Goal: Information Seeking & Learning: Learn about a topic

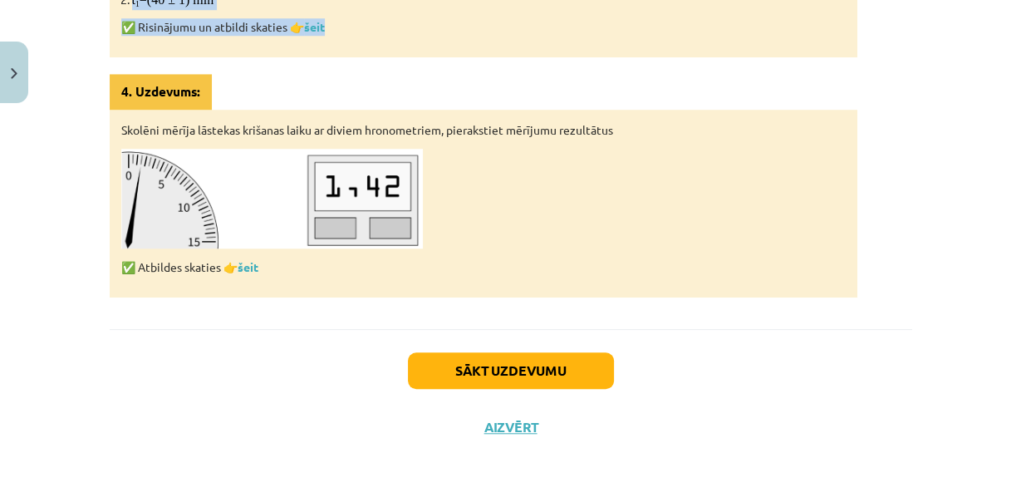
scroll to position [1168, 0]
drag, startPoint x: 96, startPoint y: 35, endPoint x: 470, endPoint y: 9, distance: 374.0
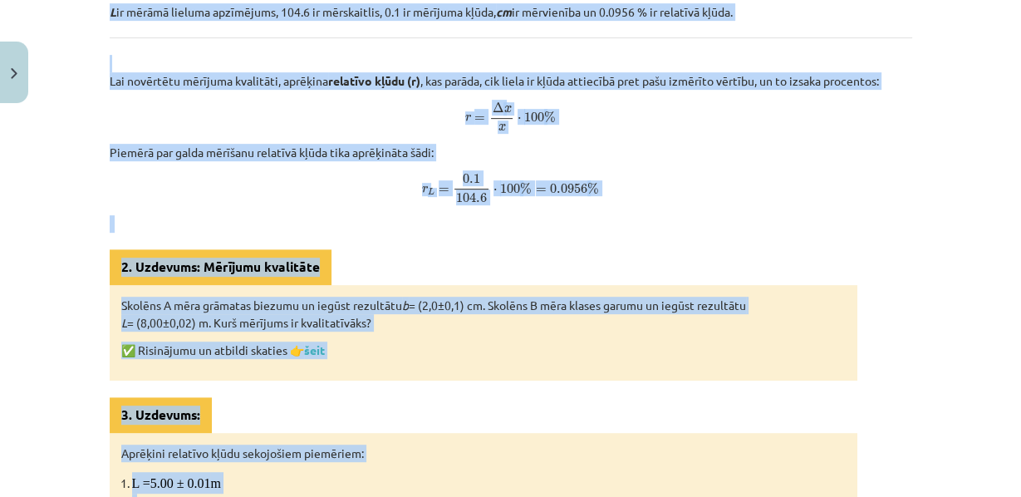
scroll to position [595, 0]
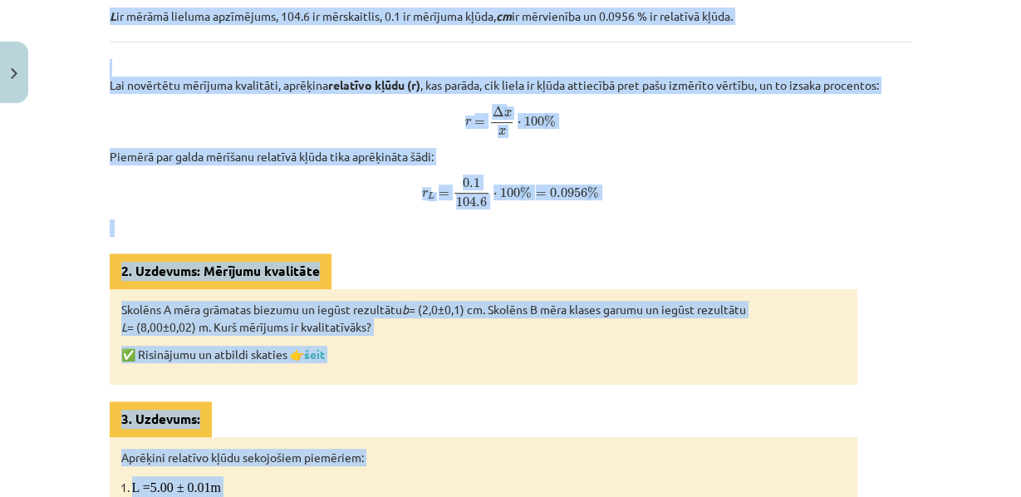
click at [623, 208] on span "r L = 0.1 104.6 ⋅ 100 % = 0.0956 % r L = 0.1 104.6 ⋅ 100 % = 0.0956 %" at bounding box center [511, 192] width 803 height 31
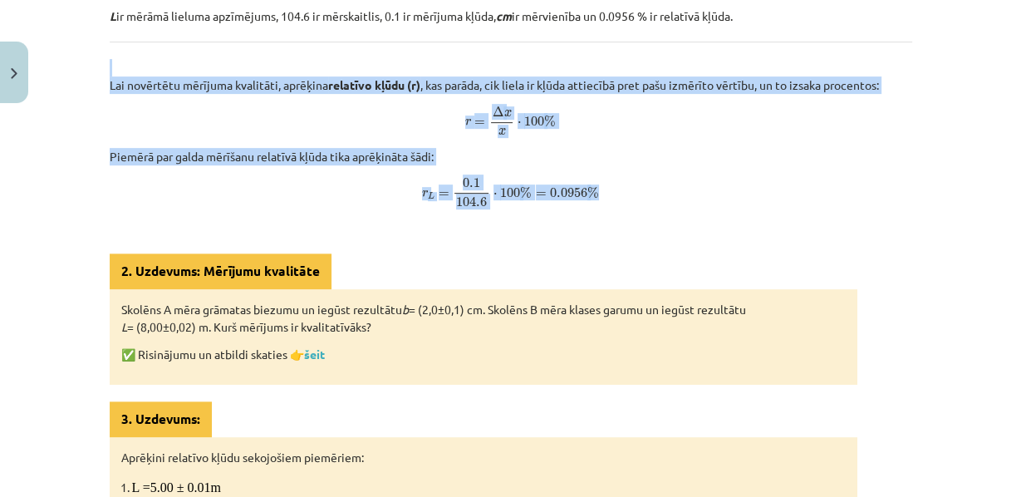
drag, startPoint x: 620, startPoint y: 223, endPoint x: 344, endPoint y: 76, distance: 312.7
click at [344, 76] on div "Mērījumi un to analīze Katra mērījuma rezultātu veido vairākas sastāvdaļas: mēr…" at bounding box center [511, 263] width 803 height 1122
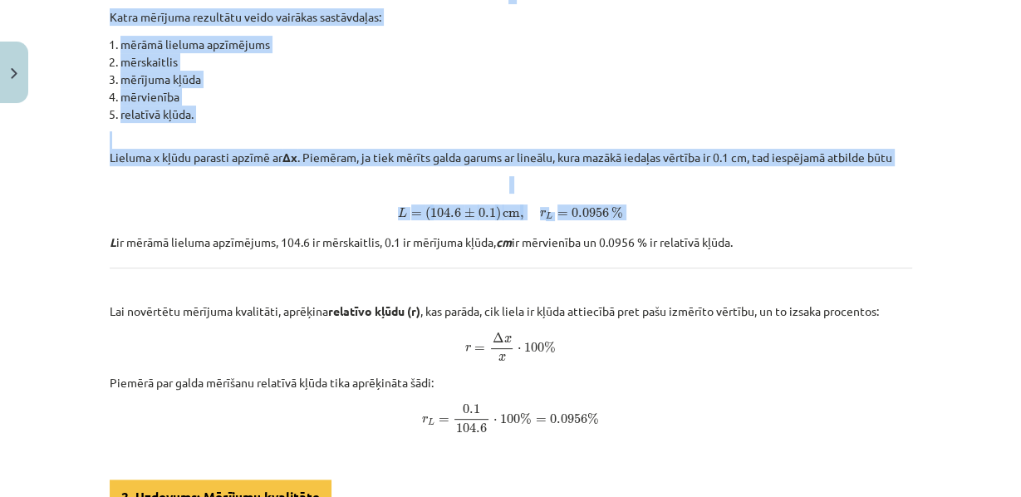
scroll to position [348, 0]
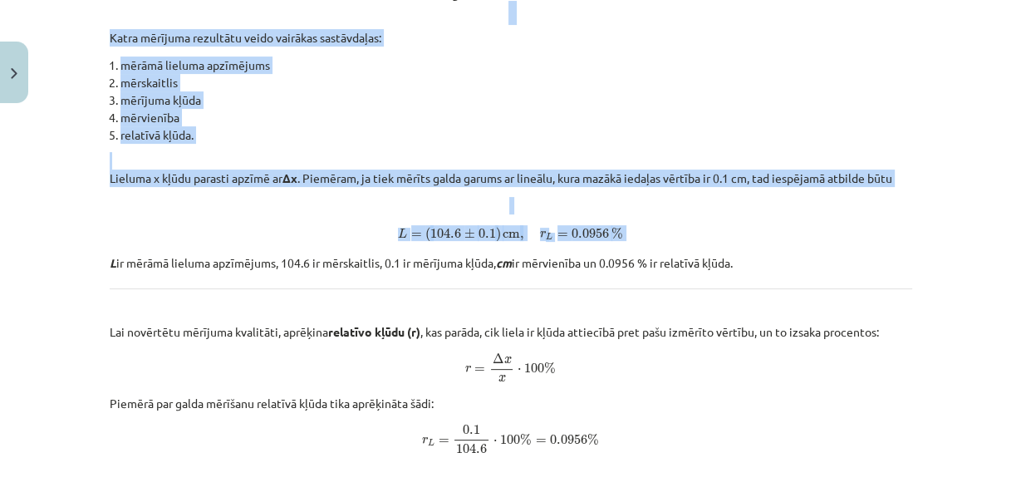
drag, startPoint x: 59, startPoint y: 29, endPoint x: 70, endPoint y: 20, distance: 14.2
click at [70, 20] on div "Mācību tēma: Fizikas i - 10. klases 1. ieskaites mācību materiāls #4 📝 3. tēma.…" at bounding box center [510, 248] width 1021 height 497
click at [183, 74] on li "mērāmā lieluma apzīmējums" at bounding box center [516, 65] width 792 height 17
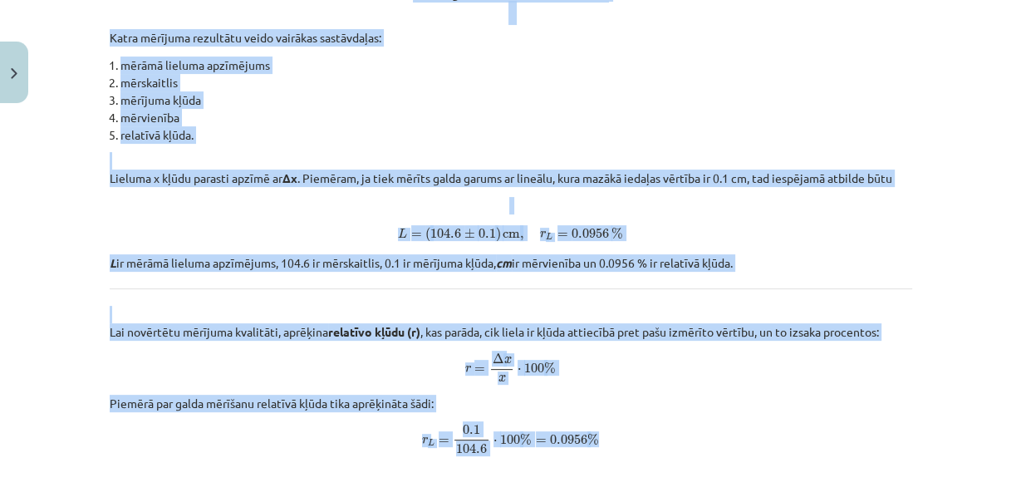
drag, startPoint x: 352, startPoint y: 6, endPoint x: 655, endPoint y: 458, distance: 544.4
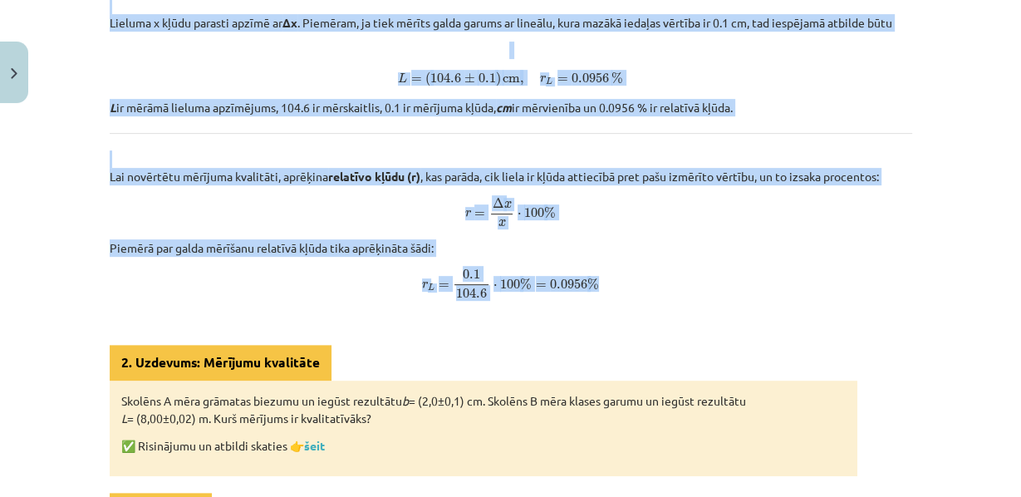
scroll to position [509, 0]
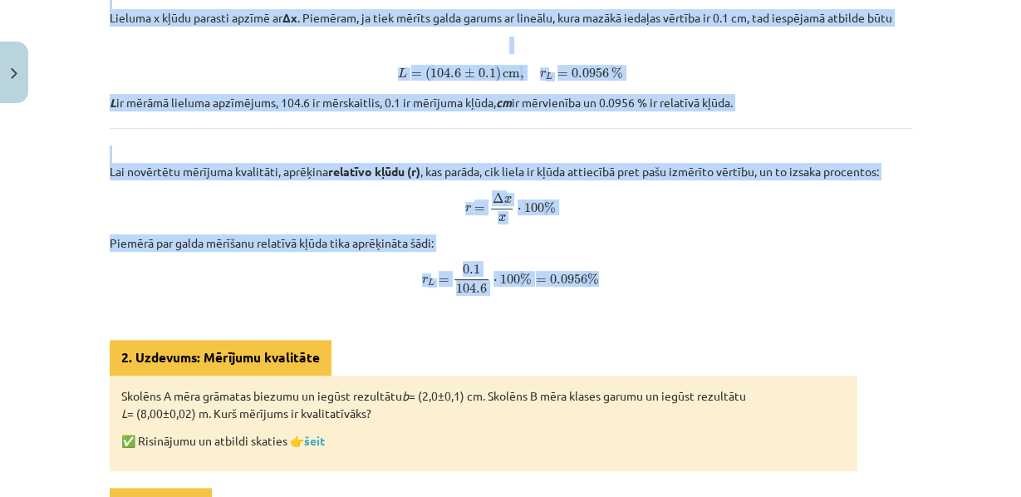
copy div "Mērījumi un to analīze Katra mērījuma rezultātu veido vairākas sastāvdaļas: mēr…"
click at [307, 294] on span "r L = 0.1 104.6 ⋅ 100 % = 0.0956 % r L = 0.1 104.6 ⋅ 100 % = 0.0956 %" at bounding box center [511, 278] width 803 height 31
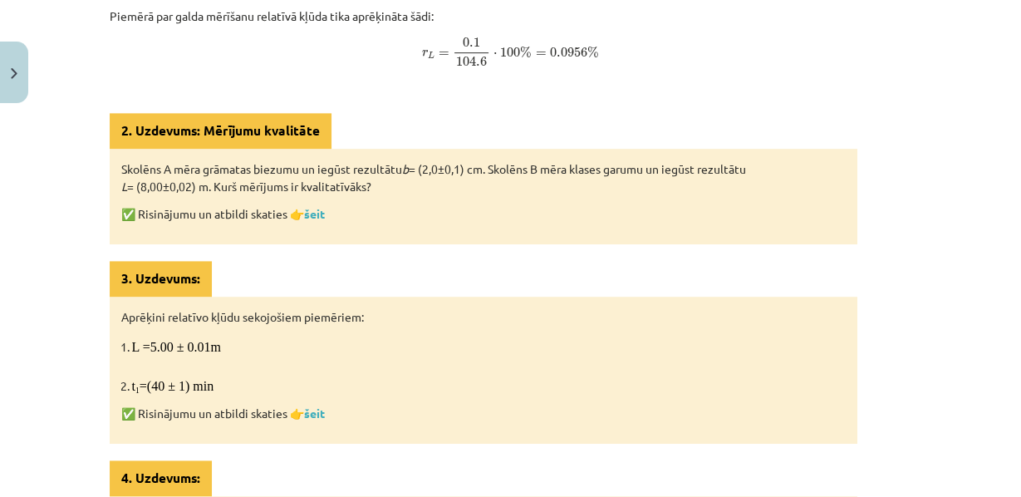
scroll to position [747, 0]
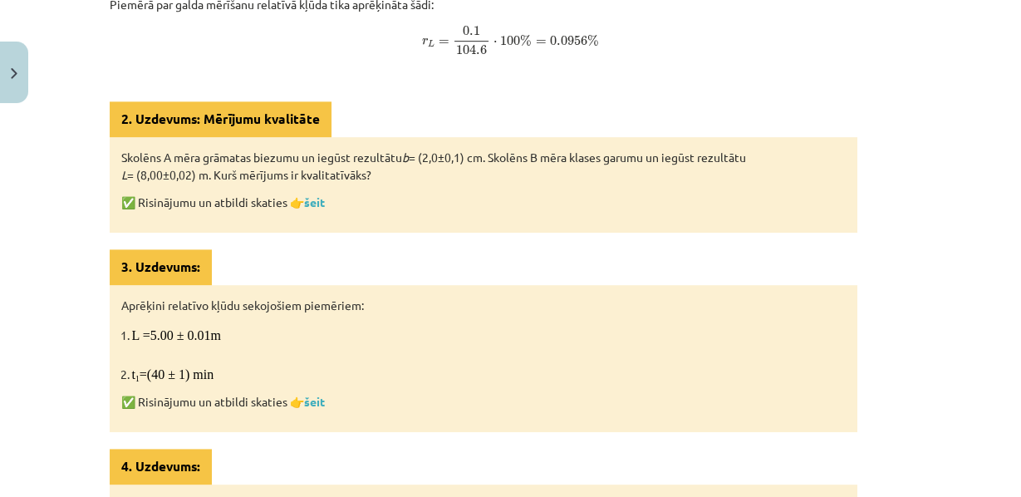
click at [199, 137] on div "2. Uzdevums: Mērījumu kvalitāte" at bounding box center [221, 119] width 222 height 36
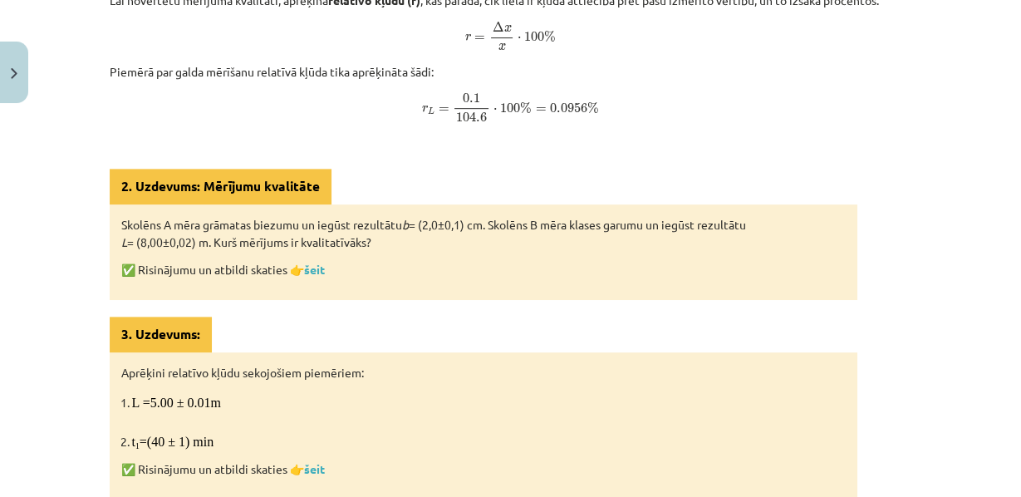
scroll to position [681, 0]
click at [0, 331] on div "Mācību tēma: Fizikas i - 10. klases 1. ieskaites mācību materiāls #4 📝 3. tēma.…" at bounding box center [510, 248] width 1021 height 497
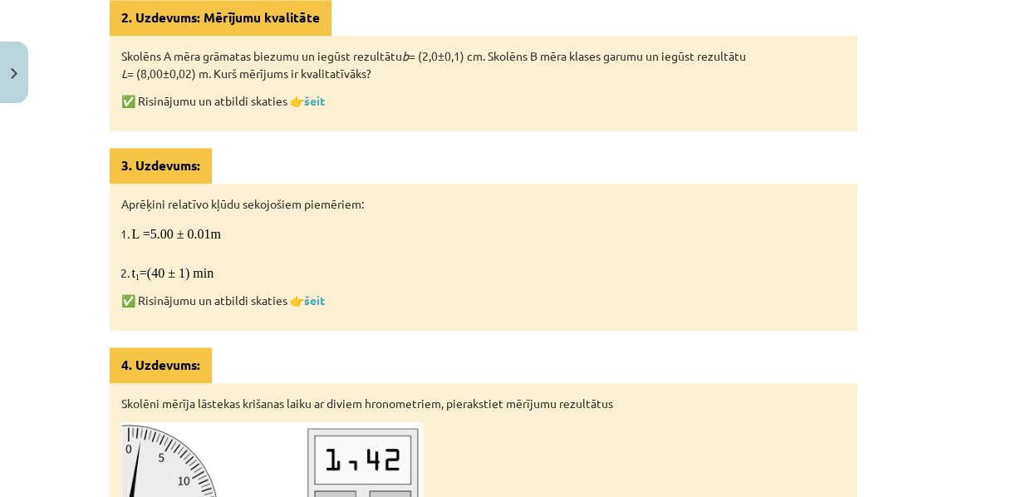
scroll to position [849, 0]
click at [318, 107] on link "šeit" at bounding box center [314, 99] width 21 height 15
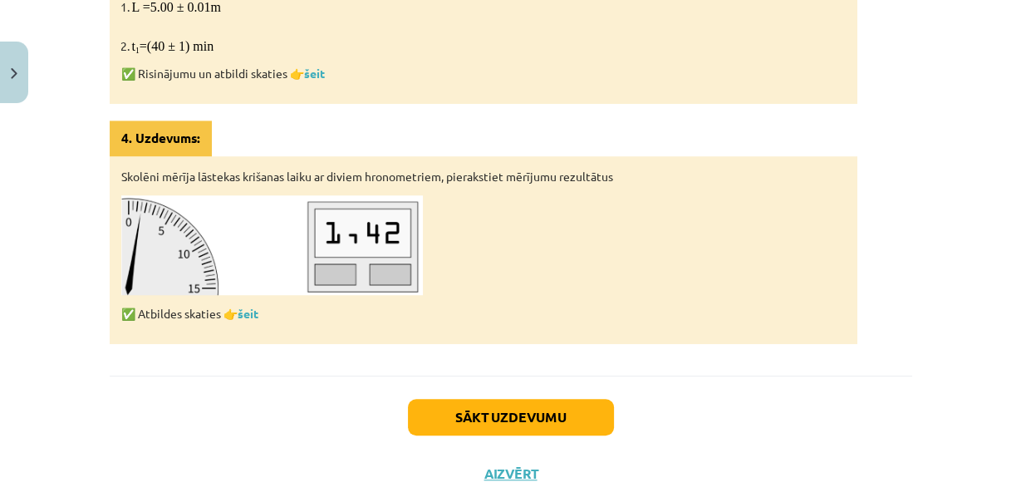
scroll to position [997, 0]
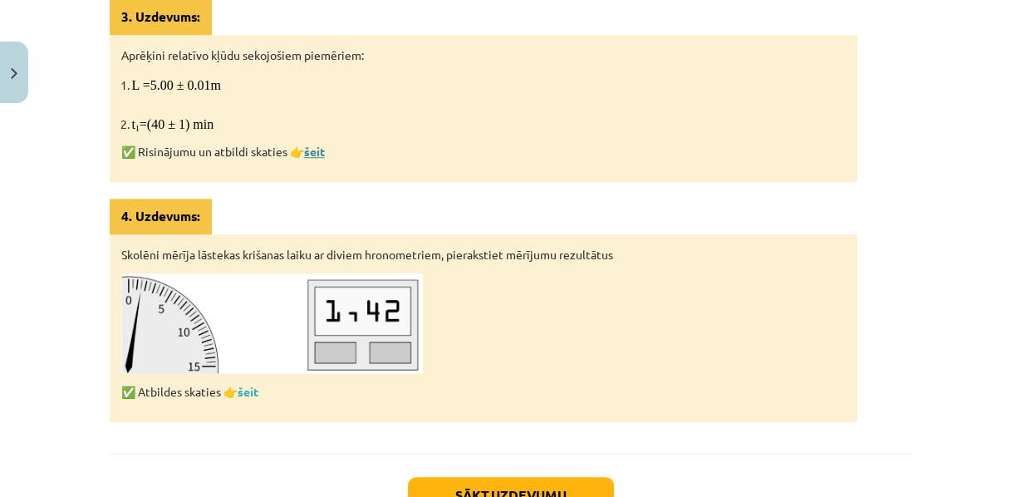
click at [315, 159] on link "šeit" at bounding box center [314, 151] width 21 height 15
click at [249, 399] on link "šeit" at bounding box center [248, 391] width 21 height 15
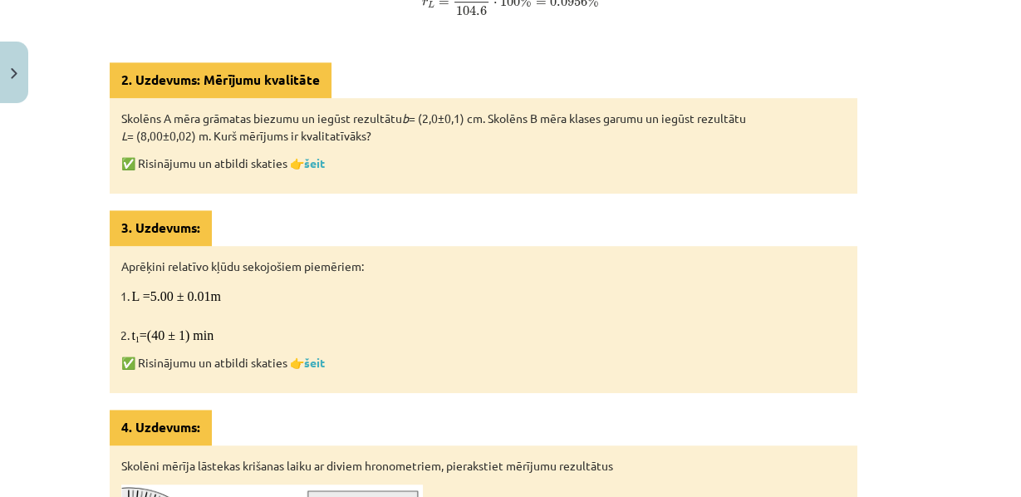
scroll to position [789, 0]
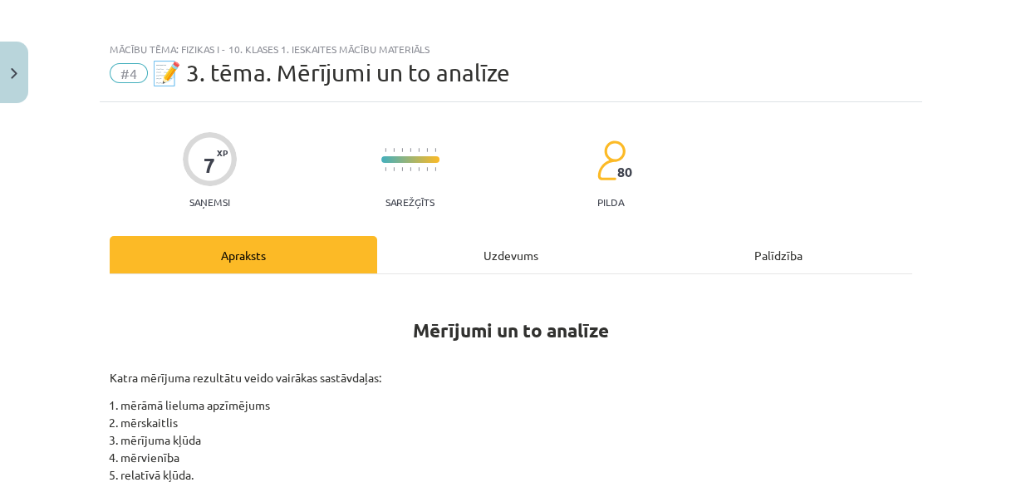
scroll to position [0, 0]
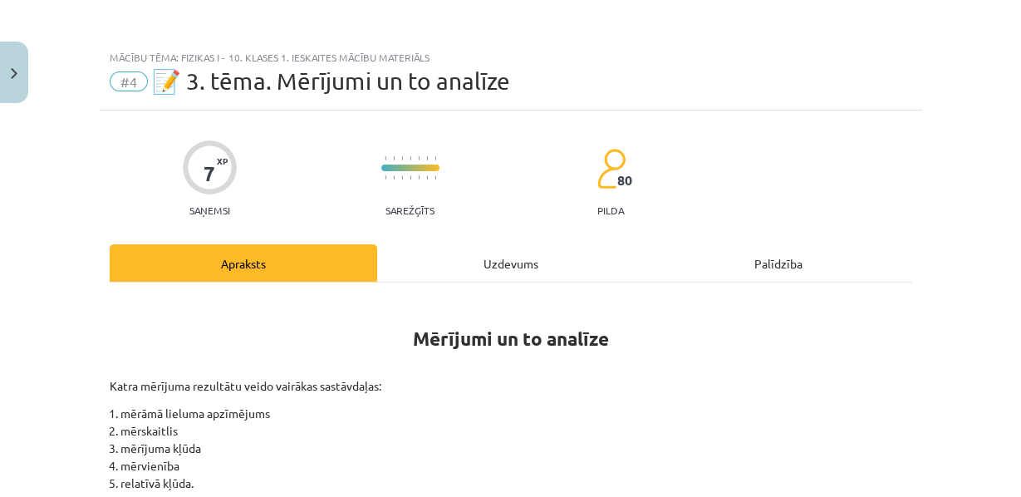
click at [524, 273] on div "Uzdevums" at bounding box center [511, 262] width 268 height 37
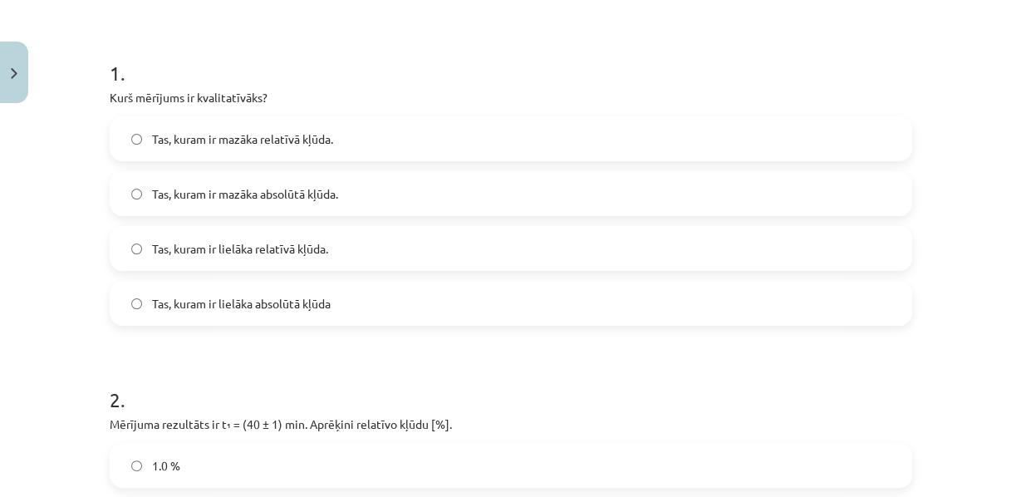
scroll to position [298, 0]
click at [249, 160] on label "Tas, kuram ir mazāka relatīvā kļūda." at bounding box center [510, 139] width 799 height 42
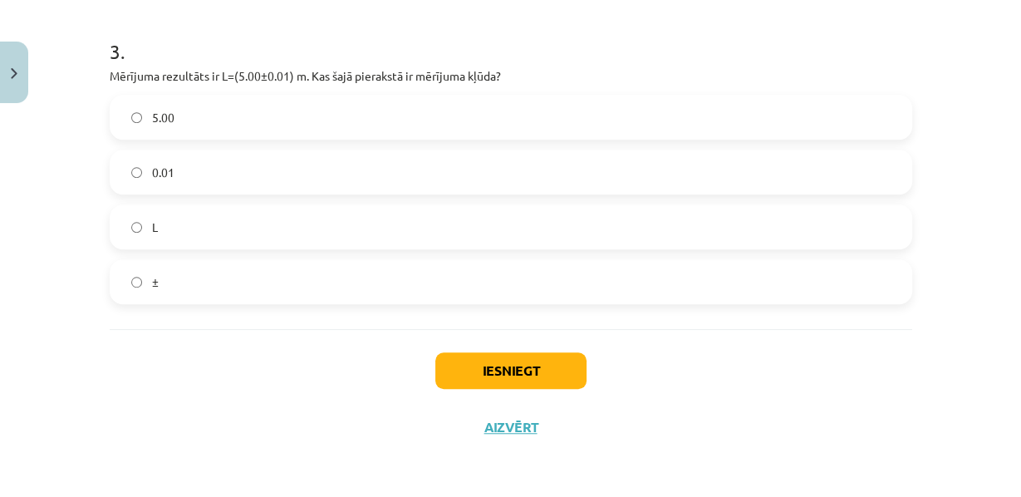
scroll to position [1025, 0]
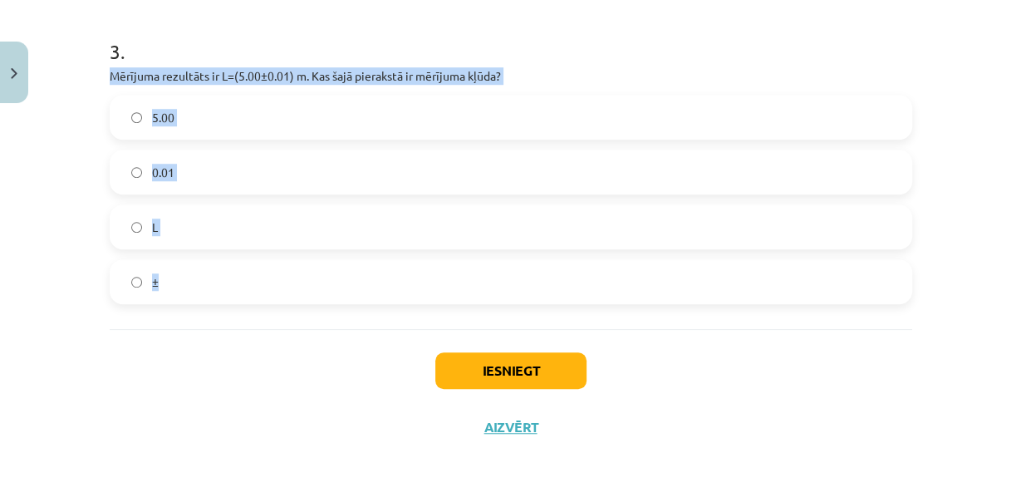
drag, startPoint x: 96, startPoint y: 52, endPoint x: 287, endPoint y: 250, distance: 275.6
copy div "Mērījuma rezultāts ir L=(5.00±0.01) m. Kas šajā pierakstā ir mērījuma kļūda? 5.…"
click at [146, 165] on label "0.01" at bounding box center [510, 172] width 799 height 42
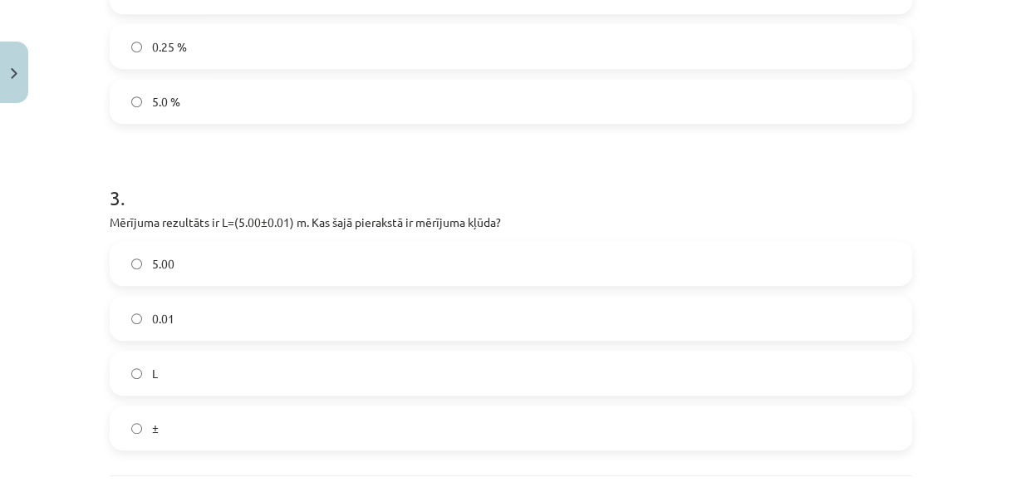
scroll to position [539, 0]
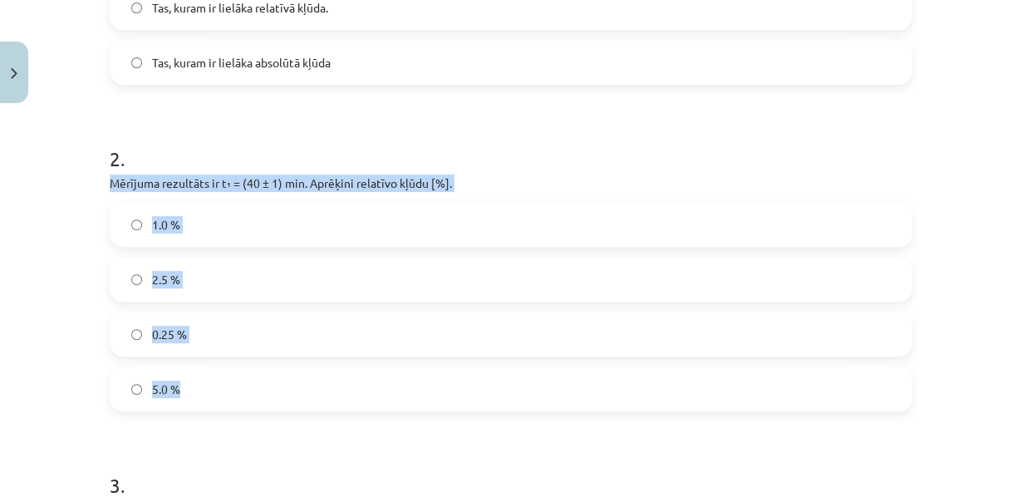
drag, startPoint x: 86, startPoint y: 205, endPoint x: 329, endPoint y: 390, distance: 304.8
click at [329, 390] on div "Mācību tēma: Fizikas i - 10. klases 1. ieskaites mācību materiāls #4 📝 3. tēma.…" at bounding box center [510, 248] width 1021 height 497
copy div "Mērījuma rezultāts ir t₁ = (40 ± 1) min. Aprēķini relatīvo kļūdu [%]. 1.0 % 2.5…"
click at [27, 269] on div "Mācību tēma: Fizikas i - 10. klases 1. ieskaites mācību materiāls #4 📝 3. tēma.…" at bounding box center [510, 248] width 1021 height 497
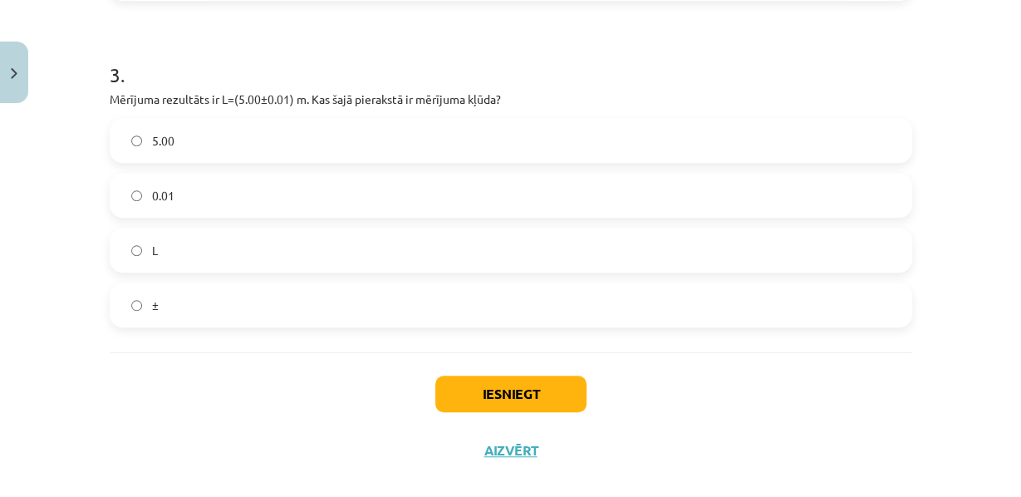
scroll to position [1025, 0]
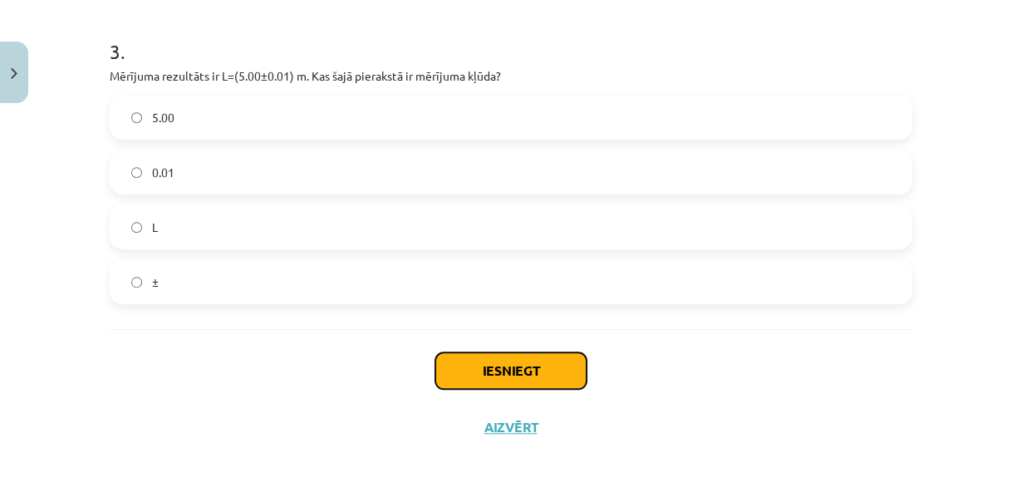
click at [477, 366] on button "Iesniegt" at bounding box center [510, 370] width 151 height 37
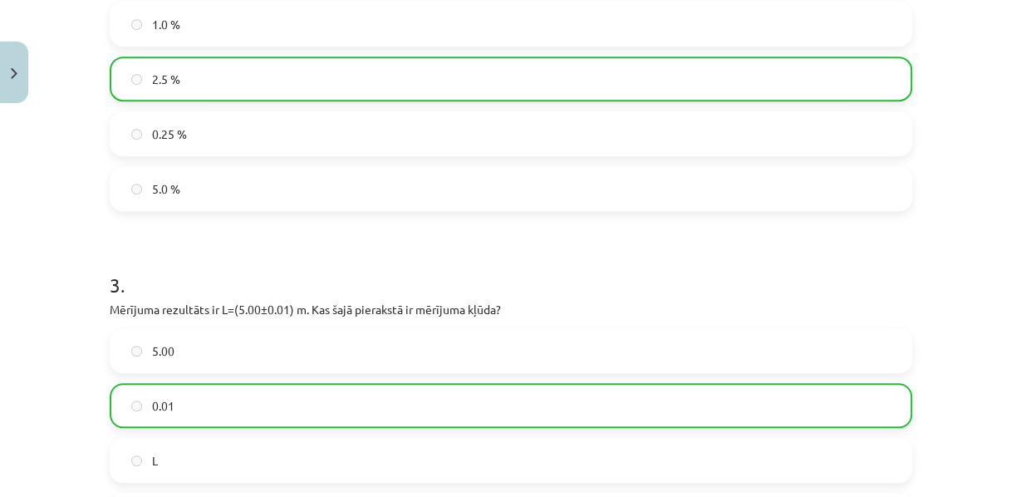
scroll to position [1081, 0]
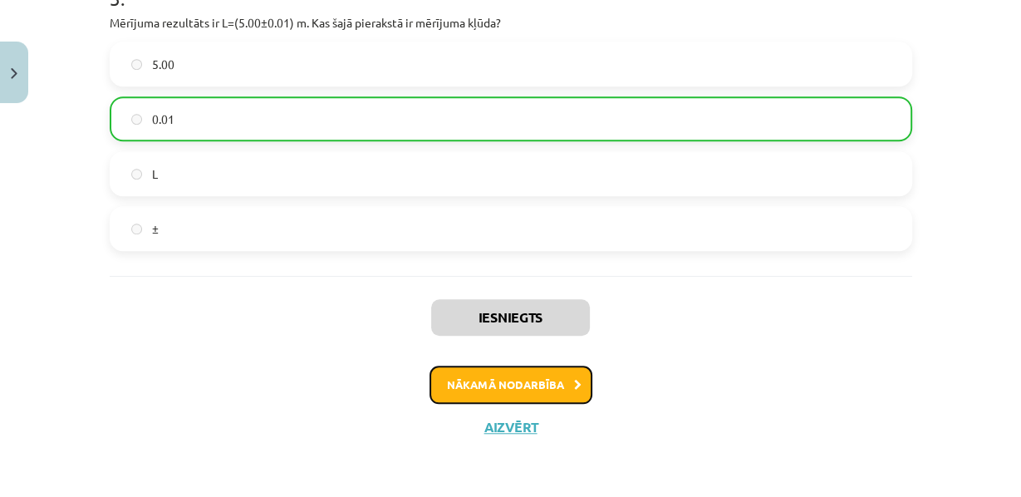
click at [457, 377] on button "Nākamā nodarbība" at bounding box center [511, 385] width 163 height 38
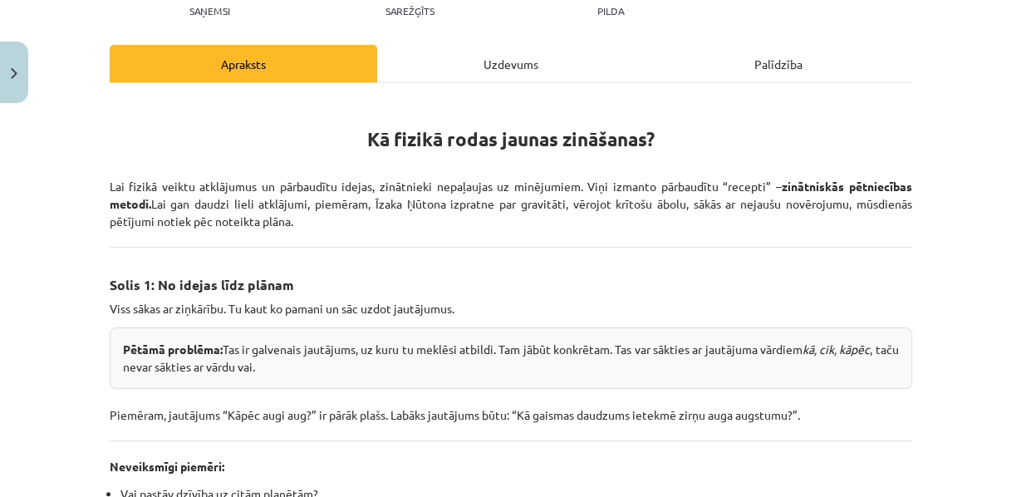
scroll to position [115, 0]
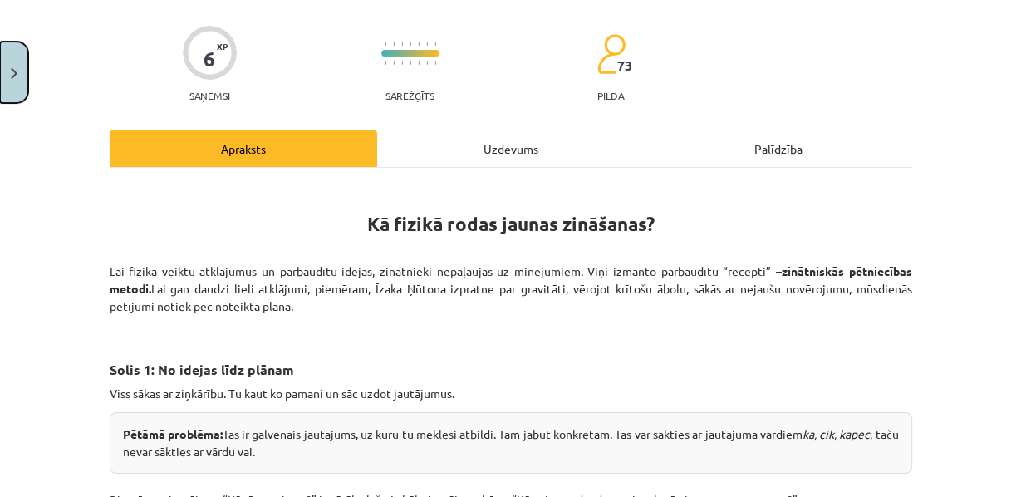
click at [12, 72] on img "Close" at bounding box center [14, 73] width 7 height 11
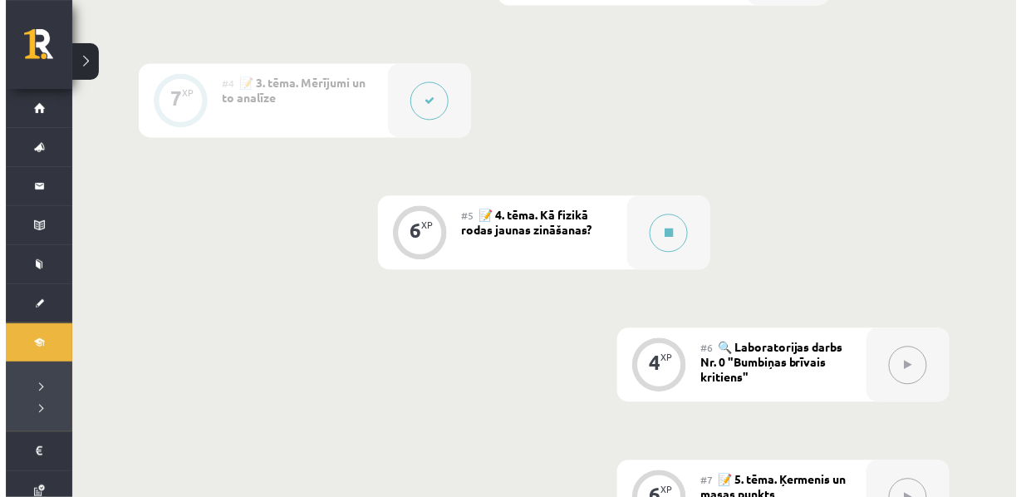
scroll to position [784, 0]
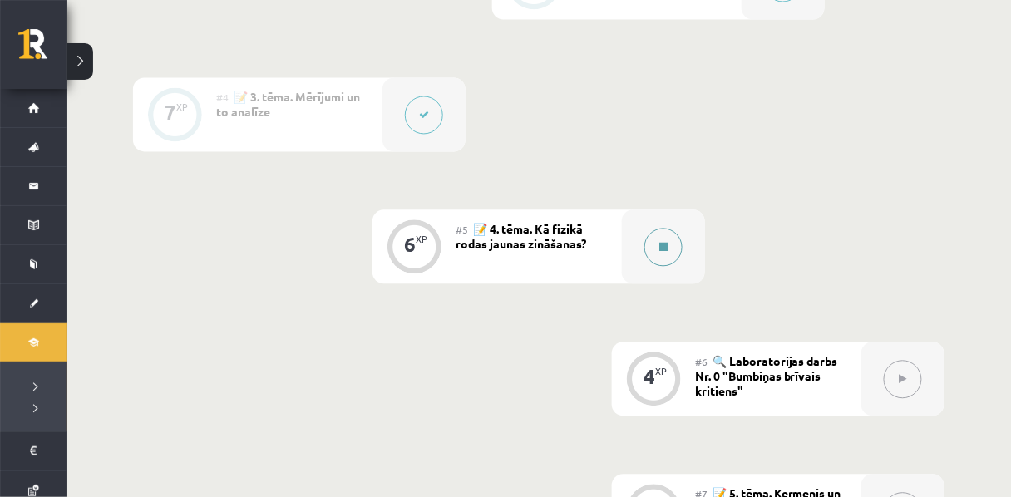
click at [658, 267] on button at bounding box center [663, 248] width 38 height 38
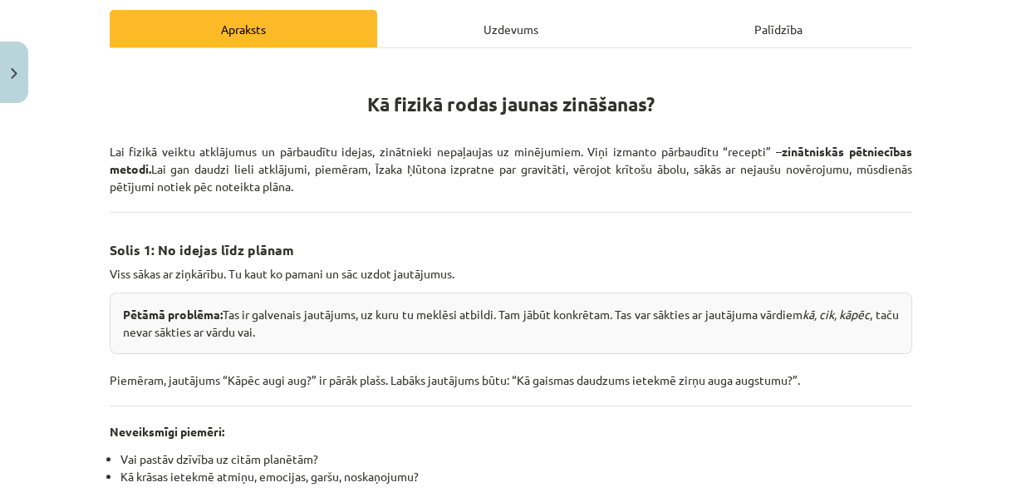
scroll to position [229, 0]
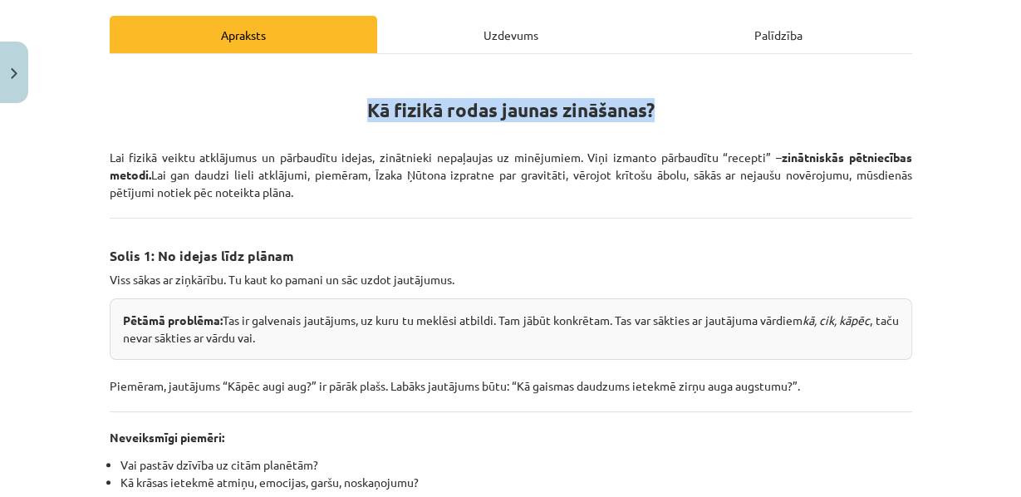
drag, startPoint x: 253, startPoint y: 119, endPoint x: 739, endPoint y: 116, distance: 485.3
click at [739, 116] on h1 "Kā fizikā rodas jaunas zināšanas?" at bounding box center [511, 106] width 803 height 75
copy strong "Kā fizikā rodas jaunas zināšanas?"
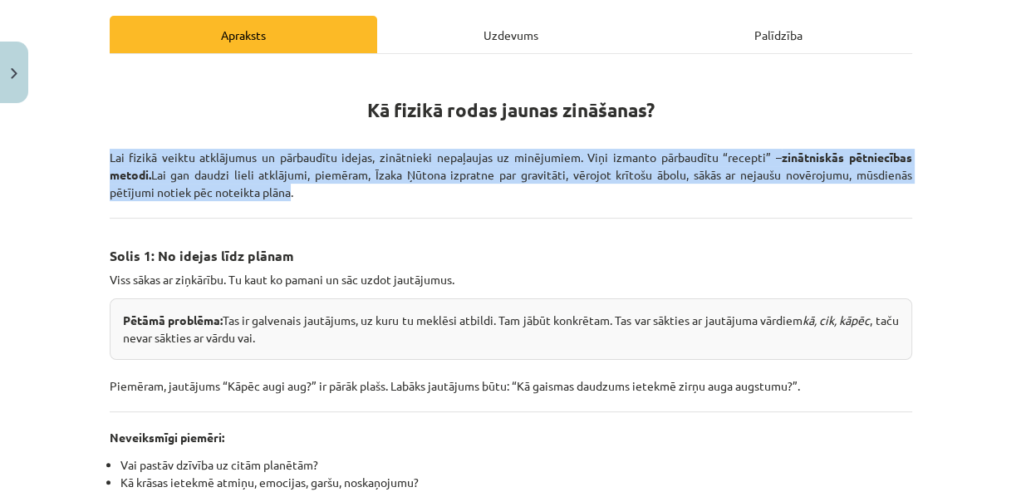
drag, startPoint x: 96, startPoint y: 176, endPoint x: 284, endPoint y: 216, distance: 192.0
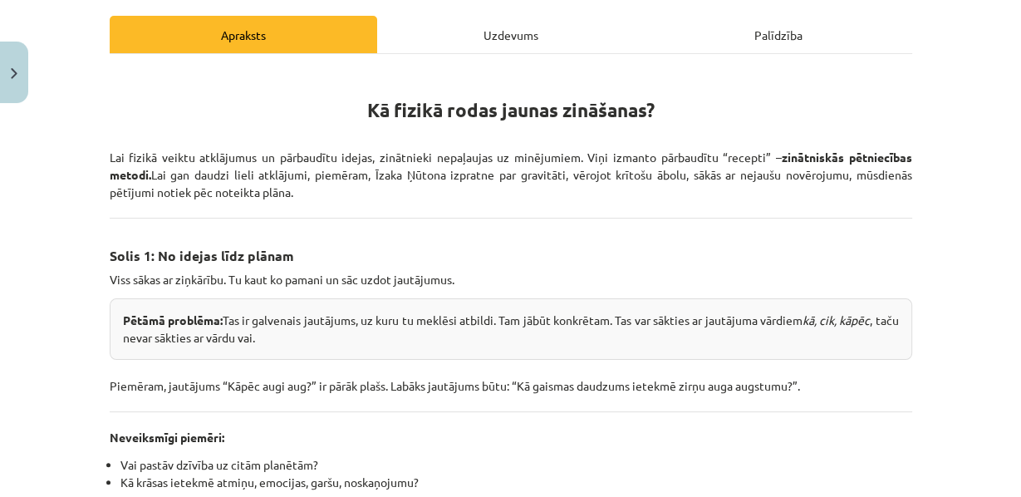
click at [292, 201] on p "Lai fizikā veiktu atklājumus un pārbaudītu idejas, zinātnieki nepaļaujas uz min…" at bounding box center [511, 175] width 803 height 52
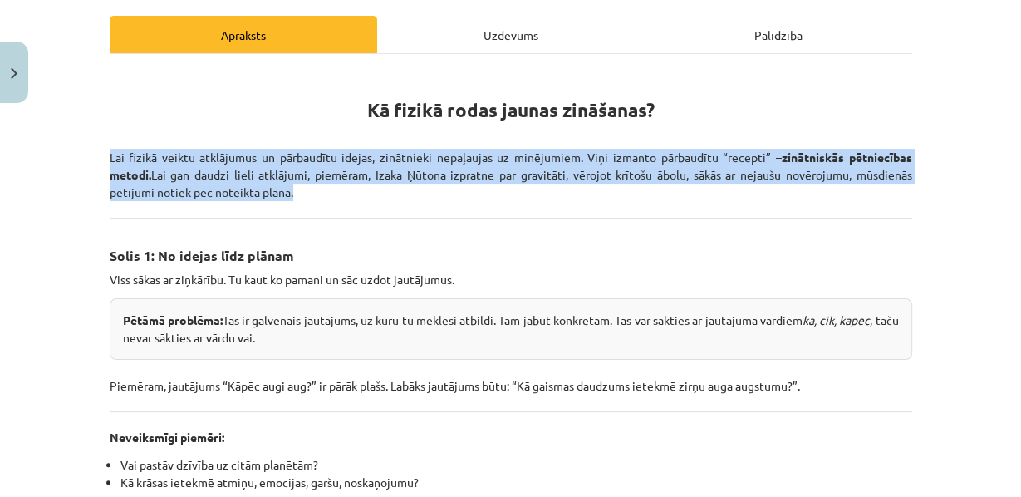
drag, startPoint x: 292, startPoint y: 214, endPoint x: 94, endPoint y: 170, distance: 202.8
copy p "Lai fizikā veiktu atklājumus un pārbaudītu idejas, zinātnieki nepaļaujas uz min…"
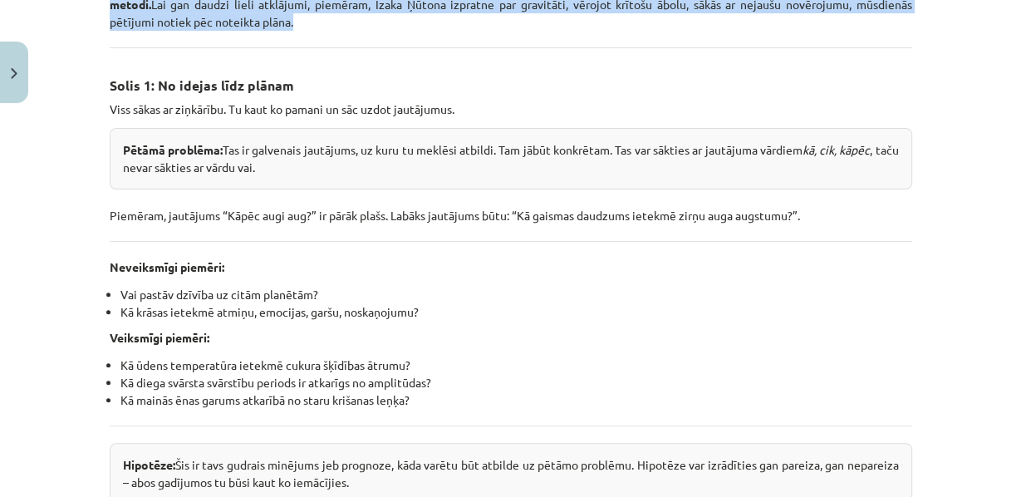
scroll to position [401, 0]
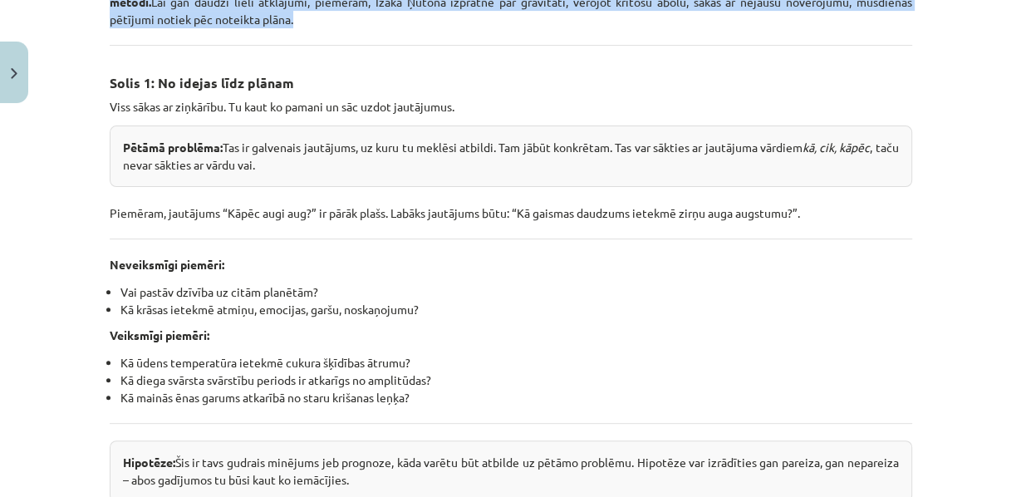
drag, startPoint x: 103, startPoint y: 99, endPoint x: 819, endPoint y: 237, distance: 728.7
click at [819, 237] on div "6 XP Saņemsi Sarežģīts 73 pilda Apraksts Uzdevums Palīdzība Kā fizikā rodas jau…" at bounding box center [511, 395] width 823 height 1373
copy div "Solis 1: No idejas līdz plānam Viss sākas ar ziņkārību. Tu kaut ko pamani un sā…"
click at [307, 216] on p "Piemēram, jautājums “Kāpēc augi aug?” ir pārāk plašs. Labāks jautājums būtu: “K…" at bounding box center [511, 204] width 803 height 35
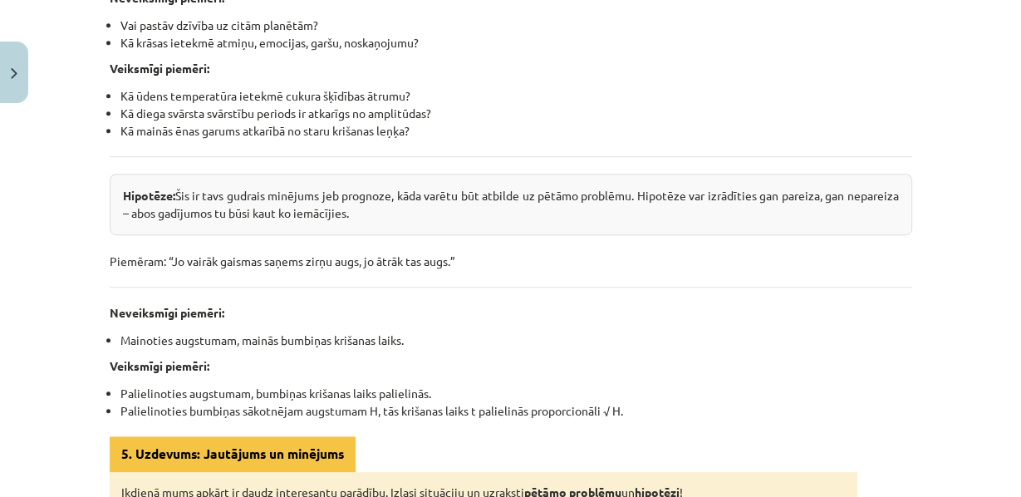
scroll to position [669, 0]
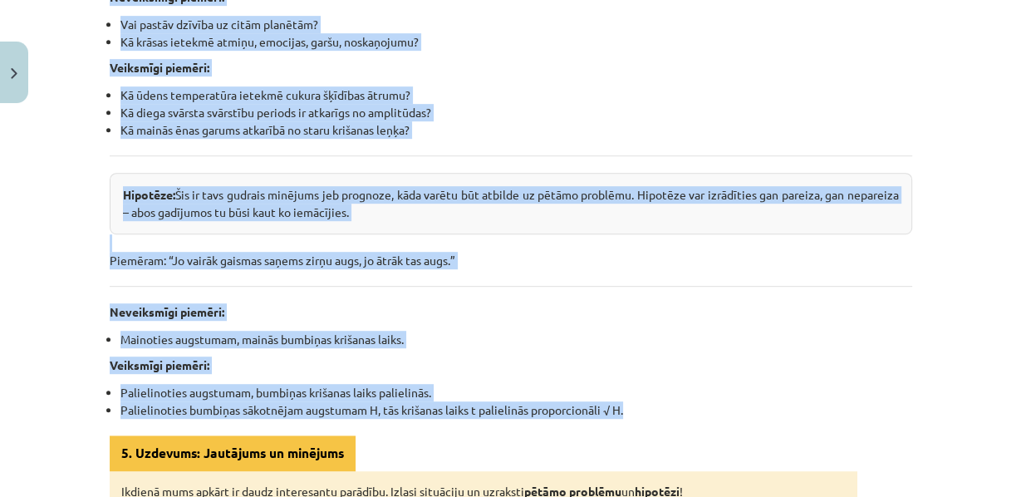
drag, startPoint x: 86, startPoint y: 28, endPoint x: 642, endPoint y: 441, distance: 692.6
click at [642, 441] on div "Mācību tēma: Fizikas i - 10. klases 1. ieskaites mācību materiāls #5 📝 4. tēma.…" at bounding box center [510, 248] width 1021 height 497
copy div "Neveiksmīgi piemēri: Vai pastāv dzīvība uz citām planētām? Kā krāsas ietekmē at…"
click at [329, 269] on p "Piemēram: “Jo vairāk gaismas saņems zirņu augs, jo ātrāk tas augs.”" at bounding box center [511, 251] width 803 height 35
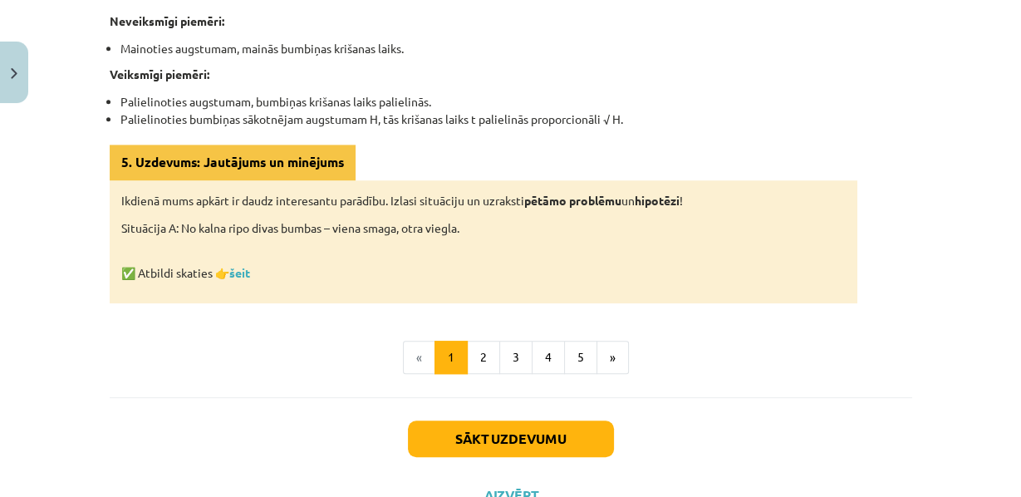
scroll to position [960, 0]
click at [249, 280] on link "šeit" at bounding box center [239, 272] width 21 height 15
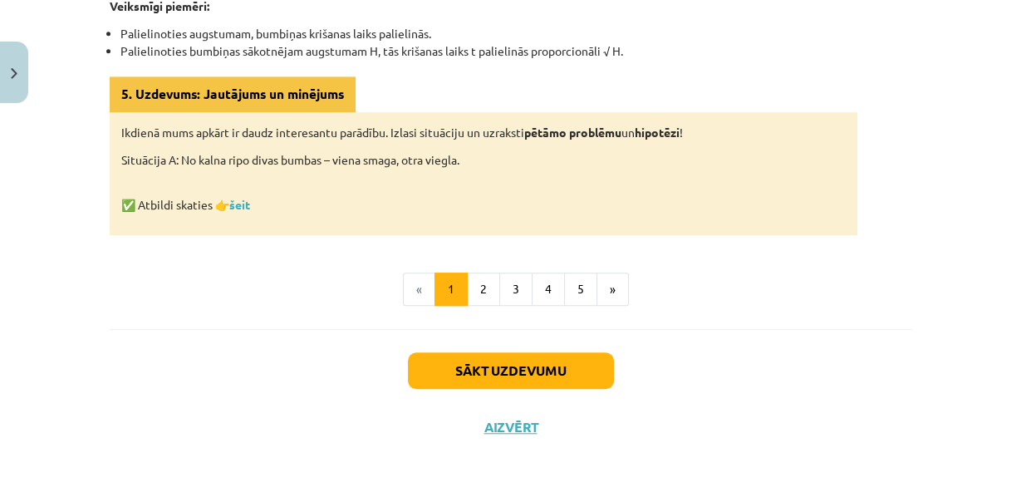
scroll to position [1085, 0]
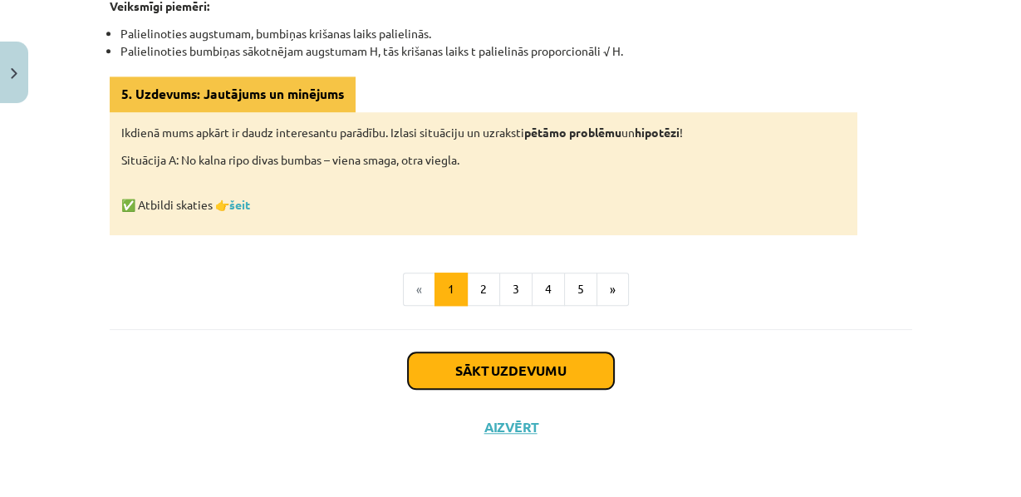
click at [525, 356] on button "Sākt uzdevumu" at bounding box center [511, 370] width 206 height 37
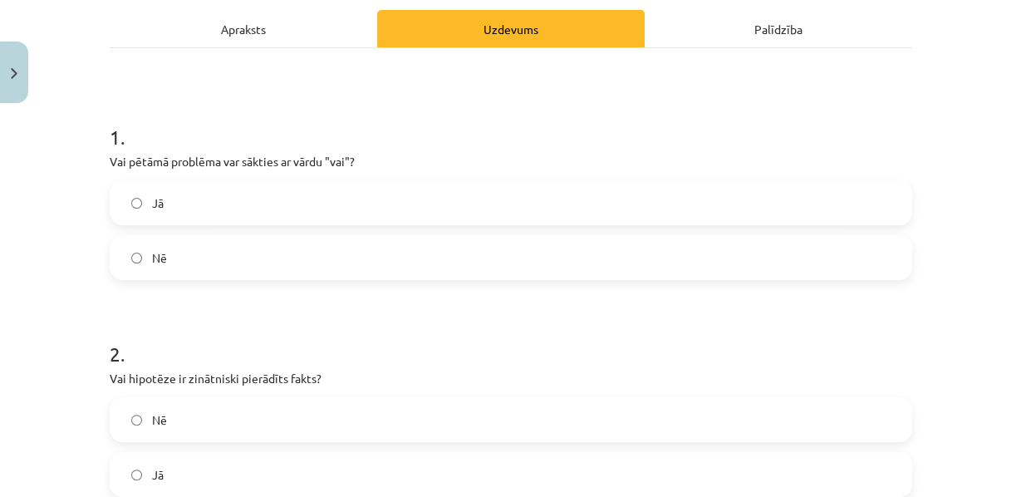
scroll to position [251, 0]
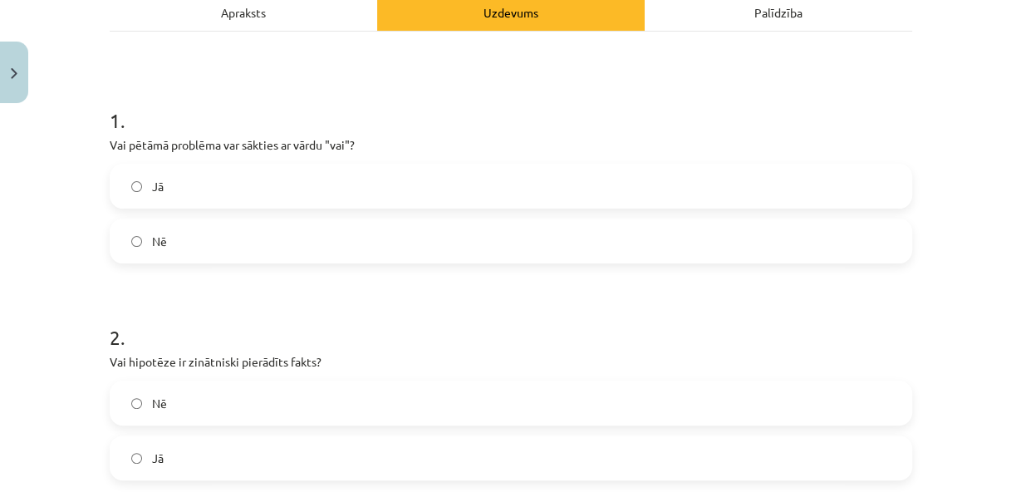
click at [229, 262] on label "Nē" at bounding box center [510, 241] width 799 height 42
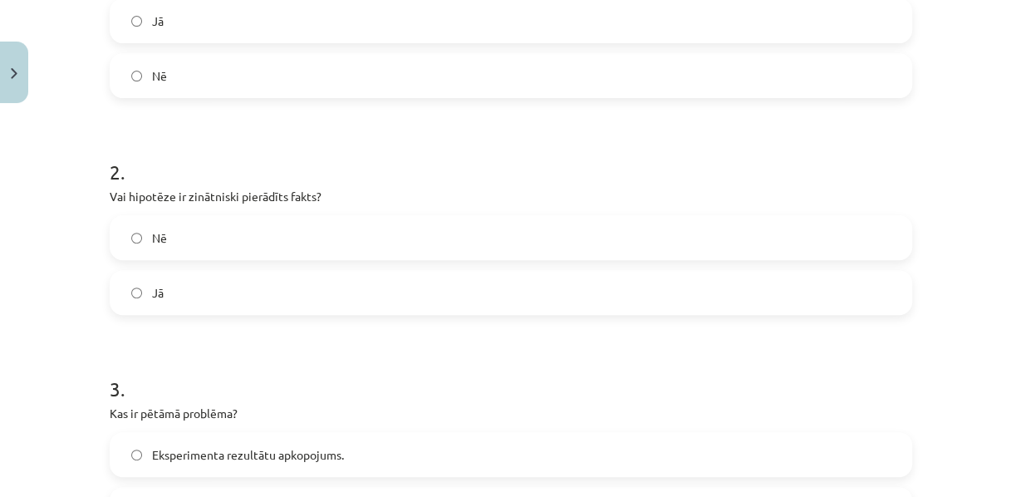
scroll to position [431, 0]
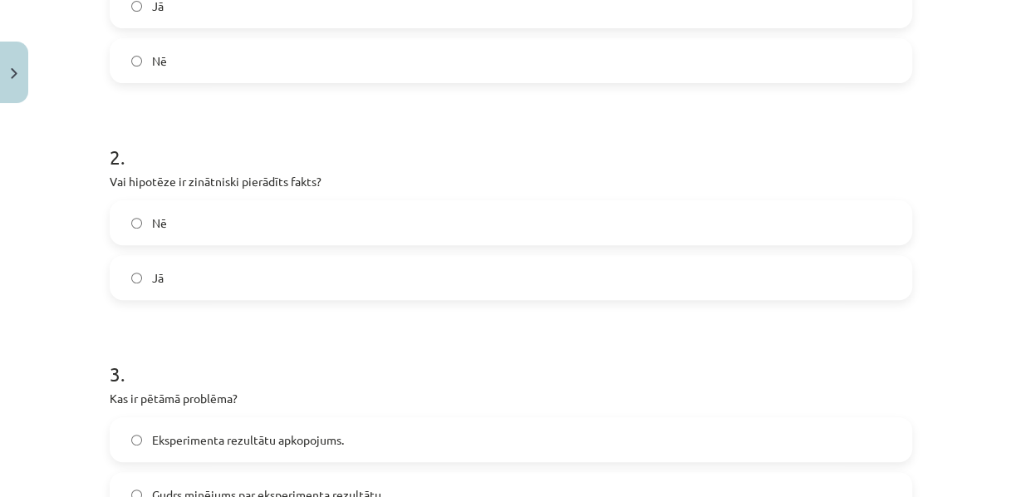
click at [140, 243] on label "Nē" at bounding box center [510, 223] width 799 height 42
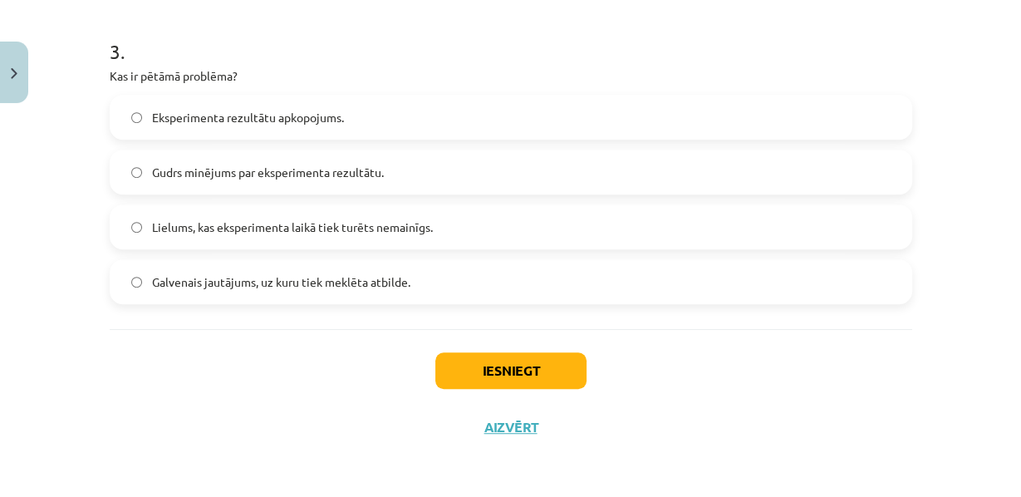
scroll to position [804, 0]
click at [228, 273] on span "Galvenais jautājums, uz kuru tiek meklēta atbilde." at bounding box center [281, 281] width 258 height 17
click at [479, 378] on button "Iesniegt" at bounding box center [510, 370] width 151 height 37
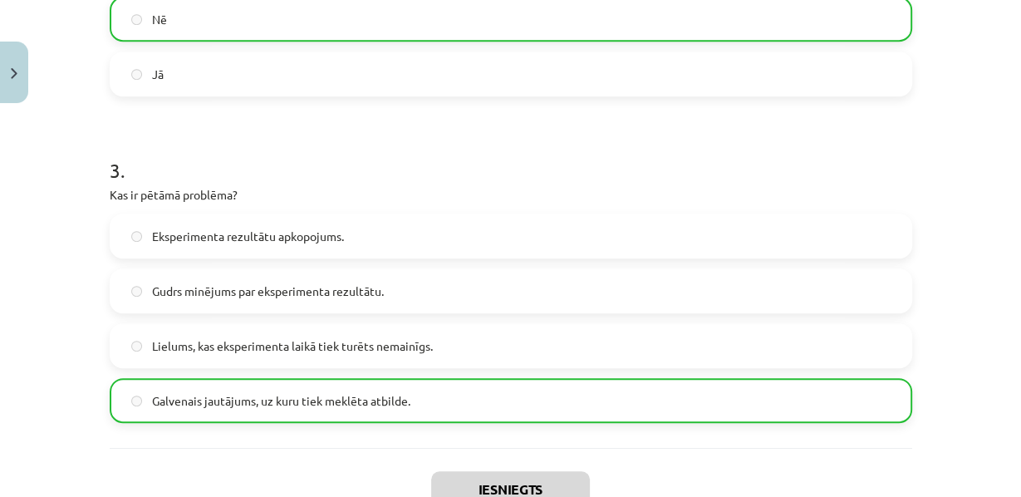
scroll to position [863, 0]
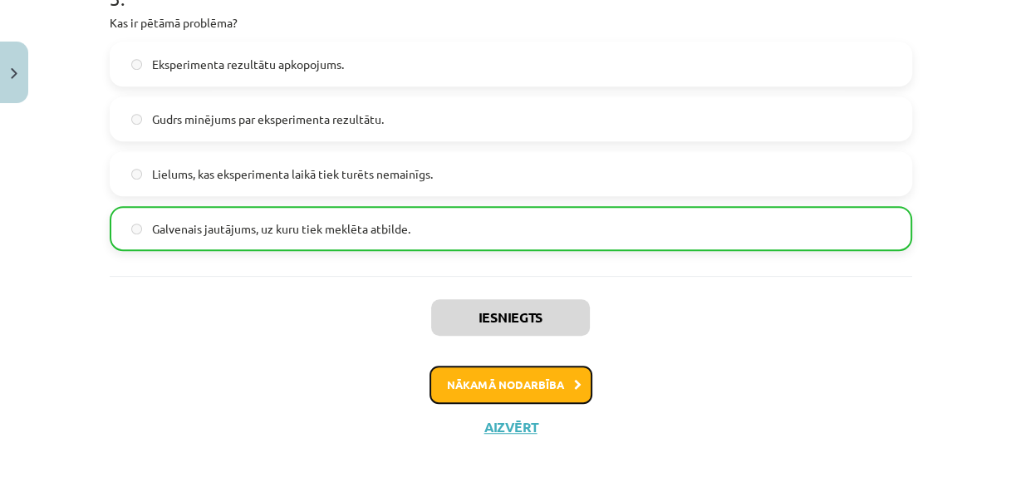
click at [493, 375] on button "Nākamā nodarbība" at bounding box center [511, 385] width 163 height 38
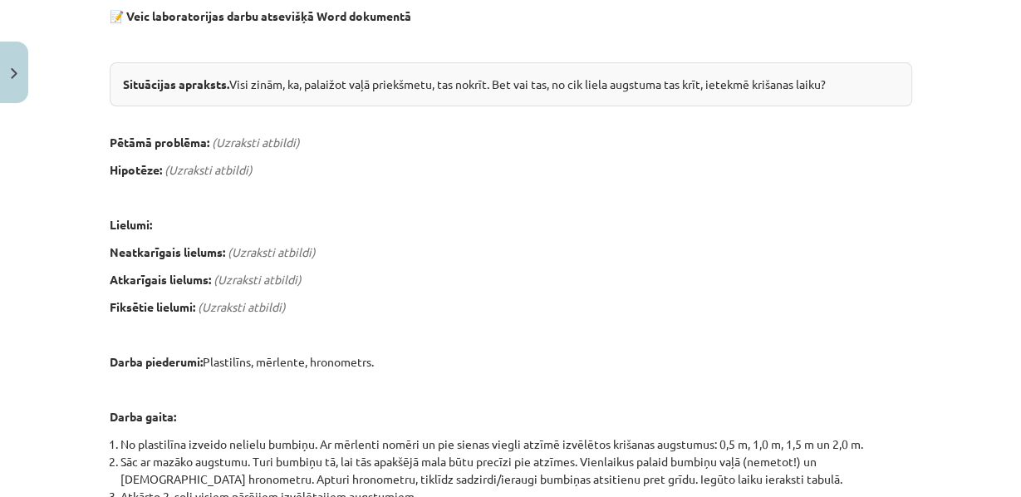
scroll to position [372, 0]
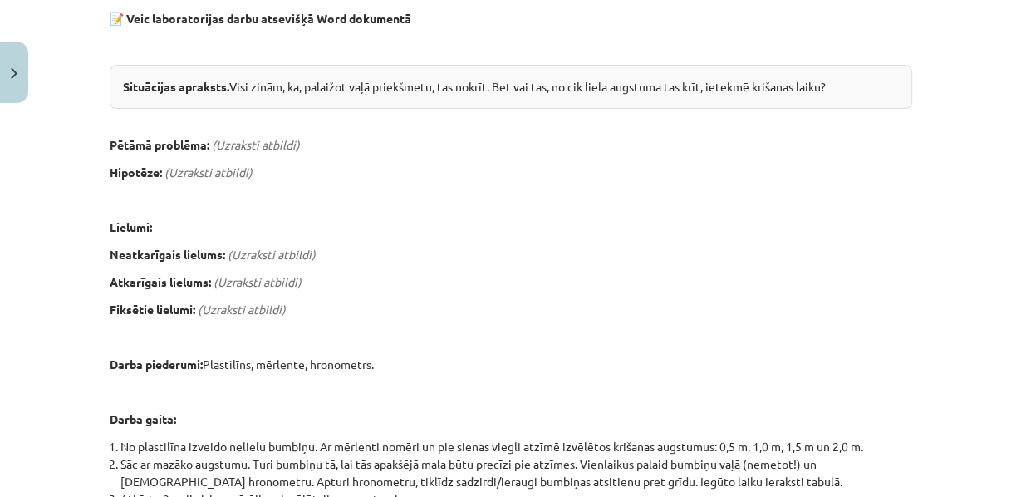
click at [204, 179] on em "(Uzraksti atbildi)" at bounding box center [209, 172] width 88 height 15
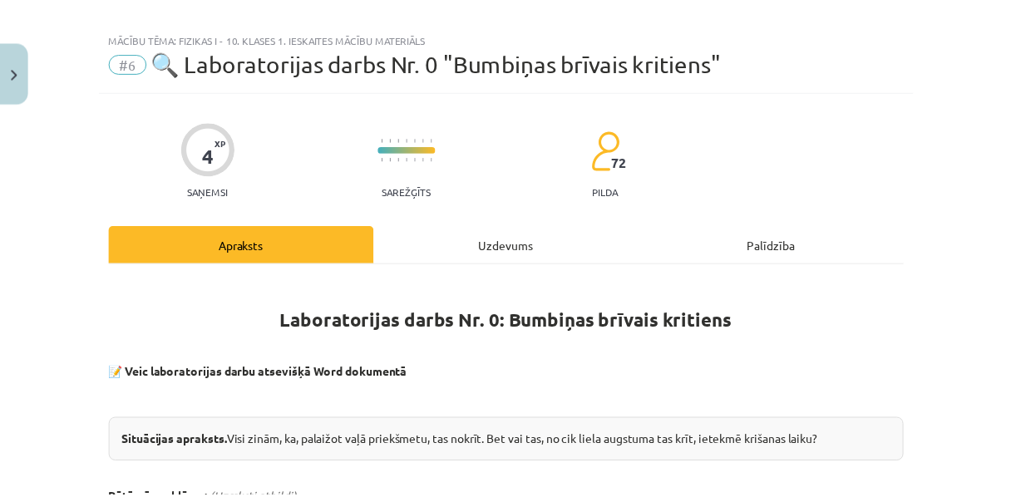
scroll to position [18, 0]
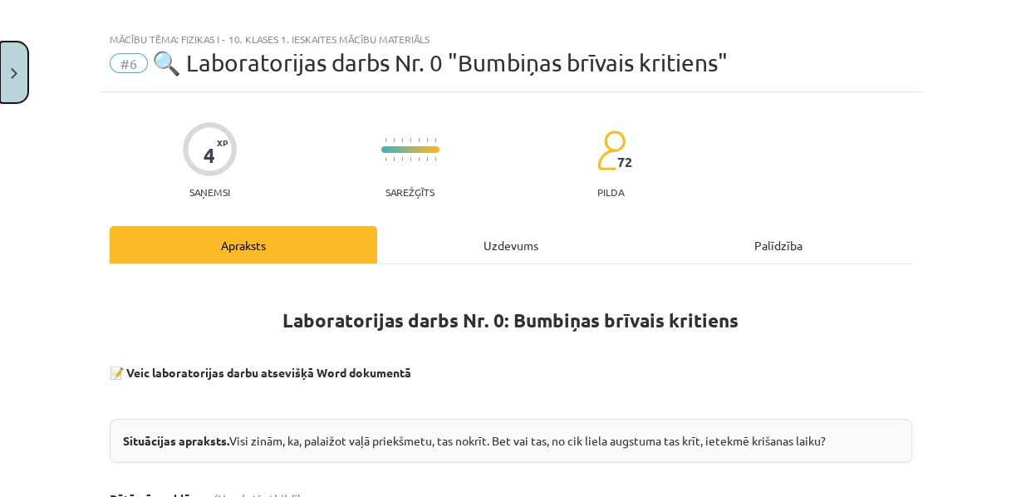
click at [7, 60] on button "Close" at bounding box center [14, 72] width 28 height 61
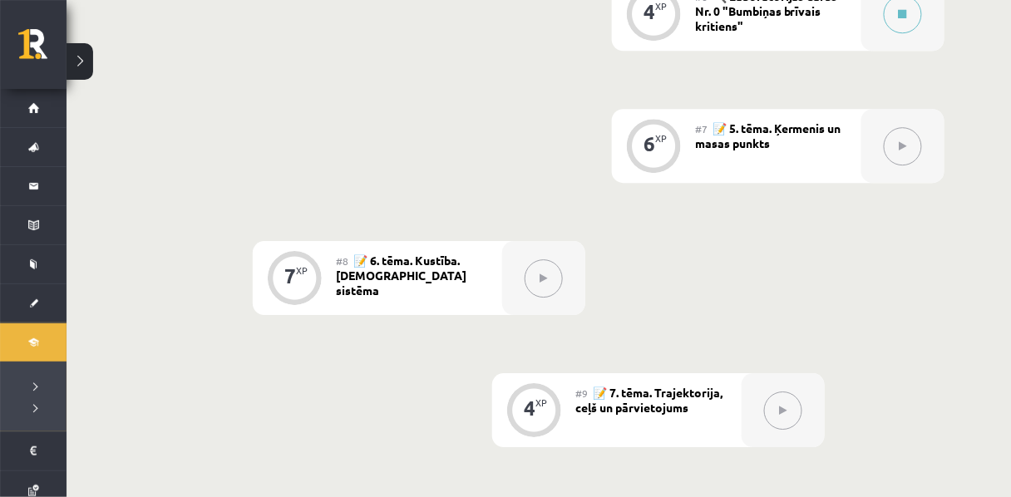
scroll to position [1148, 0]
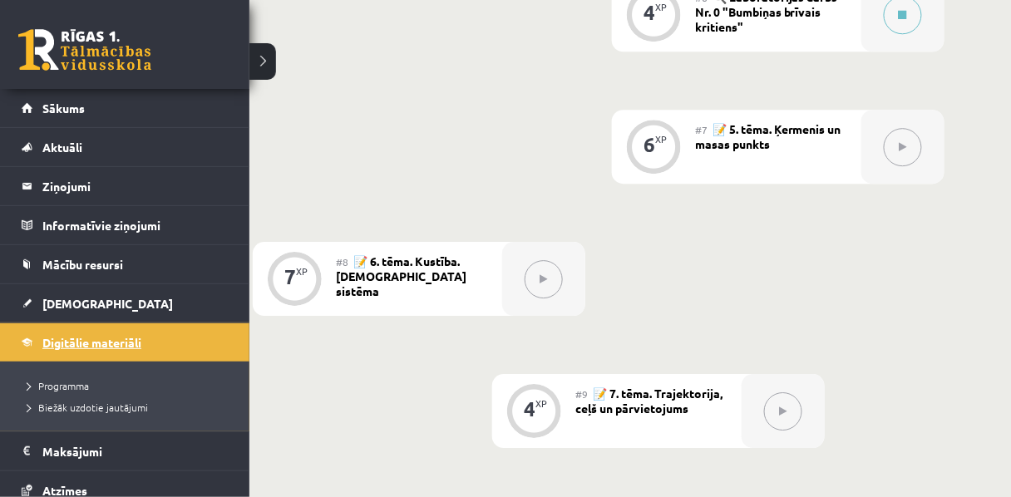
click at [120, 342] on span "Digitālie materiāli" at bounding box center [91, 342] width 99 height 15
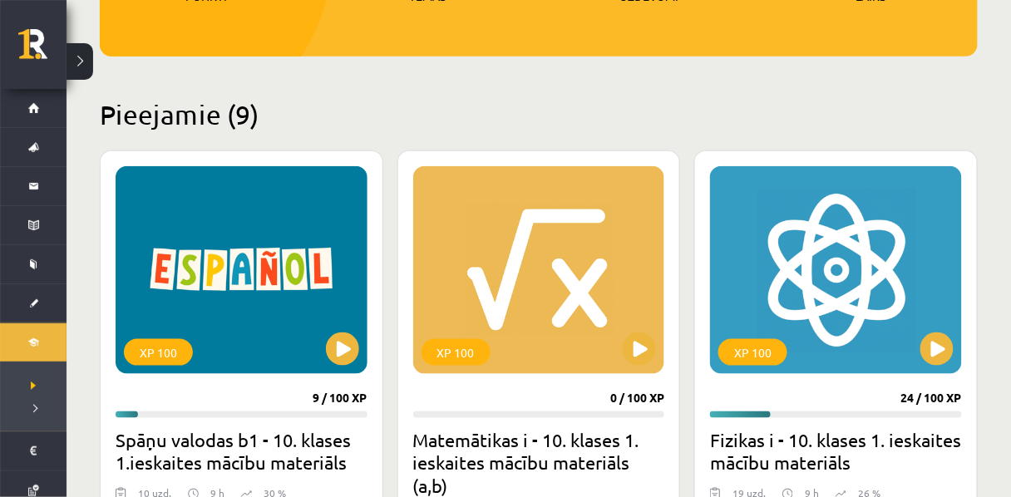
scroll to position [327, 0]
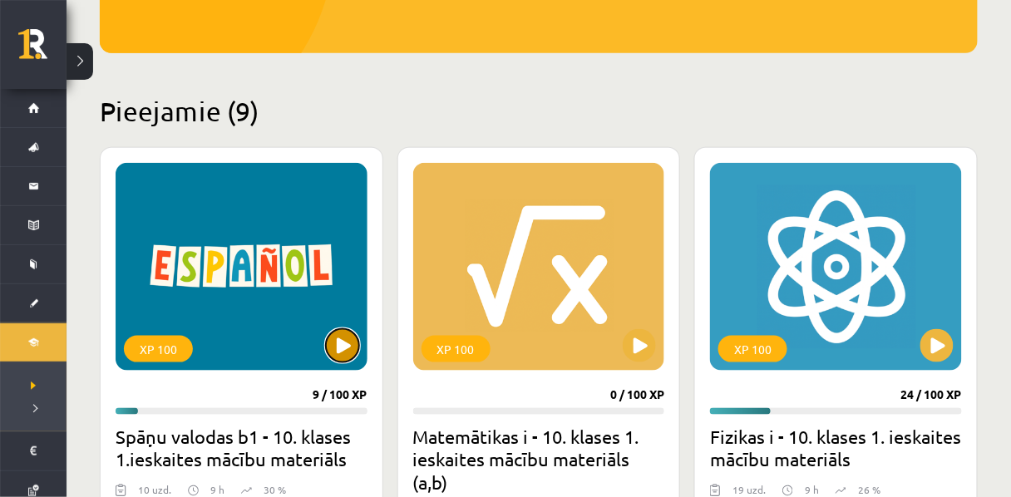
click at [349, 350] on button at bounding box center [342, 345] width 33 height 33
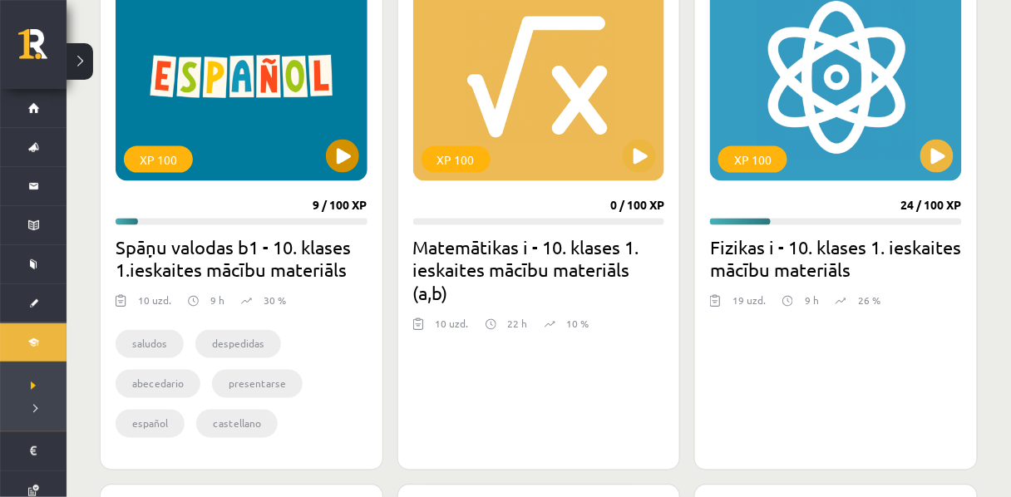
scroll to position [517, 0]
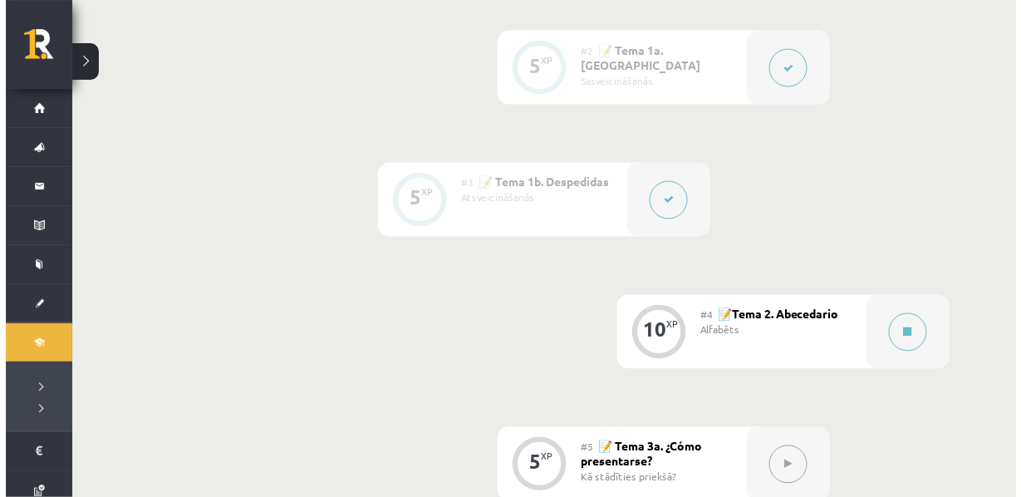
scroll to position [645, 0]
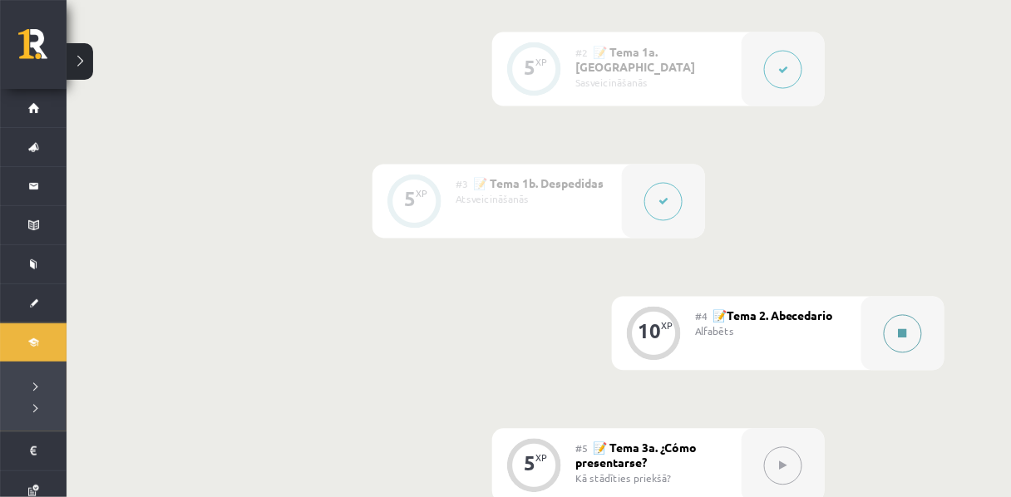
click at [915, 353] on button at bounding box center [902, 334] width 38 height 38
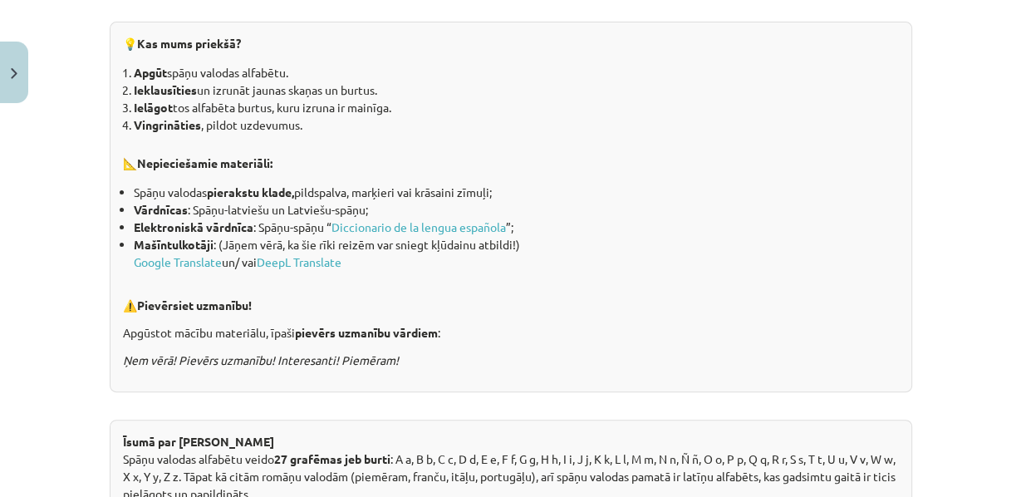
scroll to position [361, 0]
click at [400, 234] on link "Diccionario de la lengua española" at bounding box center [419, 226] width 175 height 15
click at [184, 268] on link "Google Translate" at bounding box center [178, 260] width 88 height 15
click at [328, 268] on link "DeepL Translate" at bounding box center [299, 260] width 85 height 15
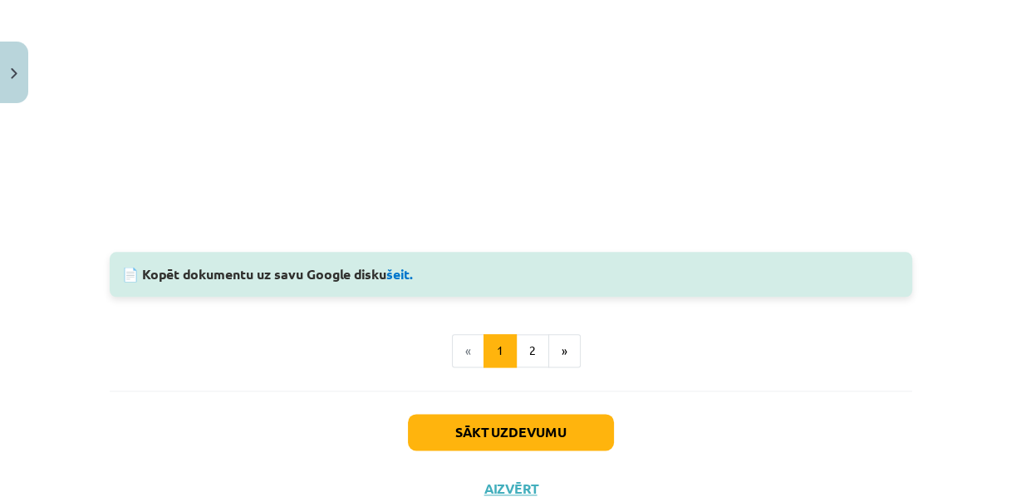
scroll to position [1561, 0]
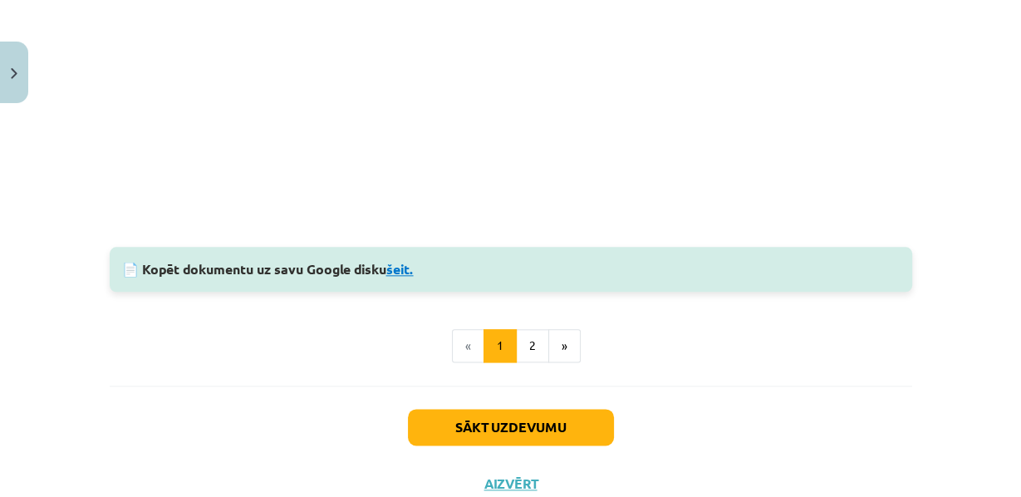
click at [403, 278] on link "šeit." at bounding box center [399, 268] width 27 height 17
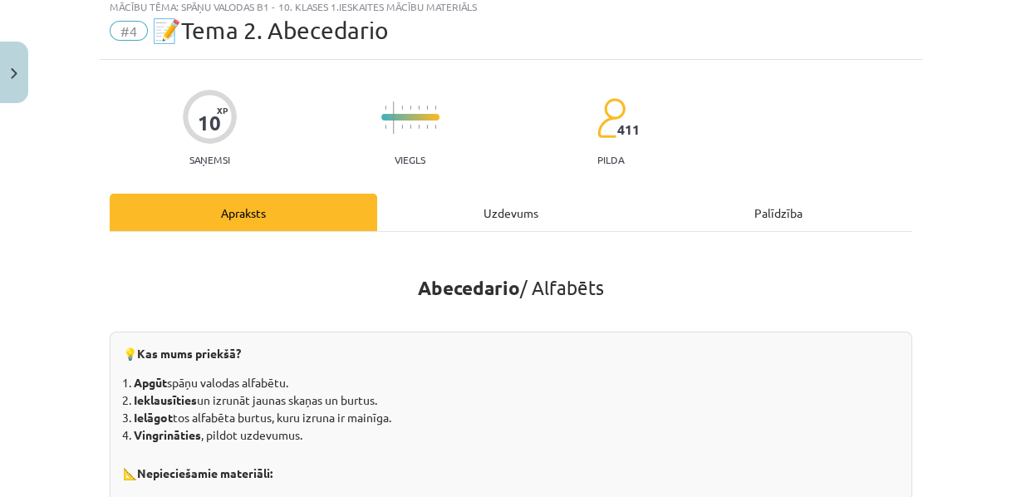
scroll to position [0, 0]
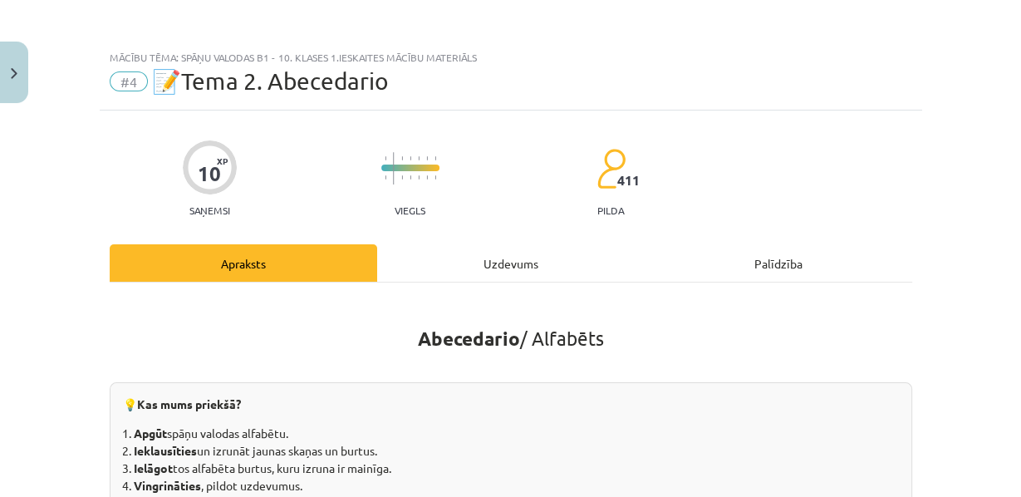
click at [479, 263] on div "Uzdevums" at bounding box center [511, 262] width 268 height 37
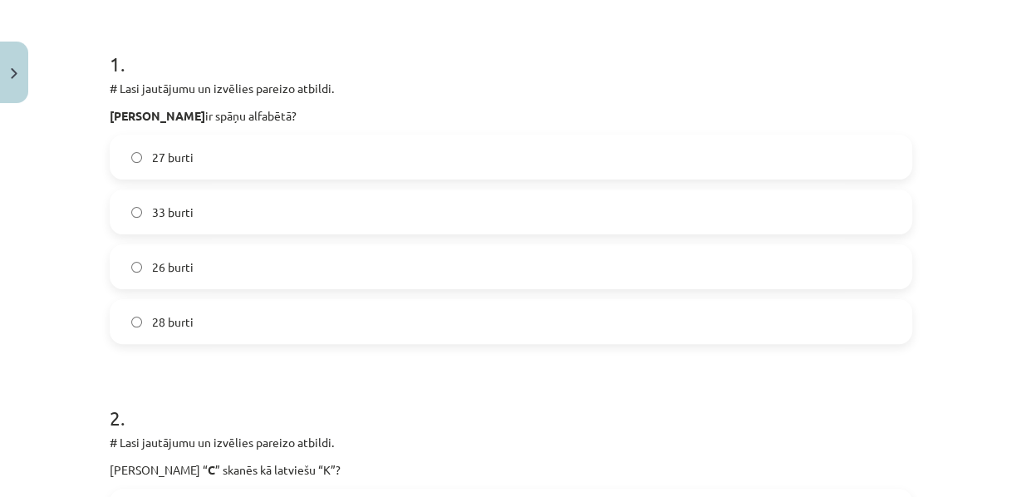
scroll to position [309, 0]
click at [234, 154] on div "1 . # Lasi jautājumu un izvēlies pareizo atbildi. Cik burtu ir spāņu alfabētā? …" at bounding box center [511, 182] width 803 height 321
click at [234, 171] on label "27 burti" at bounding box center [510, 156] width 799 height 42
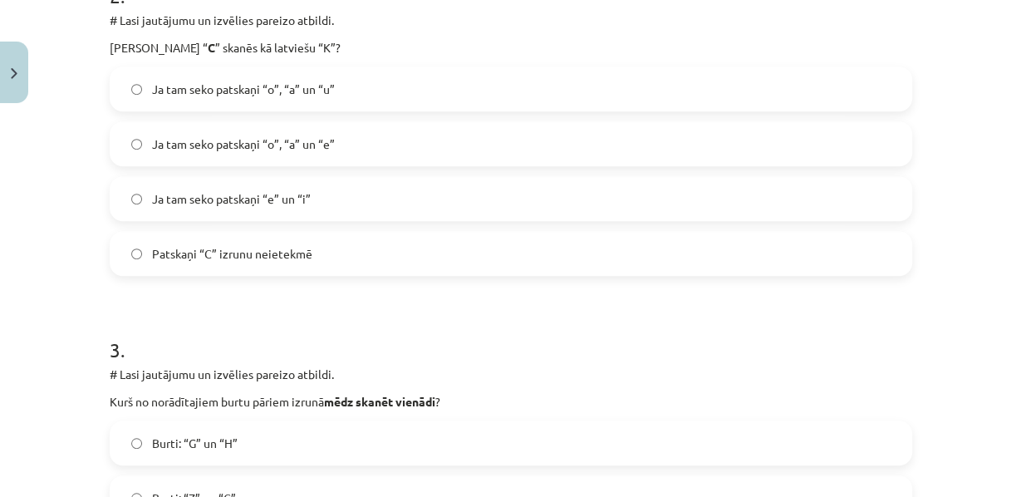
scroll to position [735, 0]
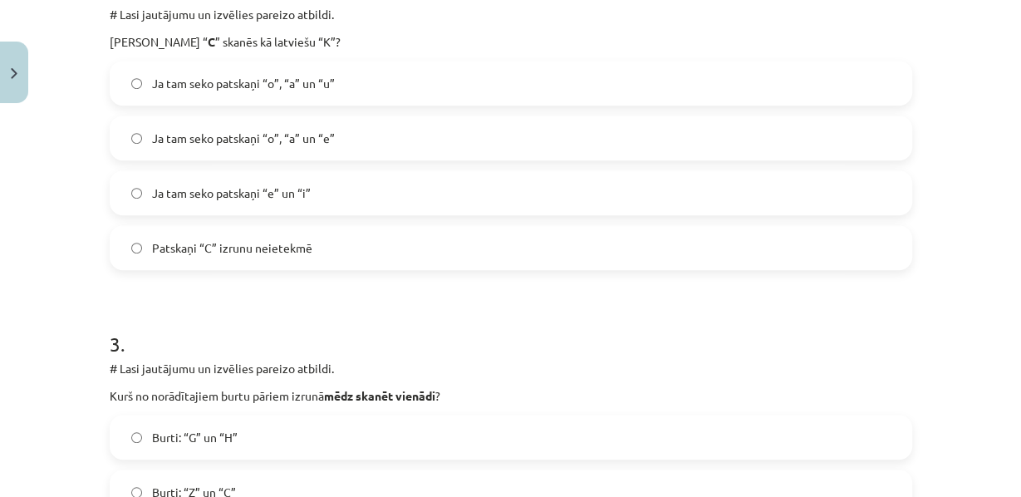
click at [286, 92] on span "Ja tam seko patskaņi “o”, “a” un “u”" at bounding box center [243, 83] width 183 height 17
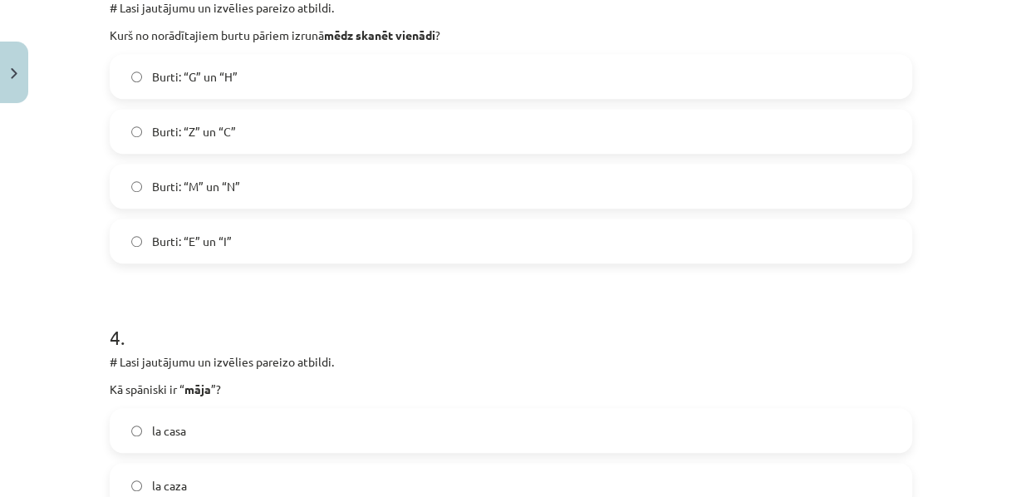
scroll to position [1097, 0]
click at [200, 140] on span "Burti: “Z” un “C”" at bounding box center [194, 130] width 84 height 17
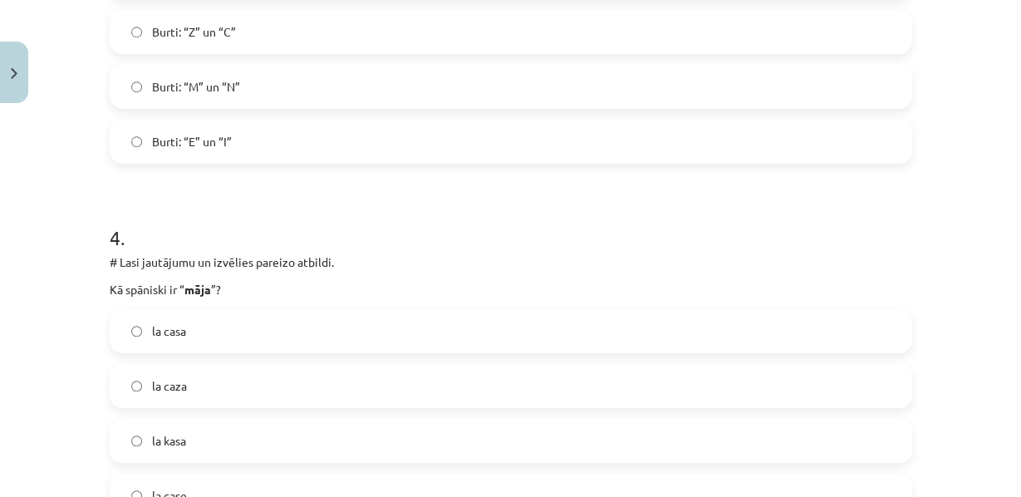
scroll to position [1208, 0]
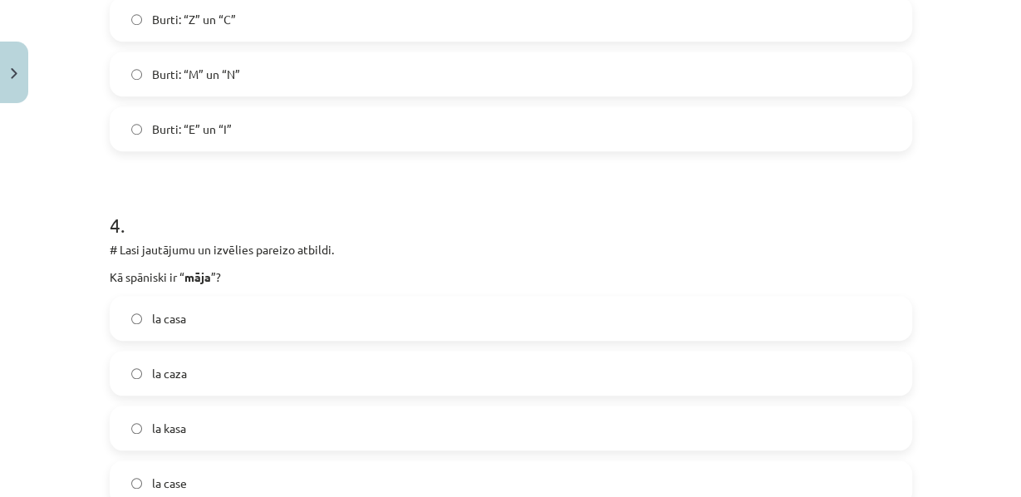
click at [9, 328] on div "Mācību tēma: Spāņu valodas b1 - 10. klases 1.ieskaites mācību materiāls #4 📝Tem…" at bounding box center [510, 248] width 1021 height 497
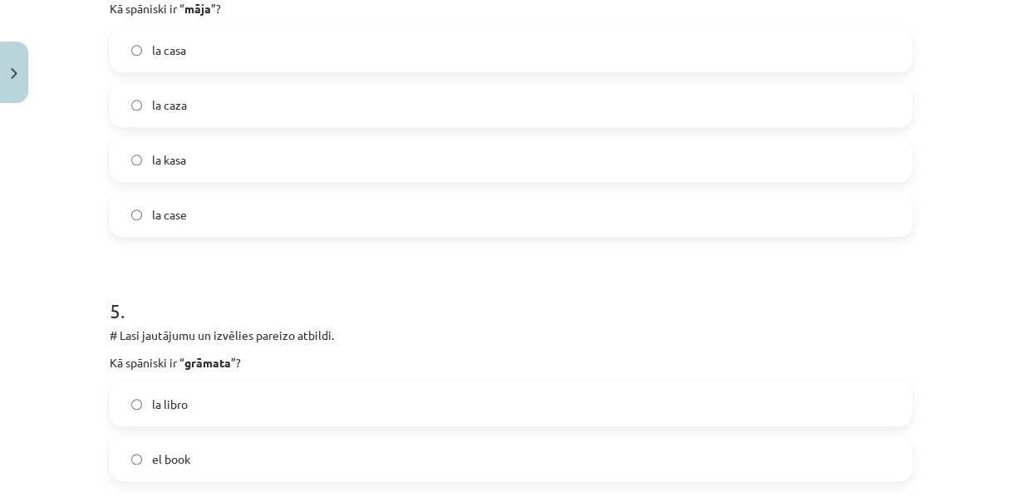
scroll to position [1475, 0]
click at [9, 328] on div "Mācību tēma: Spāņu valodas b1 - 10. klases 1.ieskaites mācību materiāls #4 📝Tem…" at bounding box center [510, 248] width 1021 height 497
click at [204, 72] on label "la casa" at bounding box center [510, 52] width 799 height 42
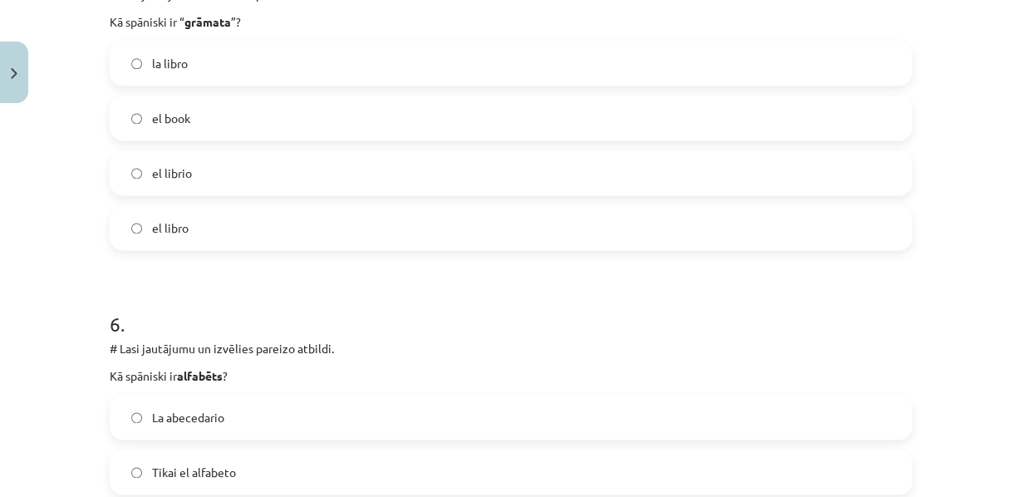
scroll to position [1824, 0]
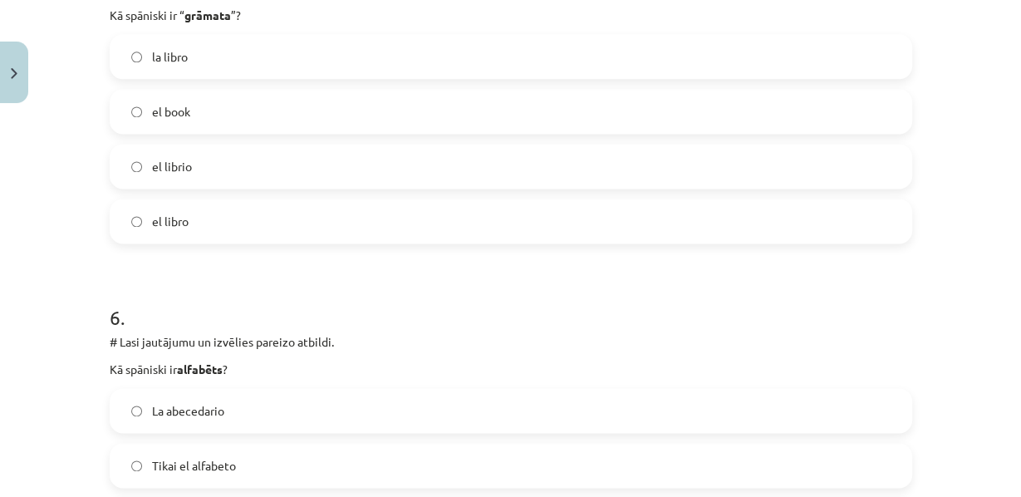
click at [189, 77] on label "la libro" at bounding box center [510, 57] width 799 height 42
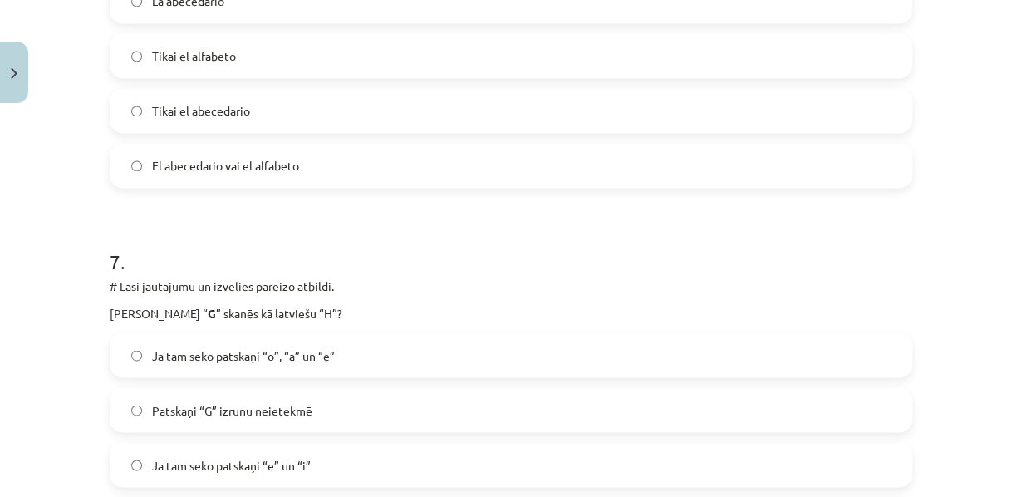
scroll to position [2235, 0]
click at [211, 185] on label "El abecedario vai el alfabeto" at bounding box center [510, 165] width 799 height 42
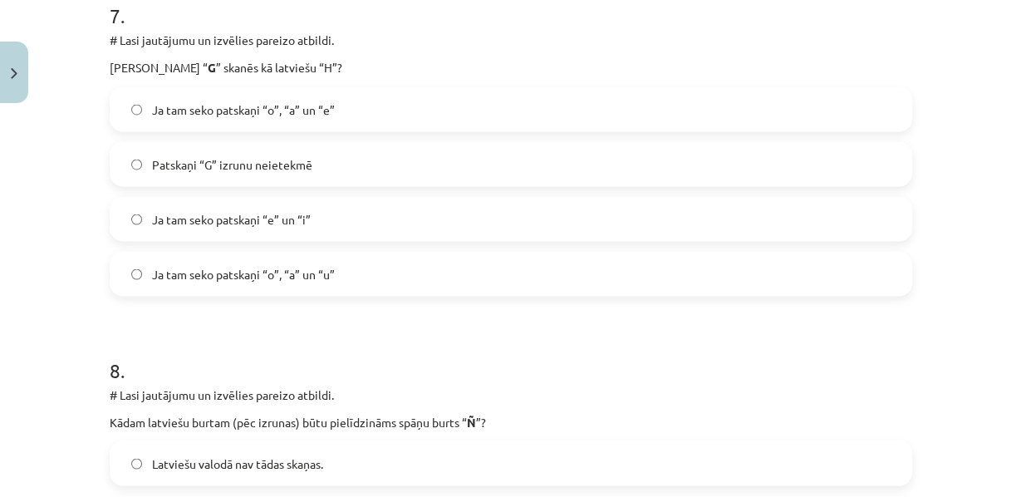
scroll to position [2481, 0]
click at [267, 226] on span "Ja tam seko patskaņi “e” un “i”" at bounding box center [231, 217] width 159 height 17
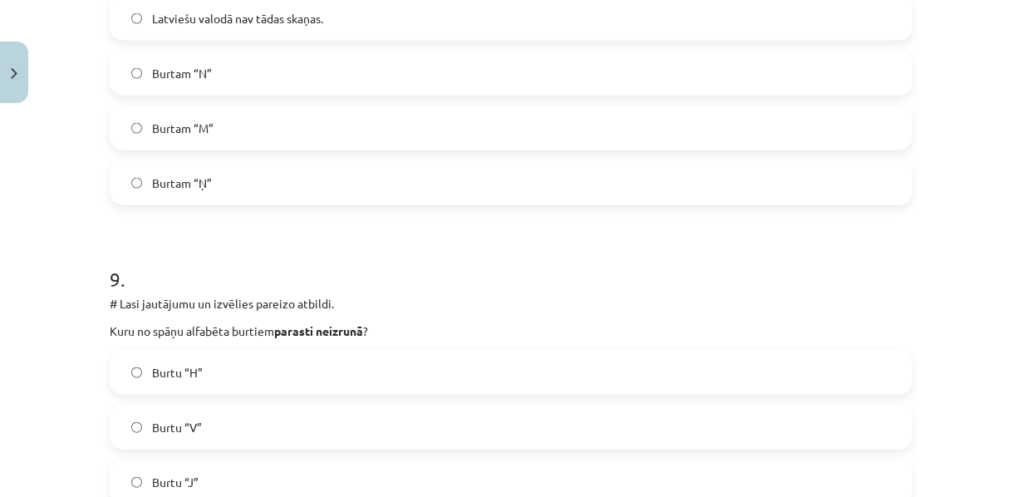
scroll to position [2923, 0]
click at [218, 204] on label "Burtam “Ņ”" at bounding box center [510, 184] width 799 height 42
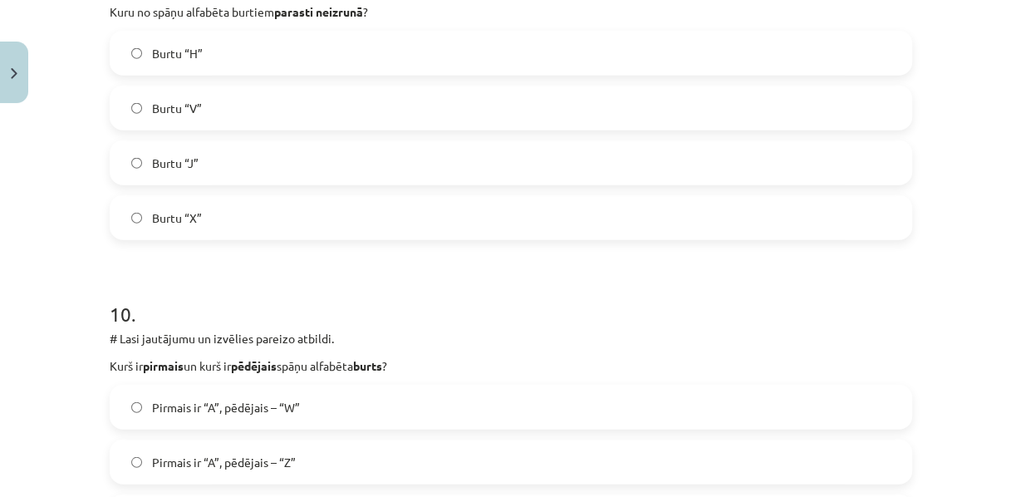
scroll to position [3245, 0]
click at [185, 61] on span "Burtu “H”" at bounding box center [177, 51] width 51 height 17
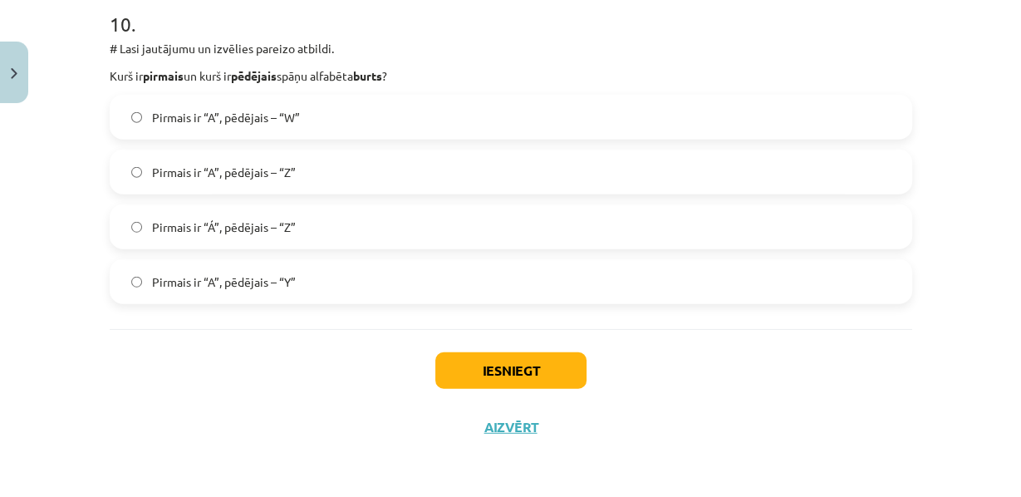
scroll to position [3597, 0]
click at [214, 181] on span "Pirmais ir “A”, pēdējais – “Z”" at bounding box center [224, 172] width 144 height 17
click at [499, 389] on button "Iesniegt" at bounding box center [510, 370] width 151 height 37
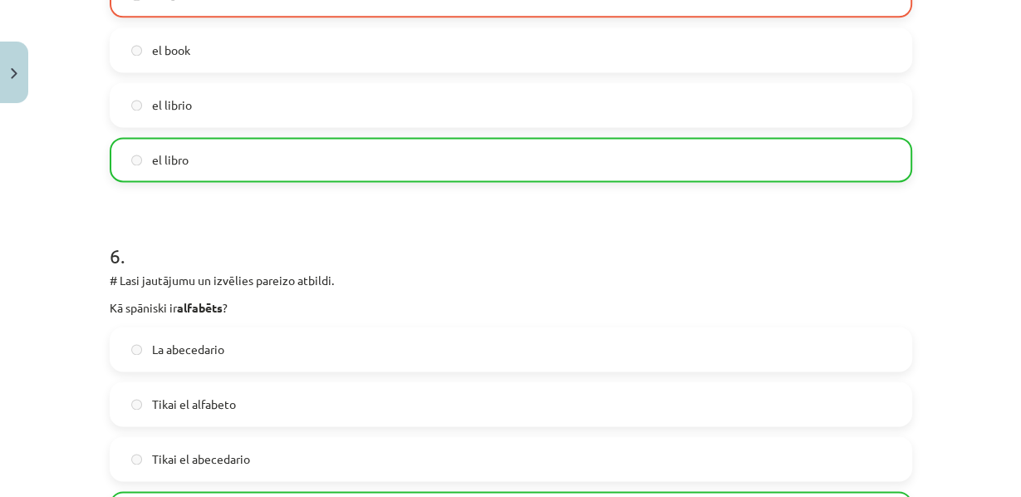
scroll to position [1885, 0]
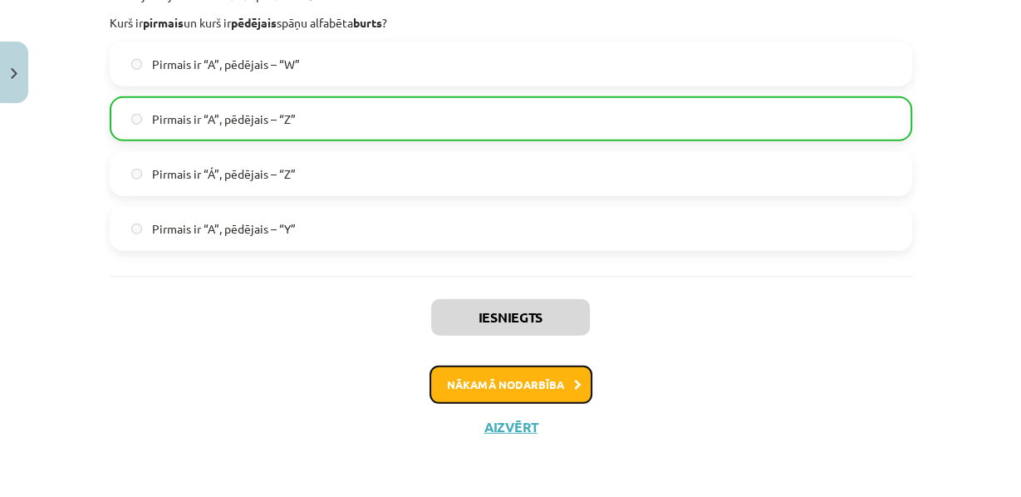
click at [519, 386] on button "Nākamā nodarbība" at bounding box center [511, 385] width 163 height 38
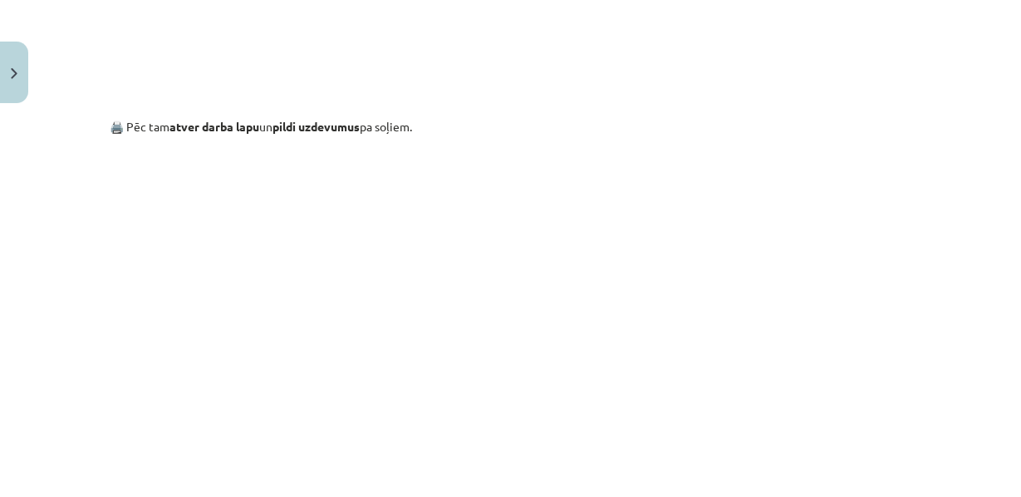
scroll to position [1130, 0]
click at [11, 76] on img "Close" at bounding box center [14, 73] width 7 height 11
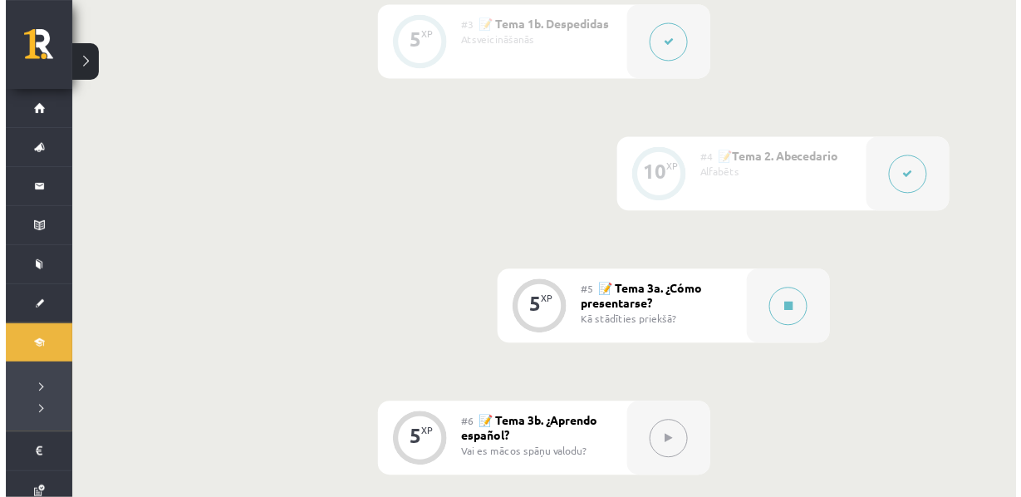
scroll to position [804, 0]
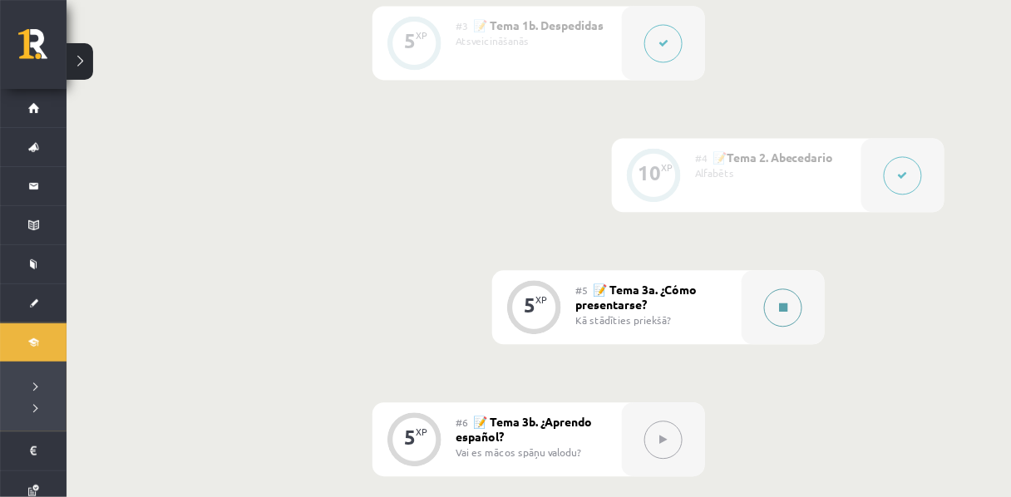
click at [783, 312] on icon at bounding box center [783, 307] width 8 height 10
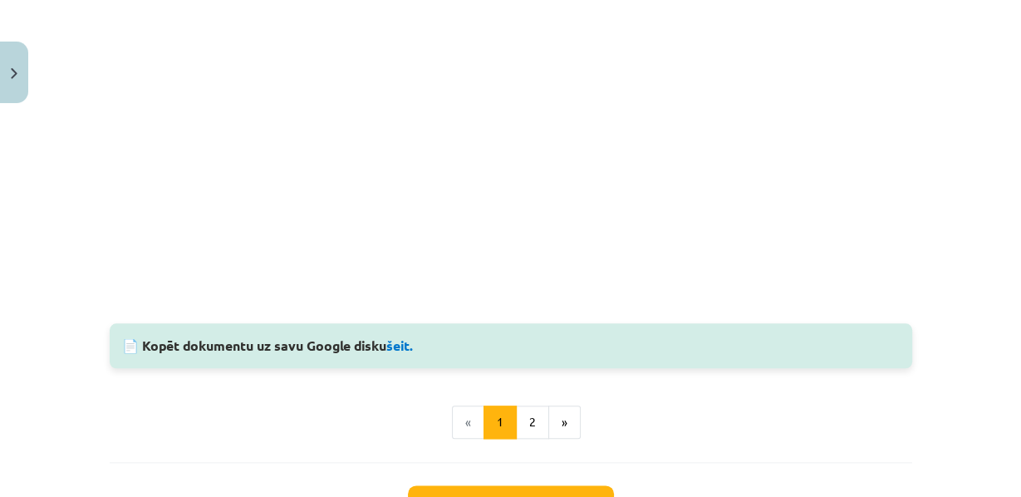
scroll to position [1463, 0]
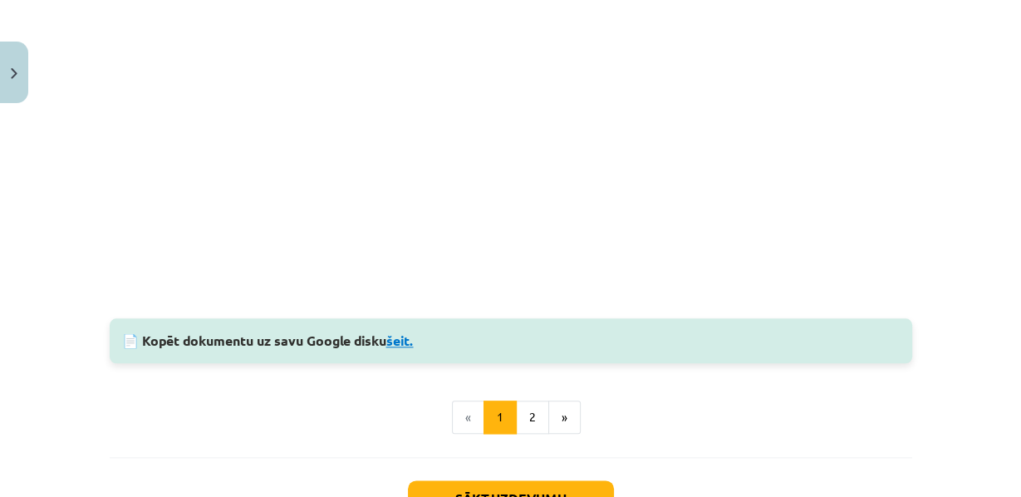
click at [405, 349] on link "šeit." at bounding box center [399, 340] width 27 height 17
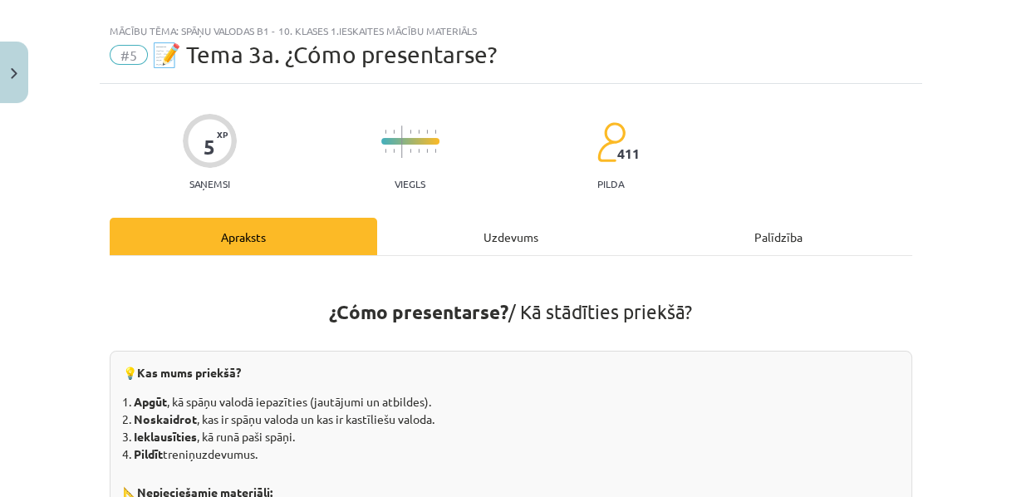
scroll to position [0, 0]
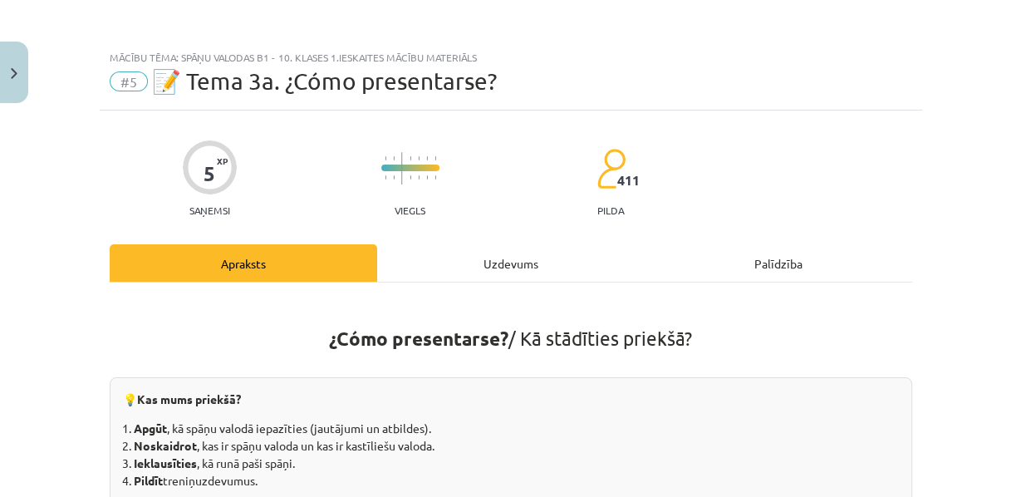
click at [501, 276] on div "Uzdevums" at bounding box center [511, 262] width 268 height 37
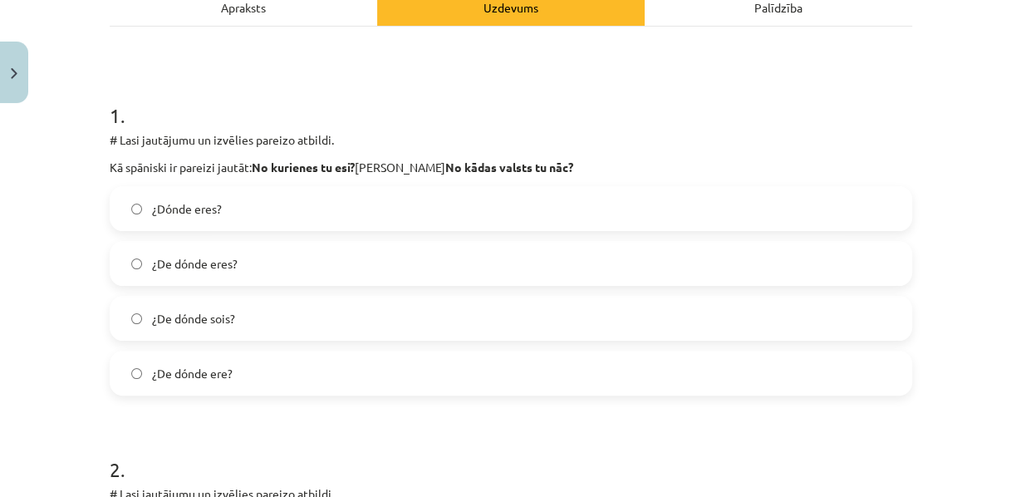
scroll to position [257, 0]
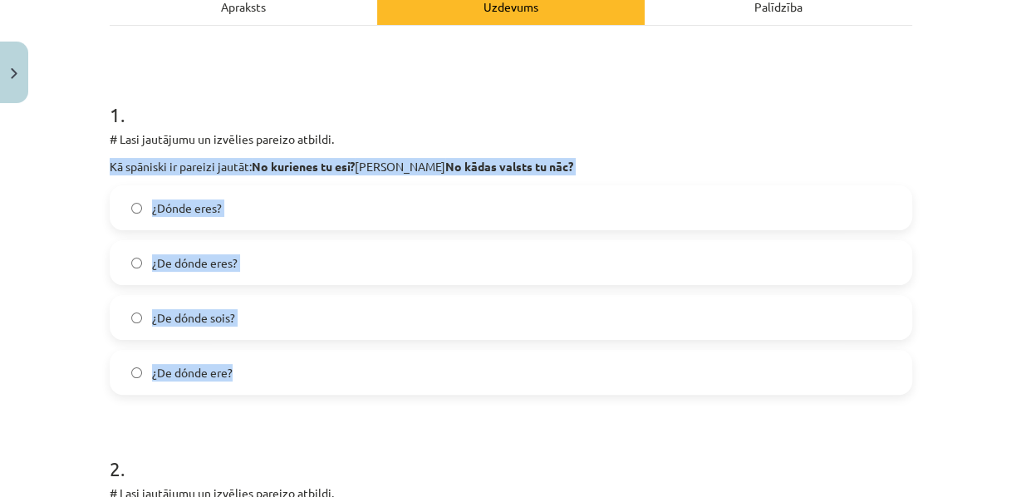
drag, startPoint x: 94, startPoint y: 184, endPoint x: 391, endPoint y: 368, distance: 348.9
copy div "Kā spāniski ir pareizi jautāt: No kurienes tu esi? jeb No kādas valsts tu nāc? …"
click at [168, 283] on label "¿De dónde eres?" at bounding box center [510, 263] width 799 height 42
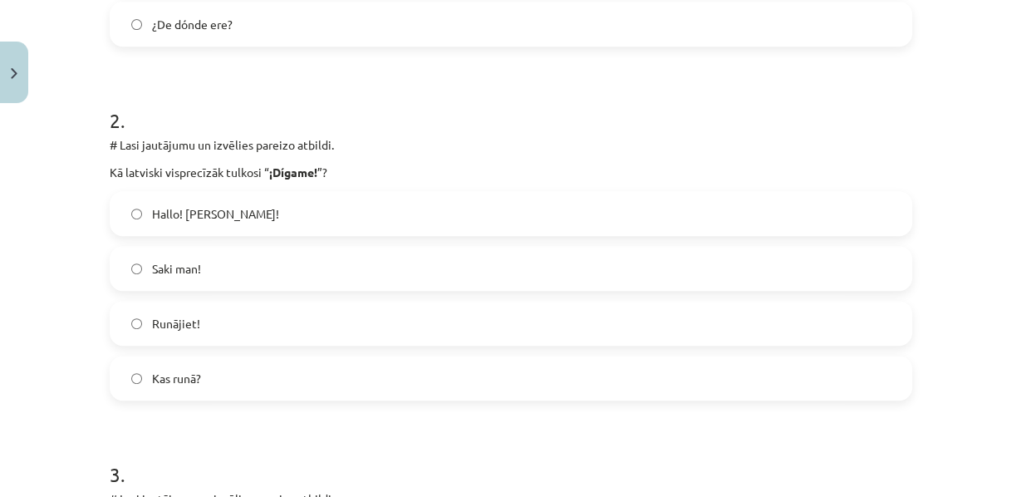
scroll to position [678, 0]
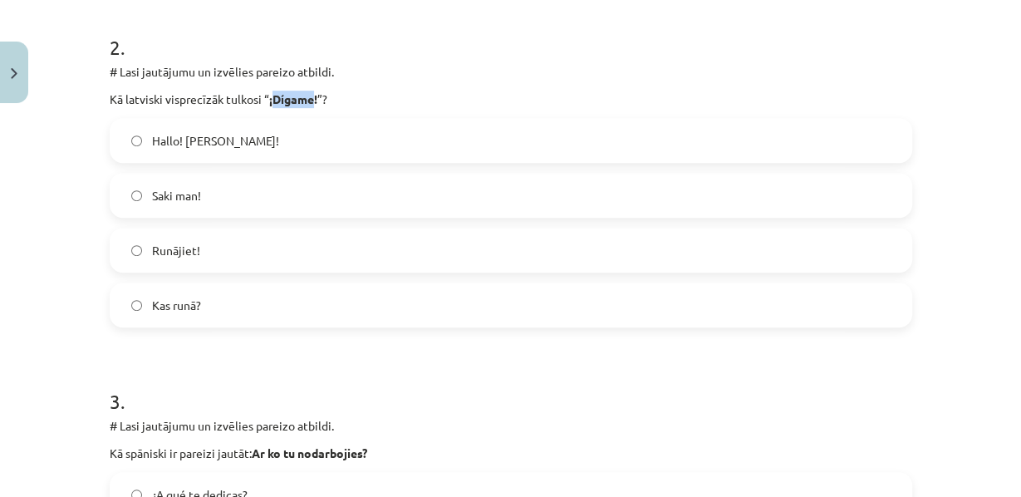
drag, startPoint x: 268, startPoint y: 130, endPoint x: 309, endPoint y: 129, distance: 40.8
click at [309, 106] on strong "¡Dígame!" at bounding box center [293, 98] width 48 height 15
copy strong "Dígame"
click at [8, 222] on div "Mācību tēma: Spāņu valodas b1 - 10. klases 1.ieskaites mācību materiāls #5 📝 Te…" at bounding box center [510, 248] width 1021 height 497
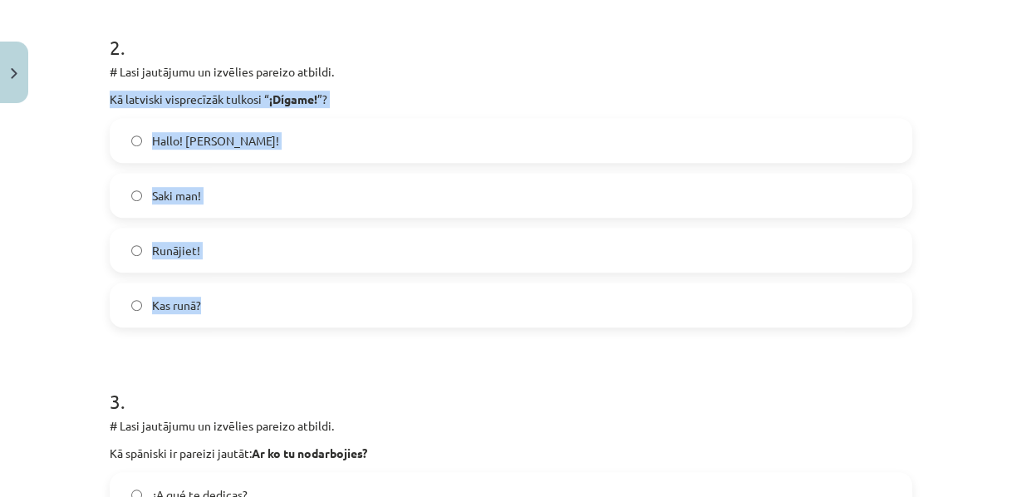
drag, startPoint x: 90, startPoint y: 128, endPoint x: 345, endPoint y: 331, distance: 325.9
click at [345, 331] on div "Mācību tēma: Spāņu valodas b1 - 10. klases 1.ieskaites mācību materiāls #5 📝 Te…" at bounding box center [510, 248] width 1021 height 497
copy div "Kā latviski visprecīzāk tulkosi “ ¡Dígame! ”? Hallo! jeb Klausos! Saki man! Run…"
click at [227, 150] on span "Hallo! jeb Klausos!" at bounding box center [215, 140] width 127 height 17
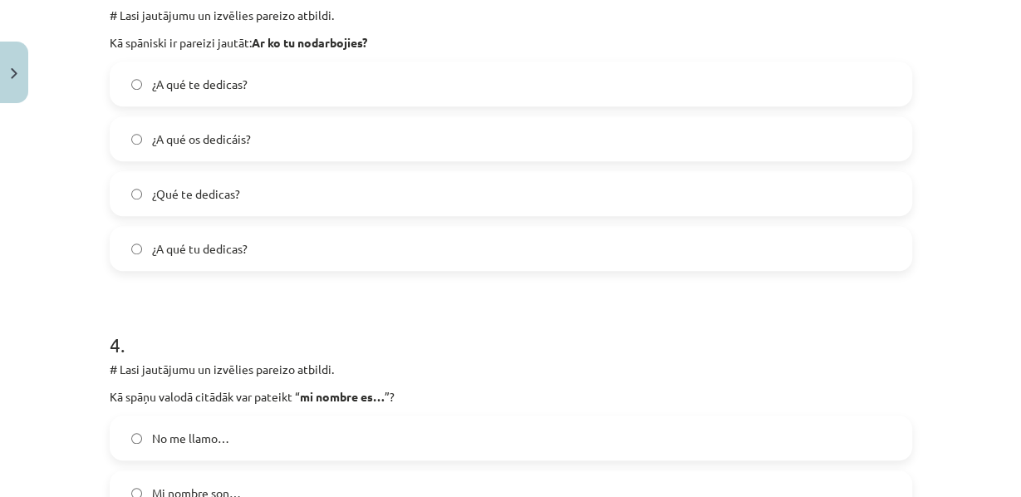
scroll to position [1094, 0]
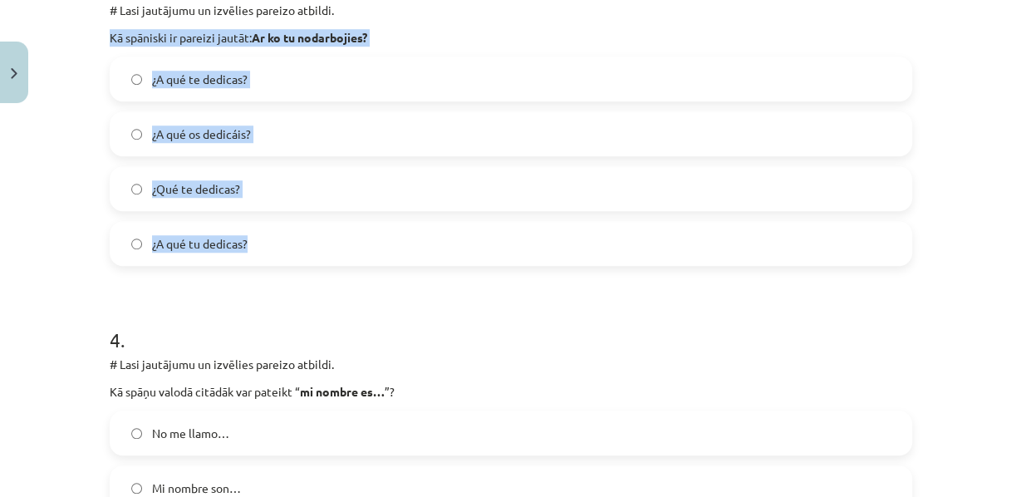
drag, startPoint x: 101, startPoint y: 76, endPoint x: 416, endPoint y: 278, distance: 374.1
click at [416, 278] on div "5 XP Saņemsi Viegls 411 pilda Apraksts Uzdevums Palīdzība 1 . # Lasi jautājumu …" at bounding box center [511, 71] width 823 height 2108
copy div "Kā spāniski ir pareizi jautāt: Ar ko tu nodarbojies? ¿A qué te dedicas? ¿A qué …"
click at [174, 100] on label "¿A qué te dedicas?" at bounding box center [510, 79] width 799 height 42
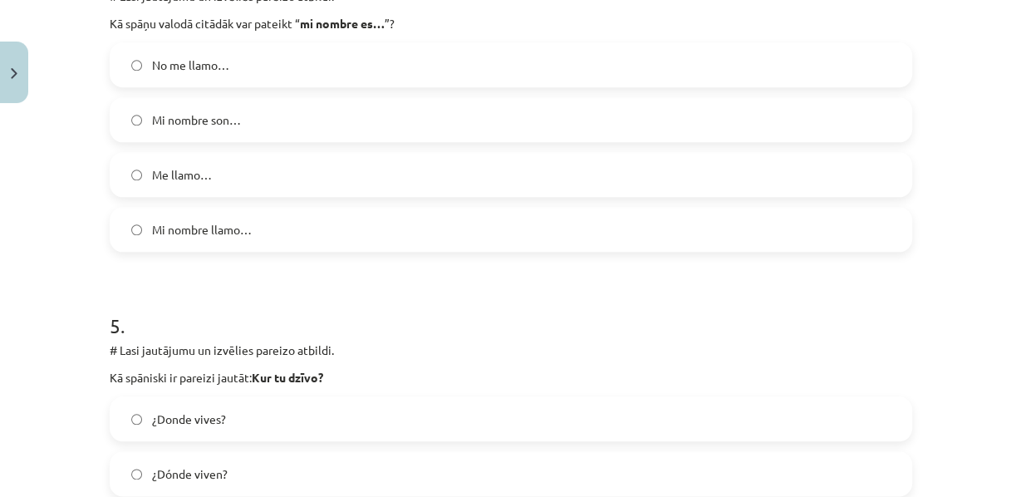
scroll to position [1461, 0]
click at [185, 184] on span "Me llamo…" at bounding box center [182, 175] width 60 height 17
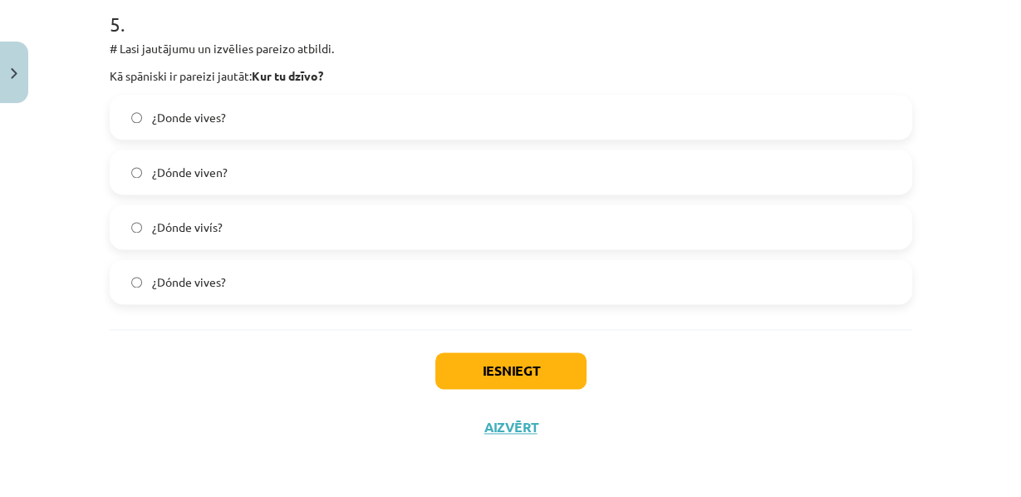
scroll to position [1818, 0]
click at [200, 302] on label "¿Dónde vives?" at bounding box center [510, 282] width 799 height 42
click at [519, 389] on button "Iesniegt" at bounding box center [510, 370] width 151 height 37
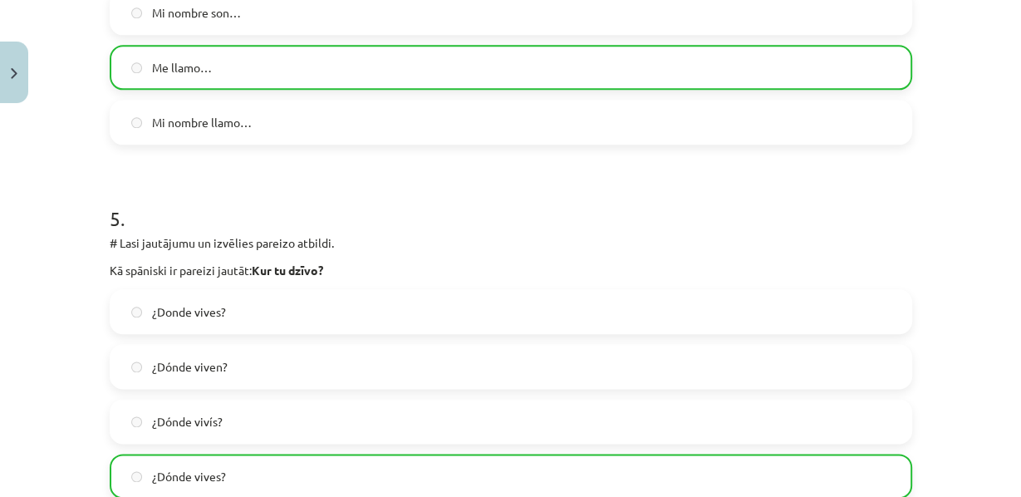
scroll to position [1903, 0]
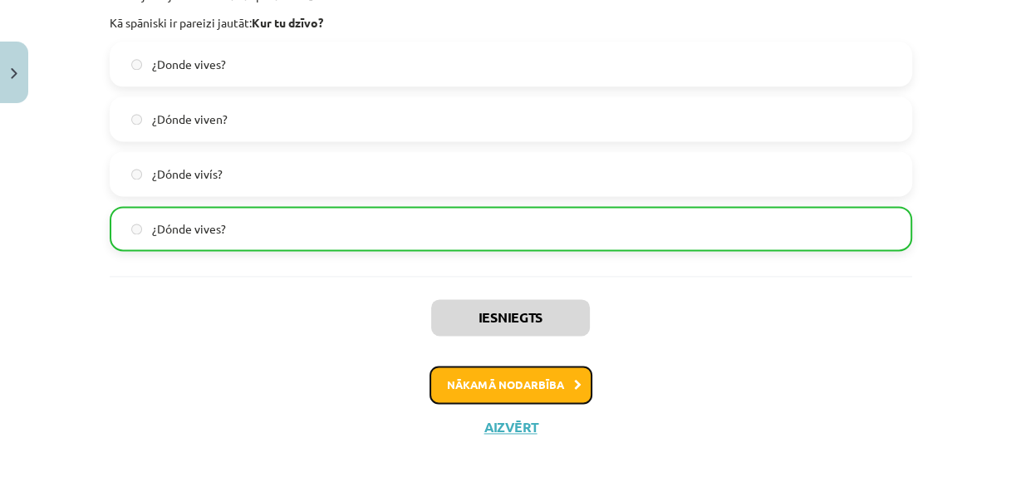
click at [502, 378] on button "Nākamā nodarbība" at bounding box center [511, 385] width 163 height 38
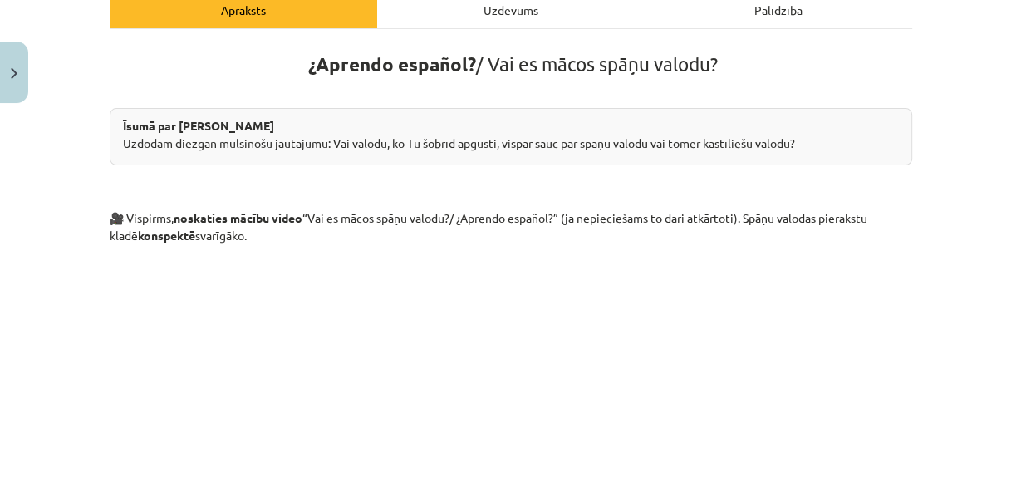
scroll to position [0, 0]
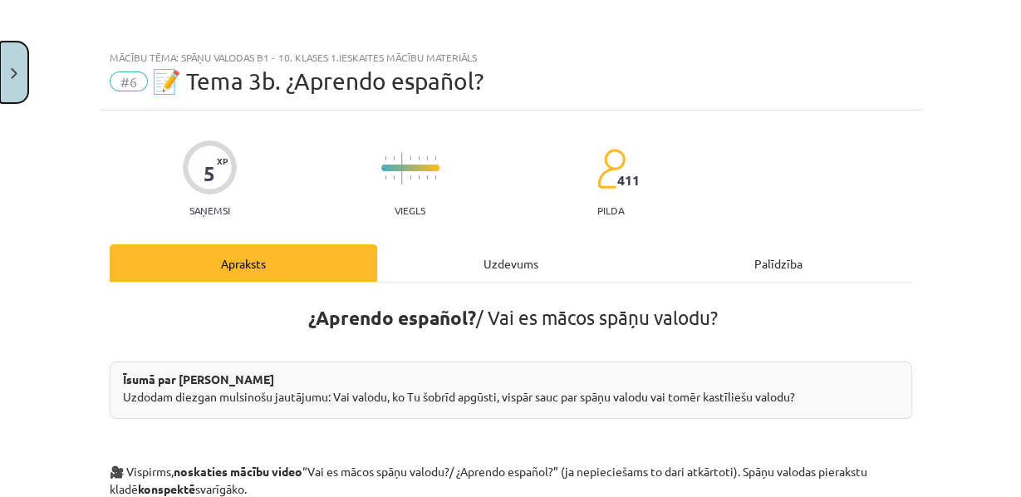
click at [4, 89] on button "Close" at bounding box center [14, 72] width 28 height 61
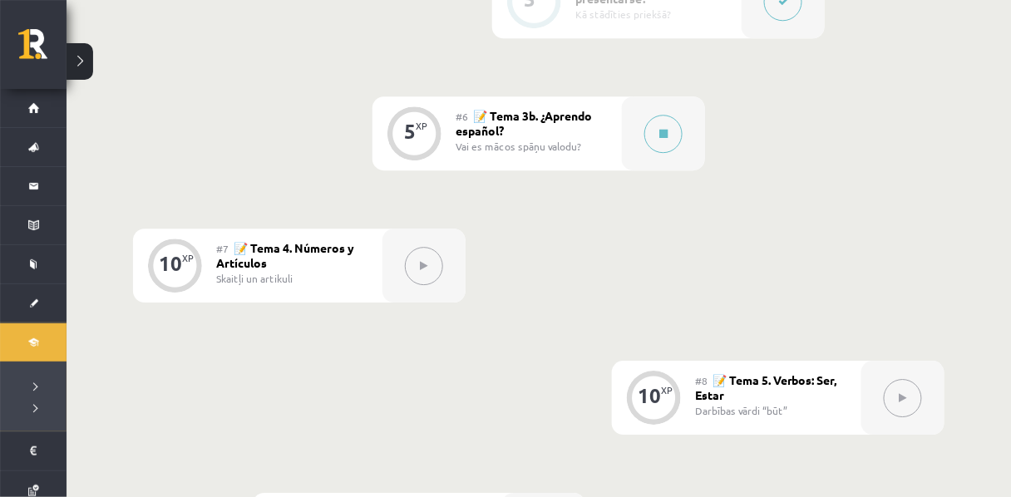
scroll to position [1108, 0]
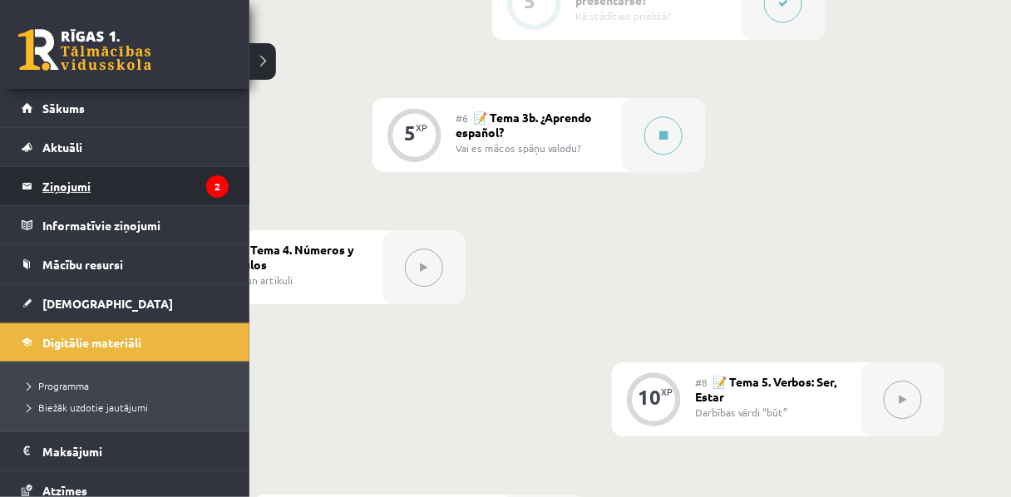
click at [118, 183] on legend "Ziņojumi 2" at bounding box center [135, 186] width 186 height 38
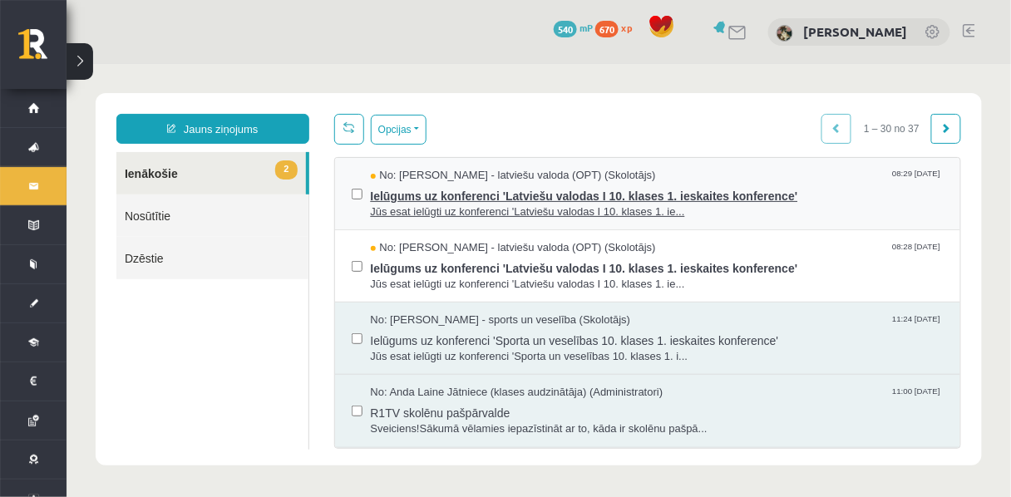
click at [397, 204] on span "Ielūgums uz konferenci 'Latviešu valodas I 10. klases 1. ieskaites konference'" at bounding box center [656, 193] width 573 height 21
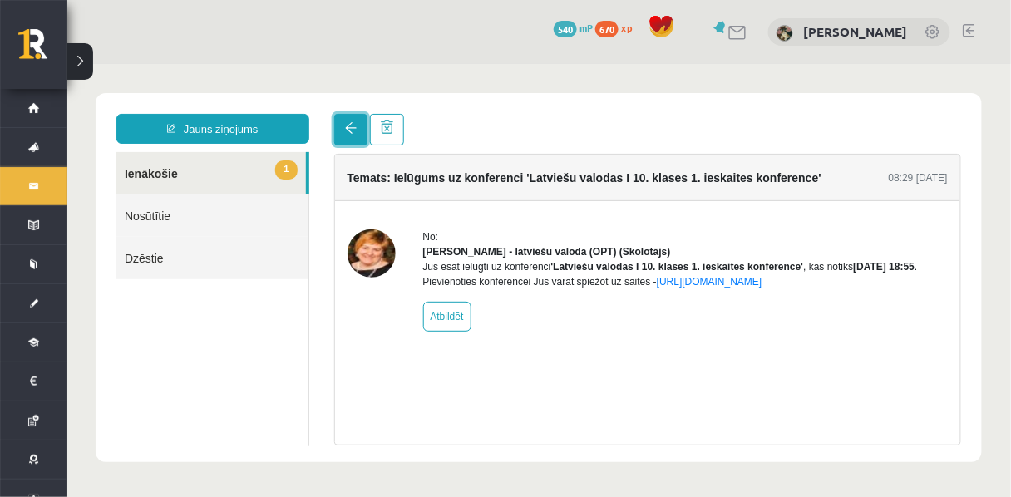
click at [349, 125] on link at bounding box center [349, 129] width 33 height 32
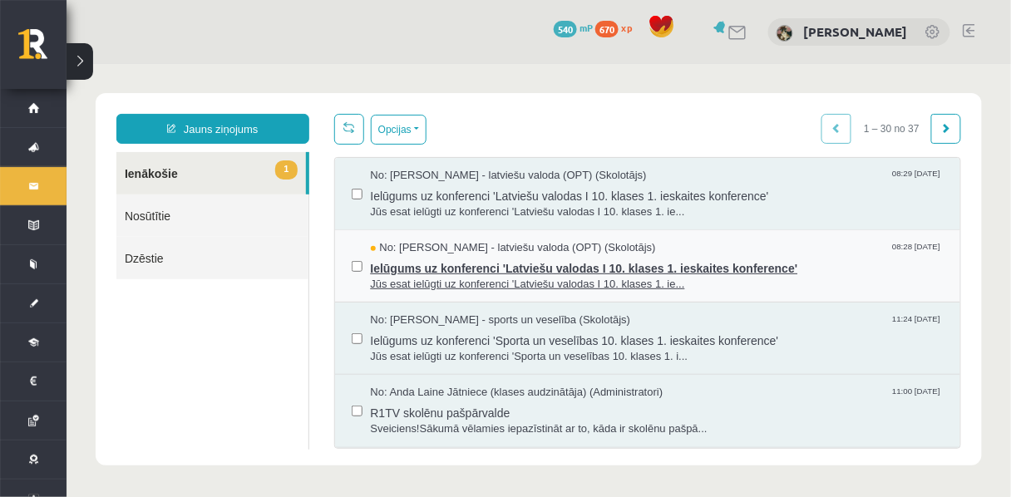
click at [439, 286] on span "Jūs esat ielūgti uz konferenci 'Latviešu valodas I 10. klases 1. ie..." at bounding box center [656, 284] width 573 height 16
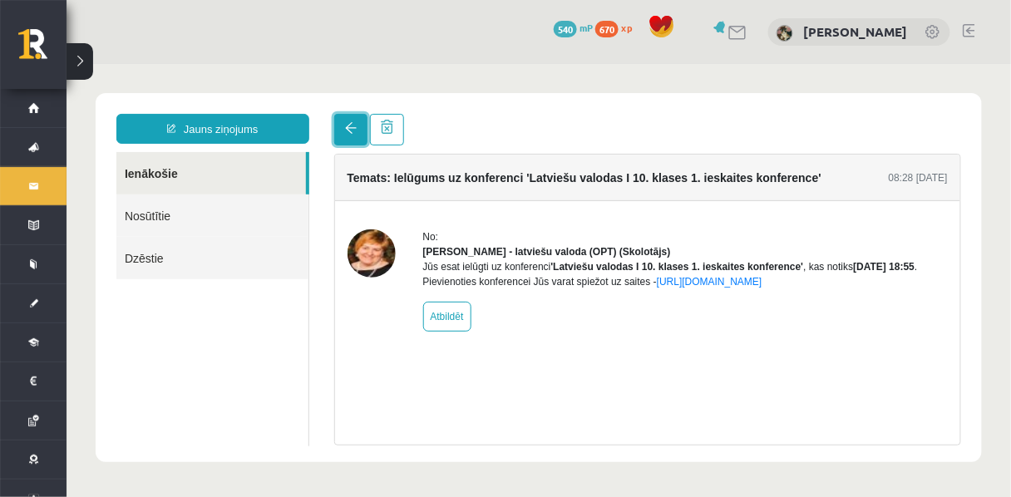
click at [345, 140] on link at bounding box center [349, 129] width 33 height 32
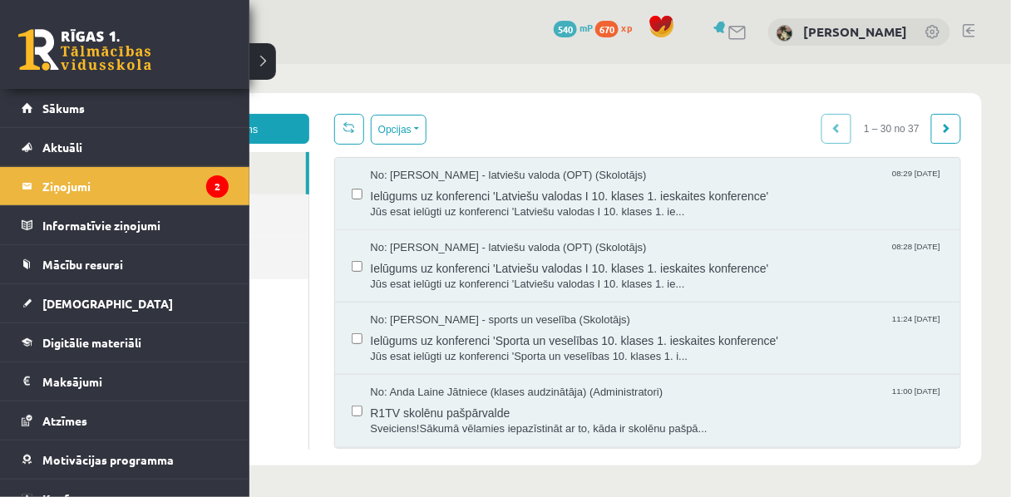
click at [56, 57] on link at bounding box center [84, 50] width 133 height 42
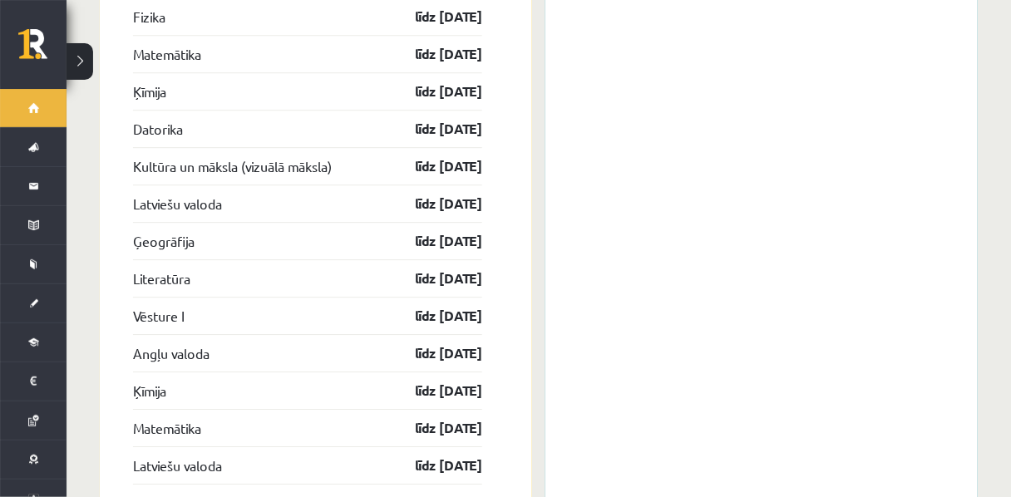
scroll to position [2696, 0]
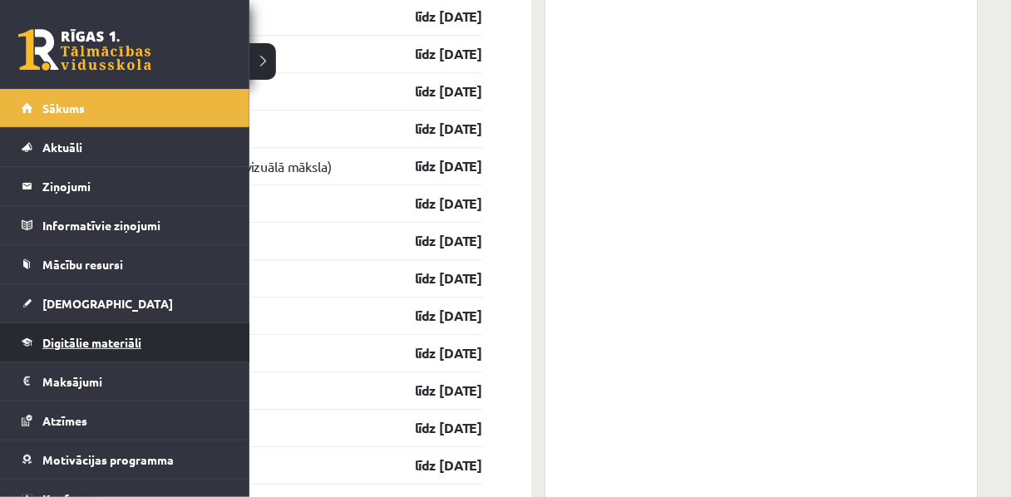
click at [78, 340] on span "Digitālie materiāli" at bounding box center [91, 342] width 99 height 15
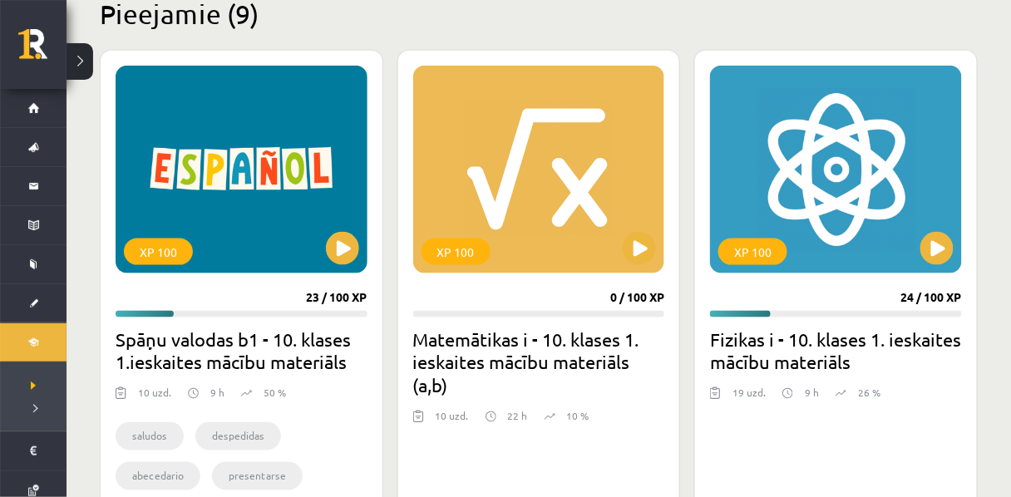
scroll to position [425, 0]
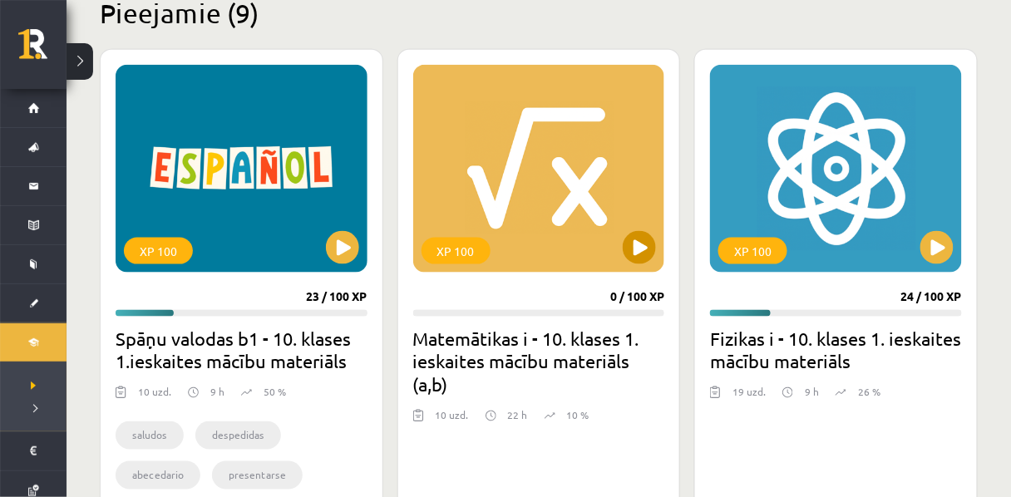
click at [610, 254] on div "XP 100" at bounding box center [539, 169] width 252 height 208
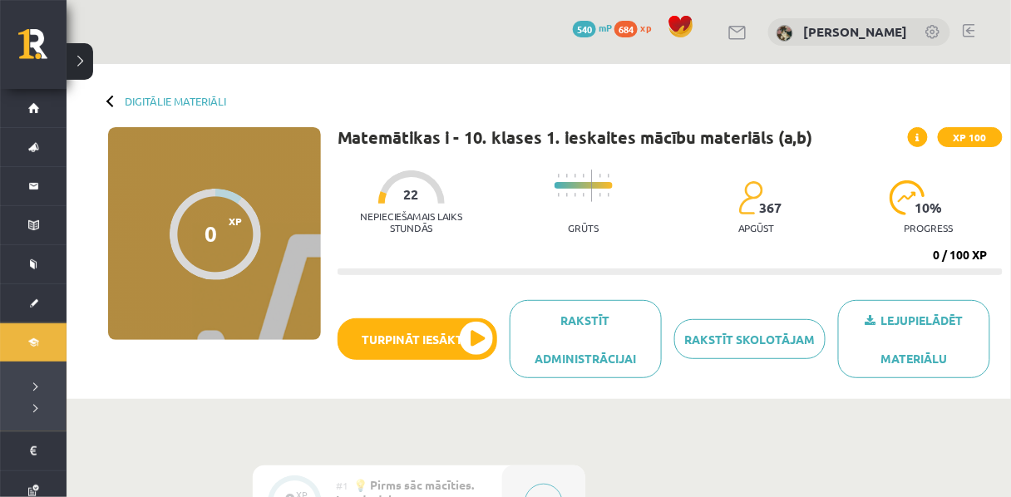
scroll to position [2, 0]
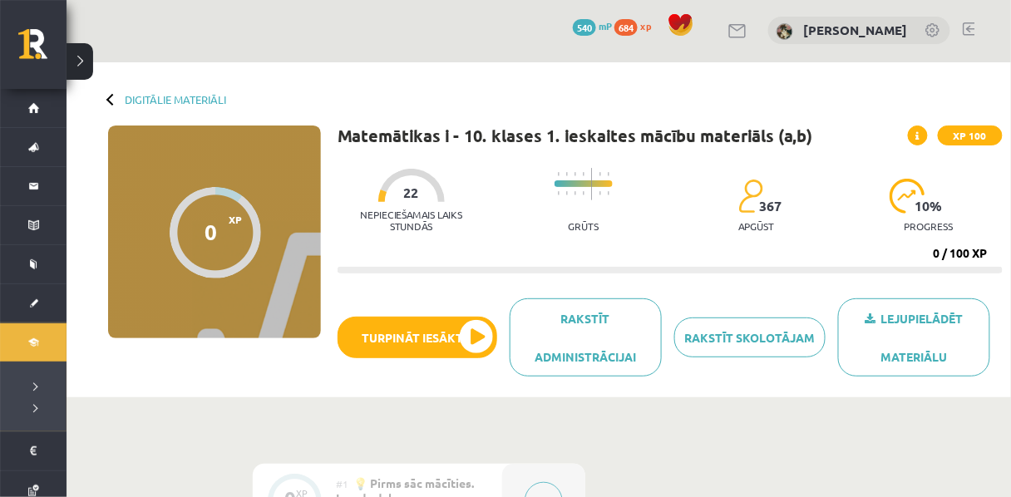
click at [170, 90] on div "Digitālie materiāli 0 XP XP 100 0 / 100 XP Matemātikas i - 10. klases 1. ieskai…" at bounding box center [538, 229] width 944 height 335
click at [176, 101] on link "Digitālie materiāli" at bounding box center [175, 99] width 101 height 12
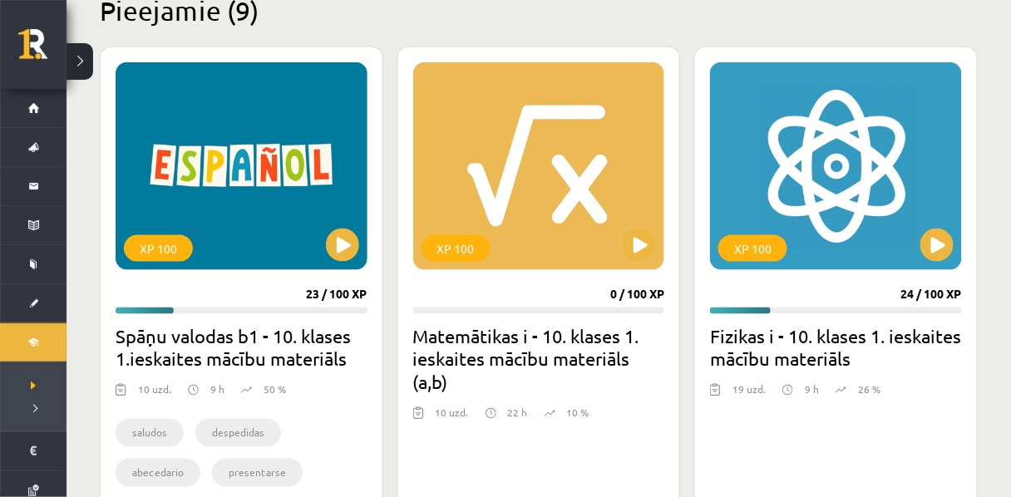
scroll to position [430, 0]
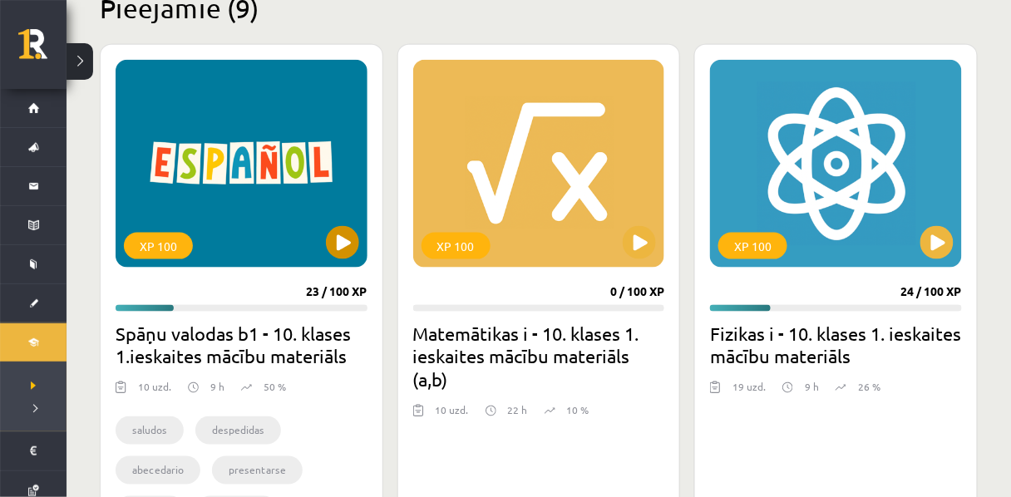
click at [350, 258] on div "XP 100" at bounding box center [242, 164] width 252 height 208
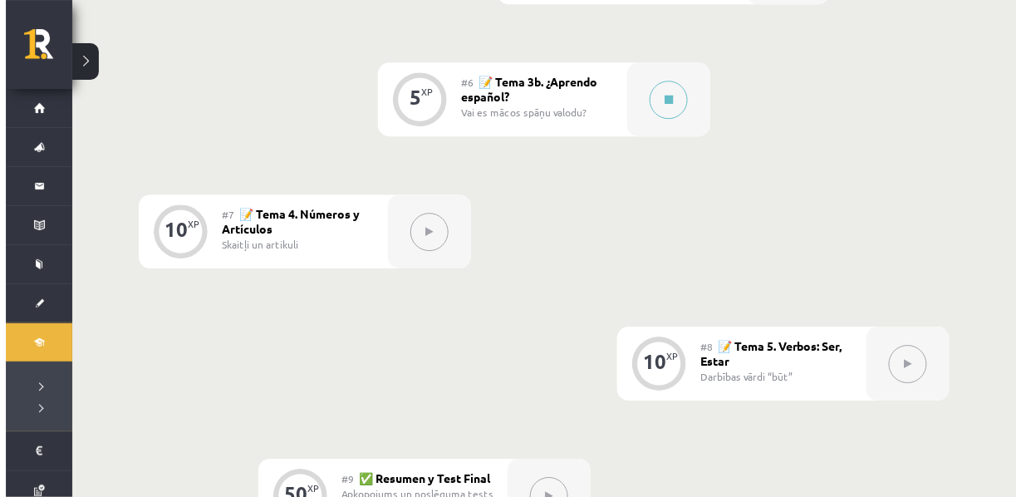
scroll to position [1181, 0]
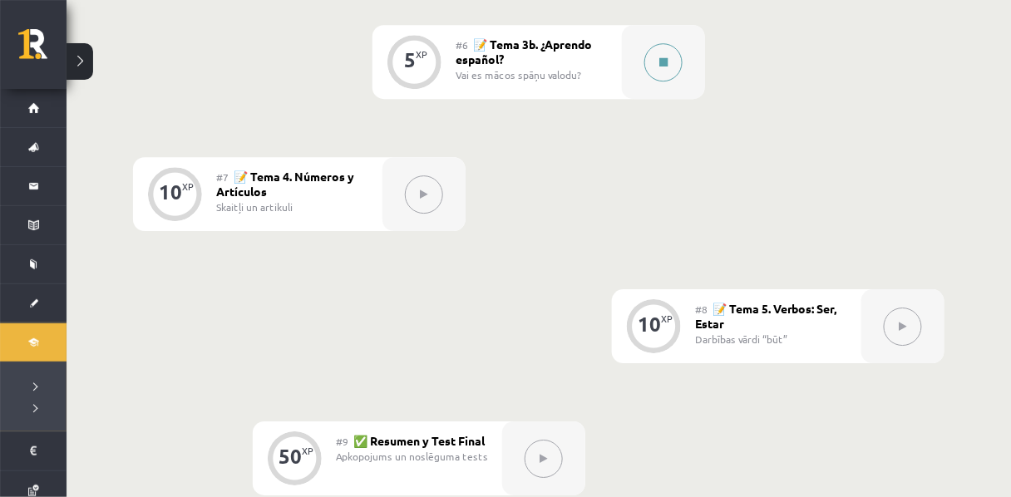
click at [649, 81] on button at bounding box center [663, 62] width 38 height 38
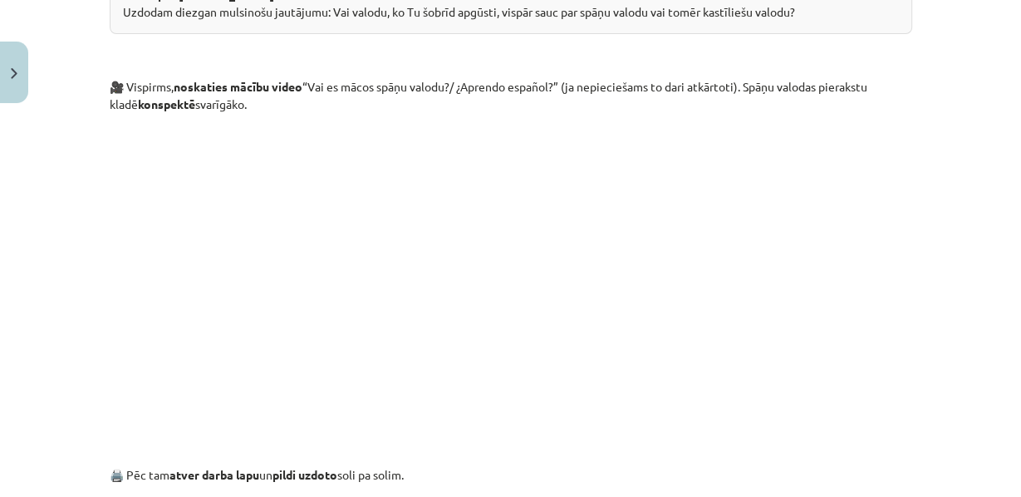
scroll to position [244, 0]
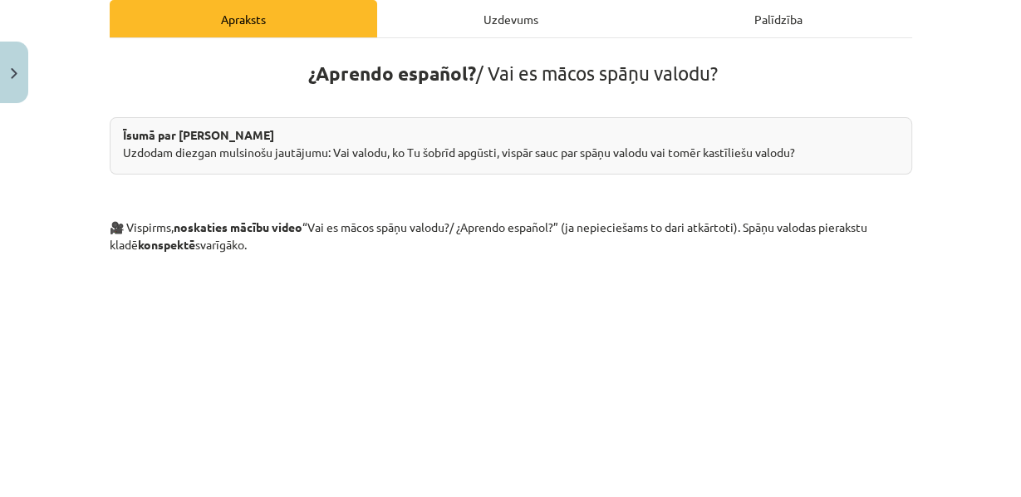
click at [468, 85] on h1 "¿Aprendo español? / Vai es mācos spāņu valodu?" at bounding box center [511, 69] width 803 height 32
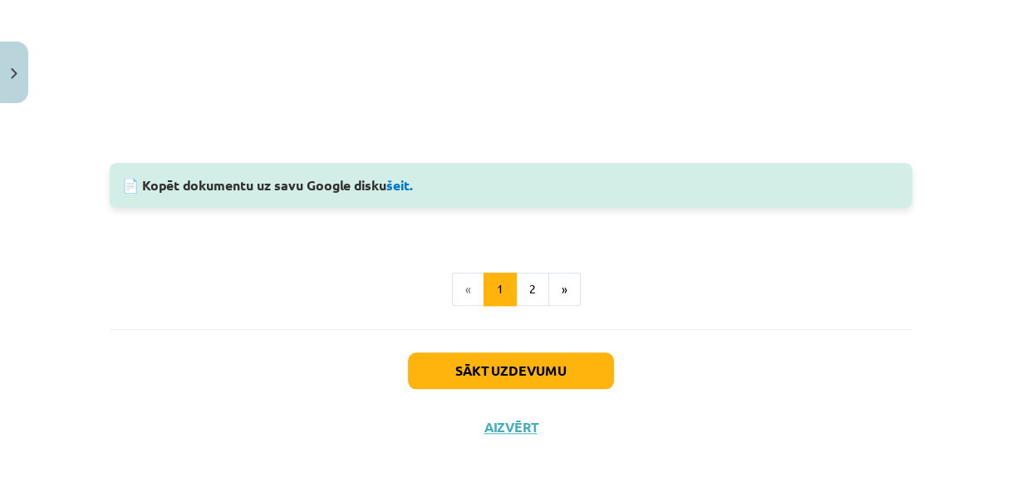
scroll to position [1376, 0]
click at [406, 176] on link "šeit." at bounding box center [399, 184] width 27 height 17
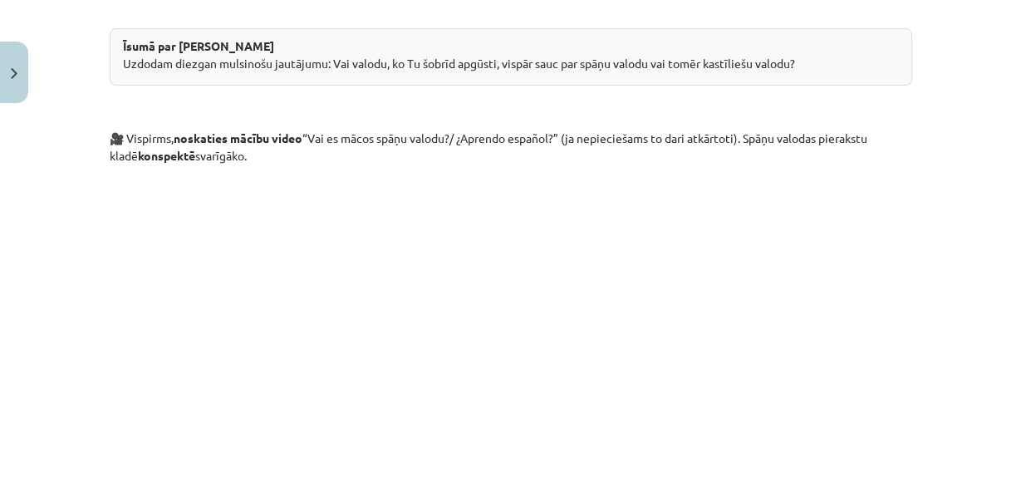
scroll to position [449, 0]
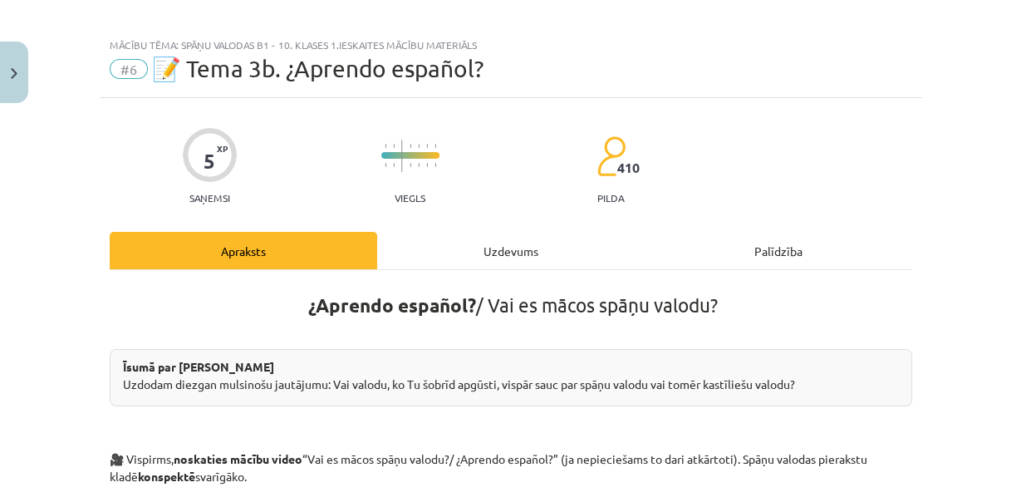
click at [491, 260] on div "Uzdevums" at bounding box center [511, 250] width 268 height 37
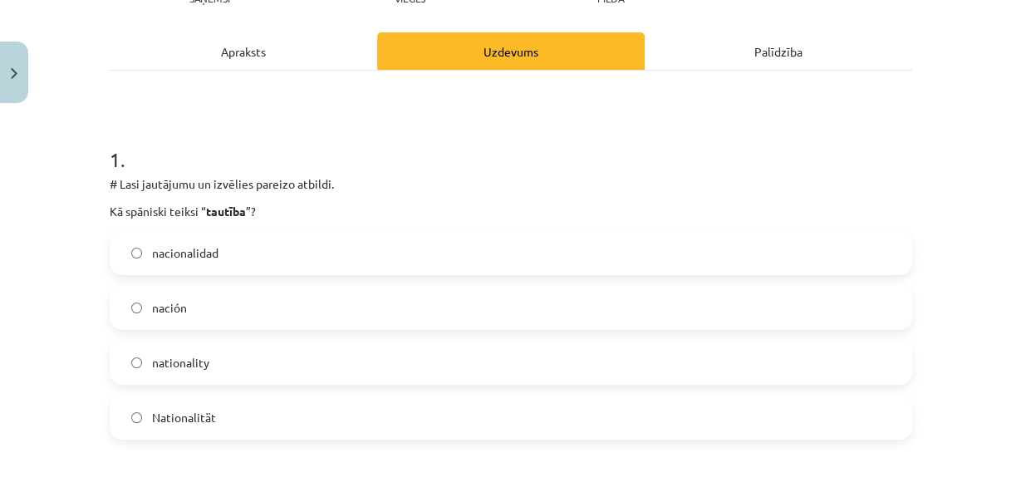
scroll to position [211, 0]
click at [221, 274] on label "nacionalidad" at bounding box center [510, 254] width 799 height 42
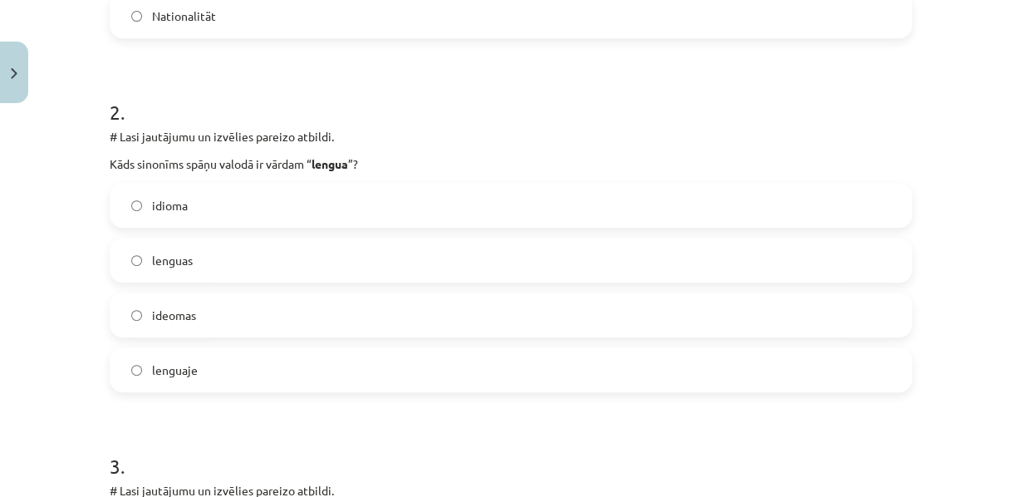
scroll to position [629, 0]
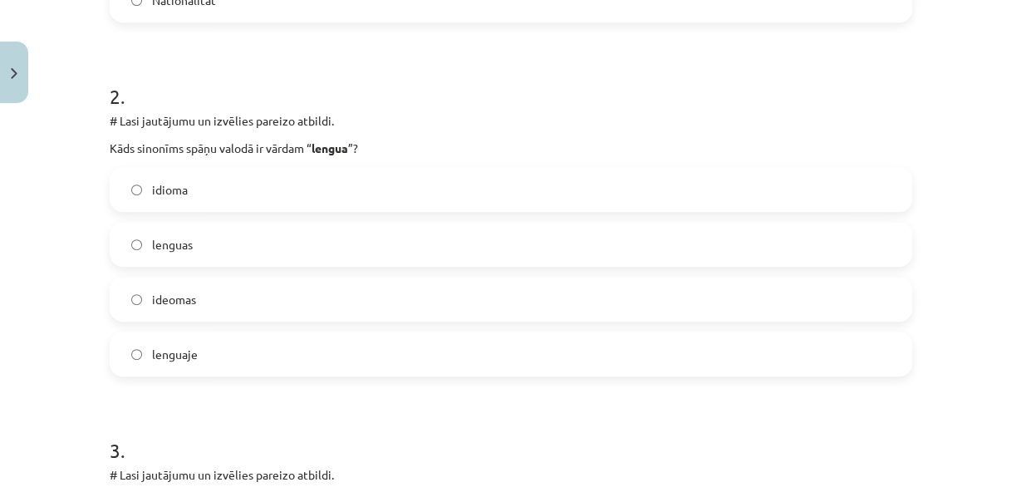
click at [168, 210] on label "idioma" at bounding box center [510, 190] width 799 height 42
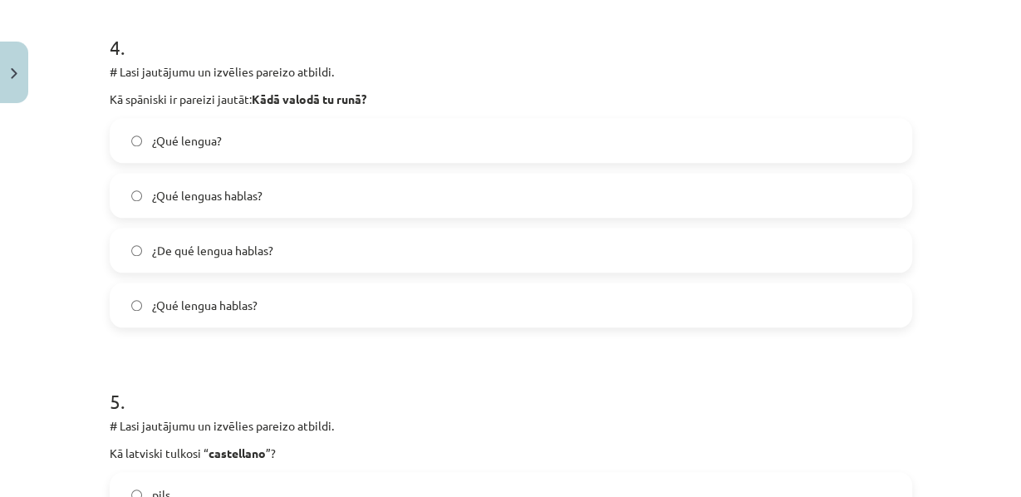
scroll to position [1405, 0]
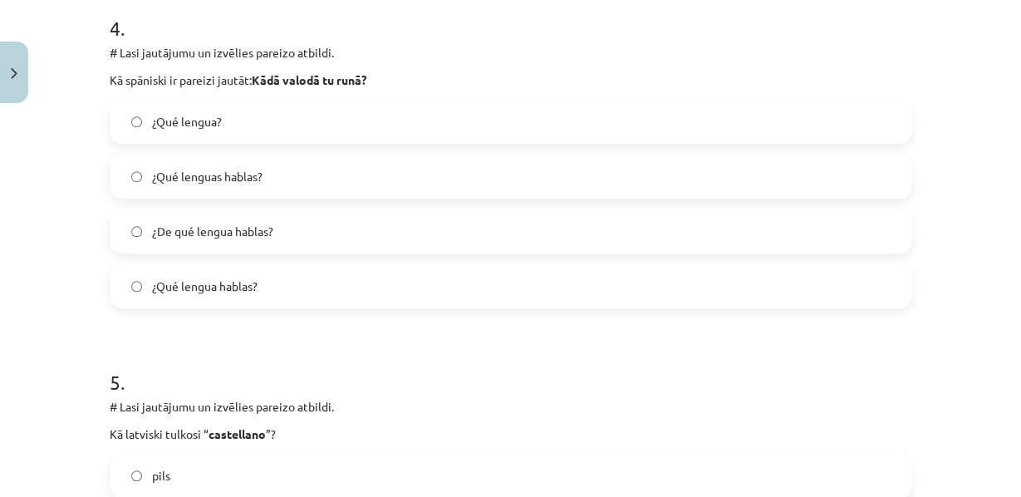
click at [258, 185] on span "¿Qué lenguas hablas?" at bounding box center [207, 176] width 111 height 17
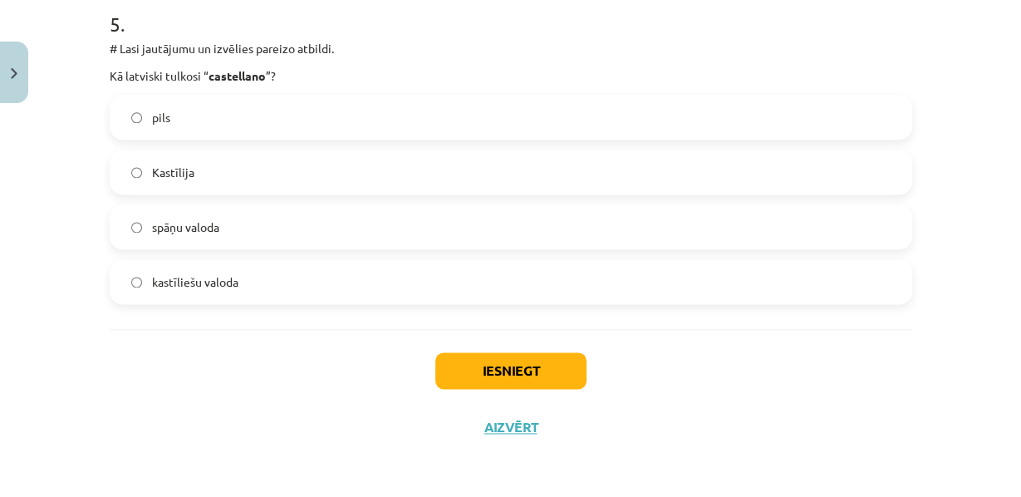
scroll to position [1776, 0]
click at [153, 138] on label "pils" at bounding box center [510, 117] width 799 height 42
click at [140, 261] on label "kastīliešu valoda" at bounding box center [510, 282] width 799 height 42
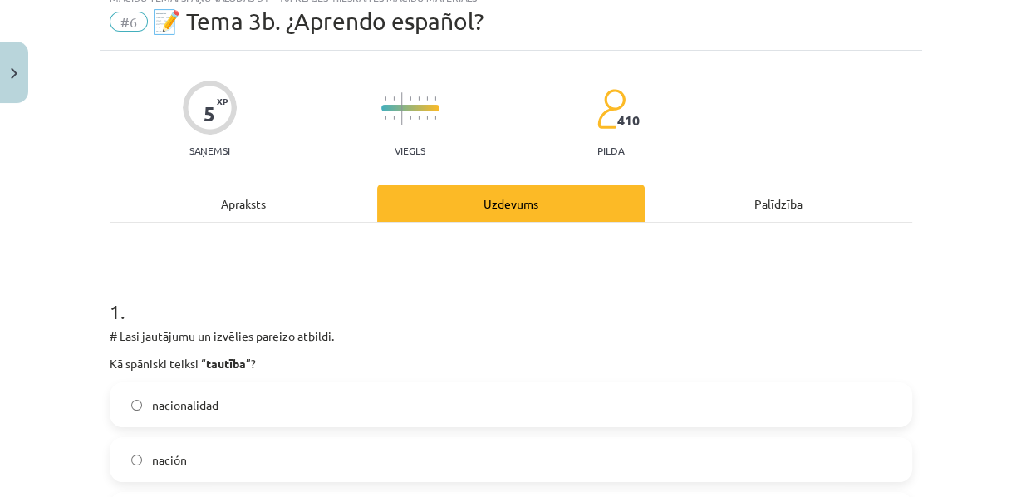
scroll to position [0, 0]
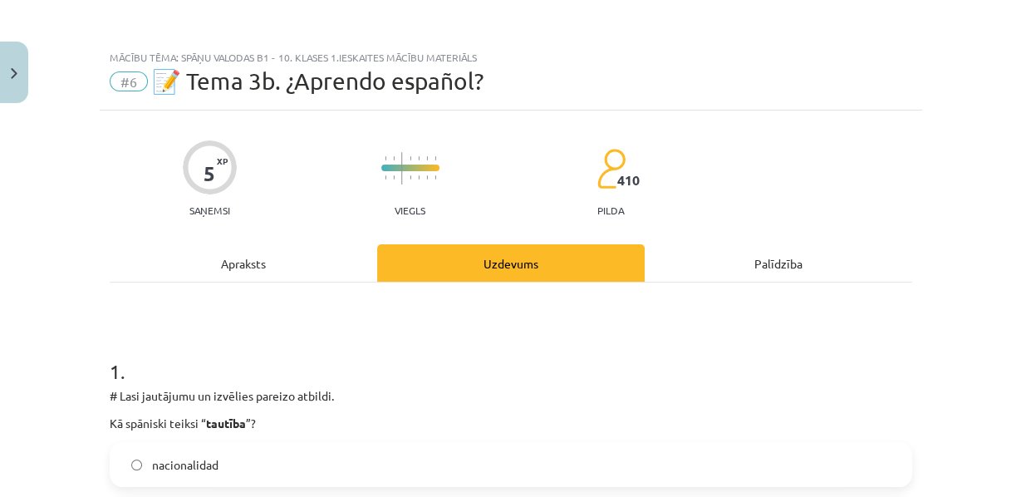
click at [314, 273] on div "Apraksts" at bounding box center [244, 262] width 268 height 37
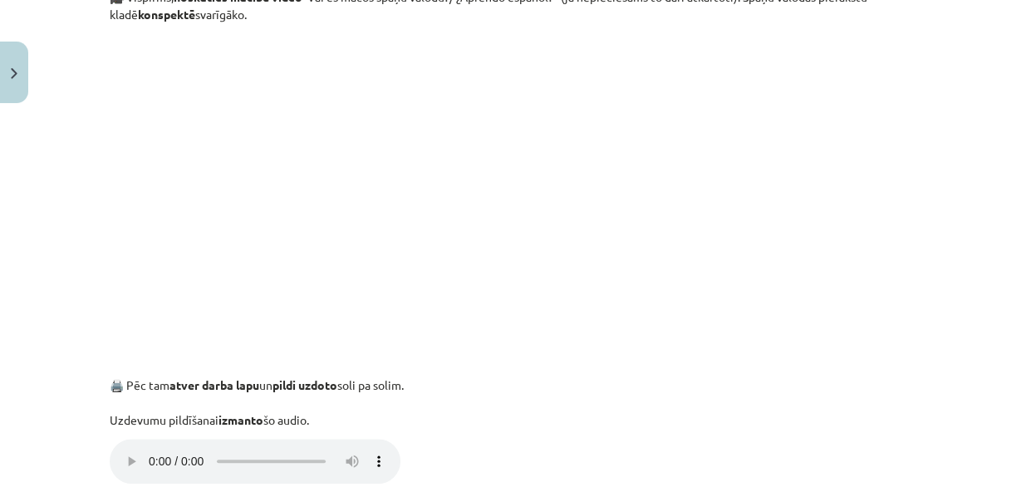
scroll to position [471, 0]
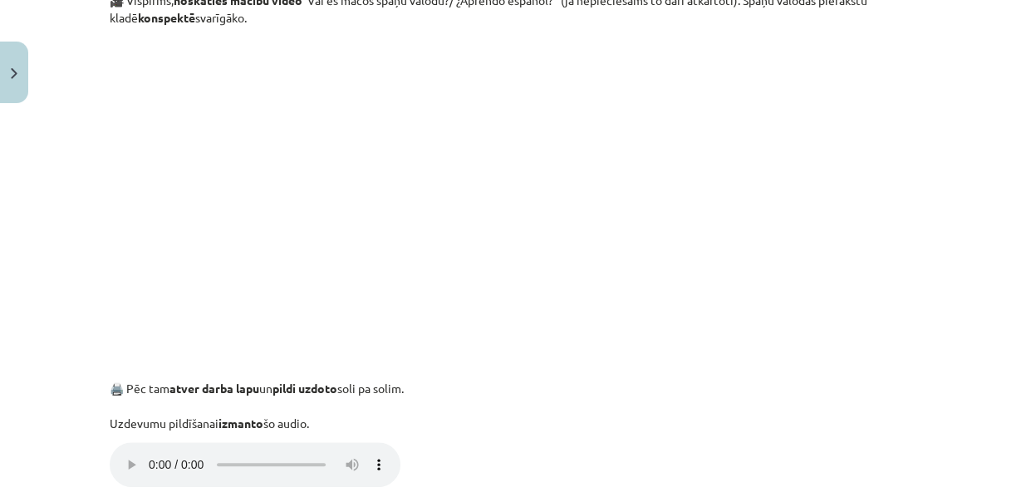
click at [551, 391] on p "🖨️ Pēc tam atver darba lapu un pildi uzdoto soli pa solim. Uzdevumu pildīšanai …" at bounding box center [511, 391] width 803 height 82
click at [747, 467] on div "¿Aprendo español? / Vai es mācos spāņu valodu? Īsumā par galveno Uzdodam diezga…" at bounding box center [511, 456] width 803 height 1261
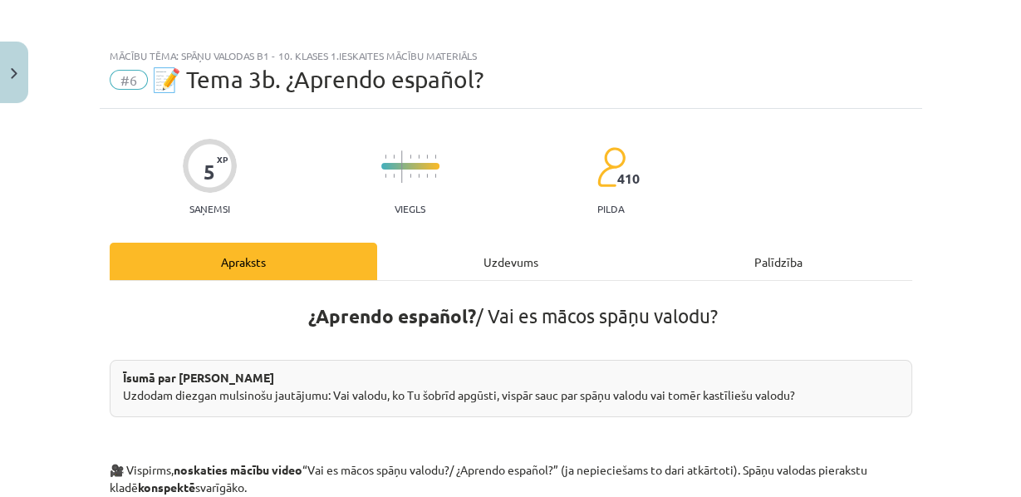
scroll to position [0, 0]
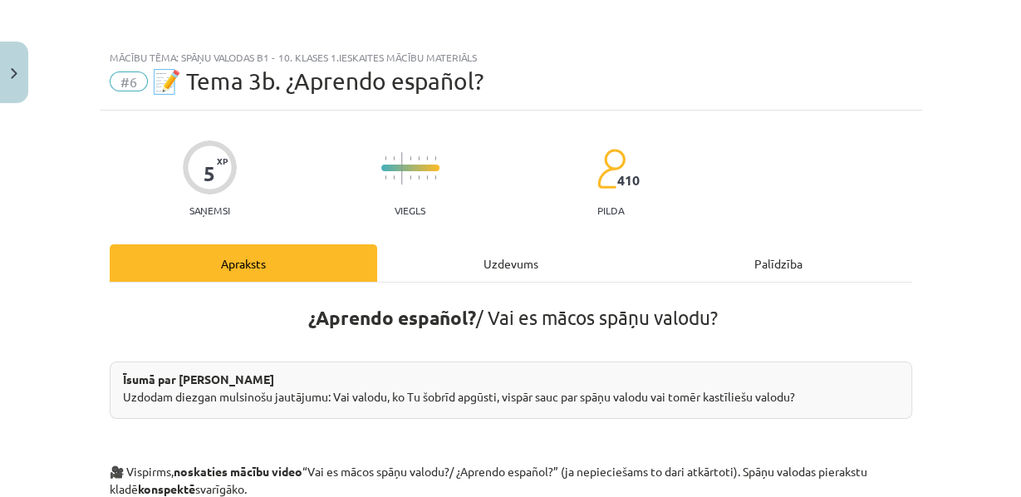
click at [447, 272] on div "Uzdevums" at bounding box center [511, 262] width 268 height 37
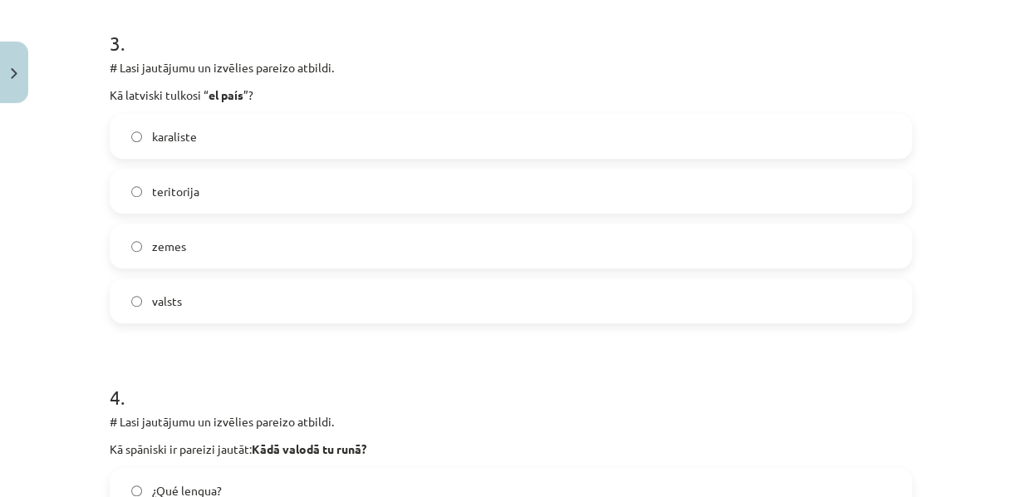
scroll to position [1037, 0]
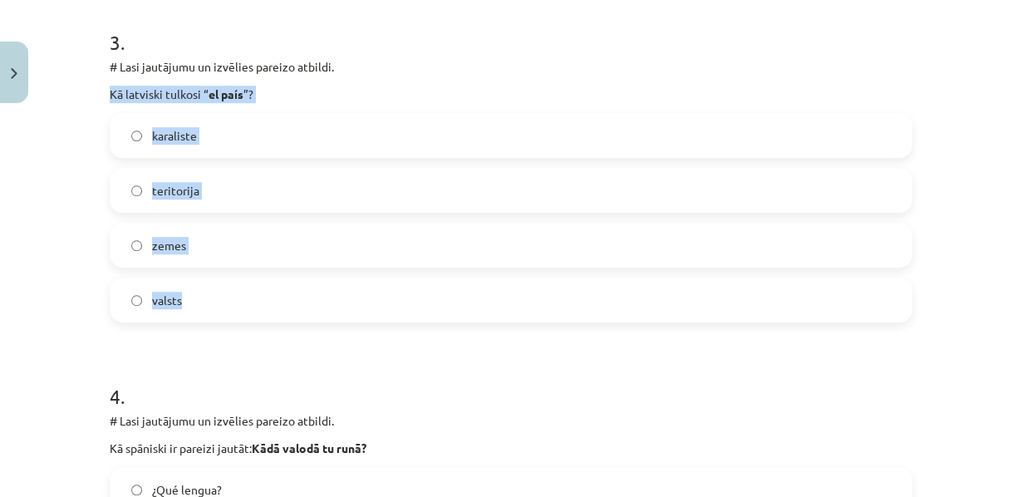
drag, startPoint x: 98, startPoint y: 135, endPoint x: 264, endPoint y: 337, distance: 261.5
click at [264, 337] on div "5 XP Saņemsi Viegls 410 pilda Apraksts Uzdevums Palīdzība 1 . # Lasi jautājumu …" at bounding box center [511, 127] width 823 height 2108
copy div "Kā latviski tulkosi “ el país ”? karaliste teritorija zemes valsts"
click at [174, 321] on label "valsts" at bounding box center [510, 300] width 799 height 42
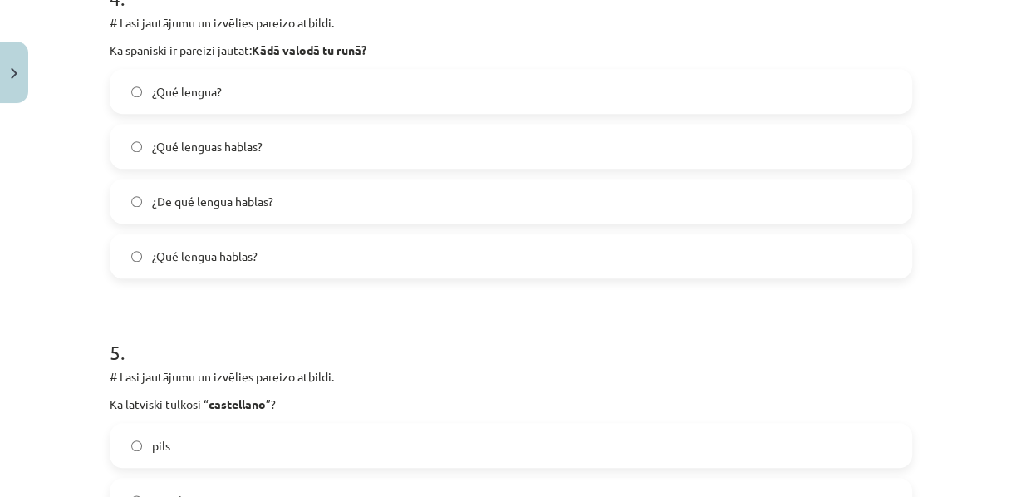
scroll to position [1440, 0]
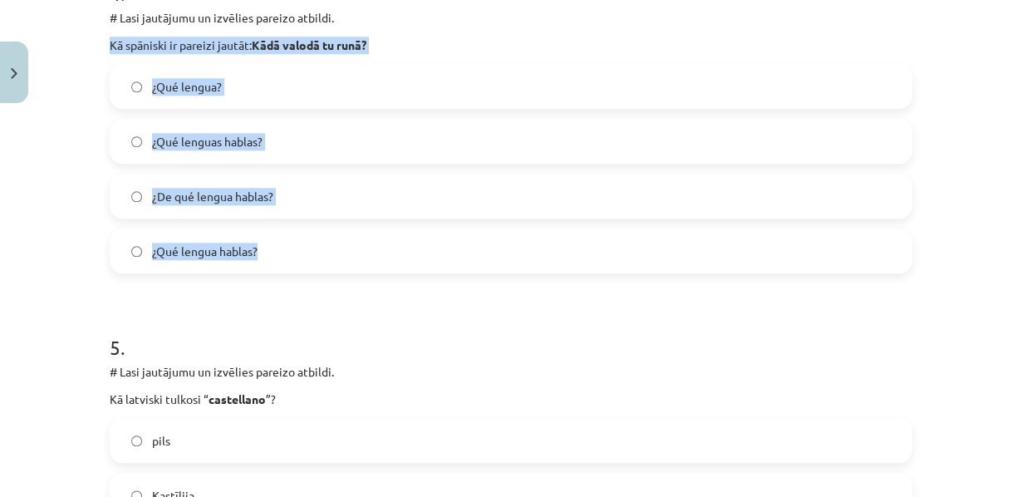
drag, startPoint x: 98, startPoint y: 88, endPoint x: 449, endPoint y: 312, distance: 416.3
copy div "Kā spāniski ir pareizi jautāt: Kādā valodā tu runā? ¿Qué lengua? ¿Qué lenguas h…"
click at [27, 161] on div "Mācību tēma: Spāņu valodas b1 - 10. klases 1.ieskaites mācību materiāls #6 📝 Te…" at bounding box center [510, 248] width 1021 height 497
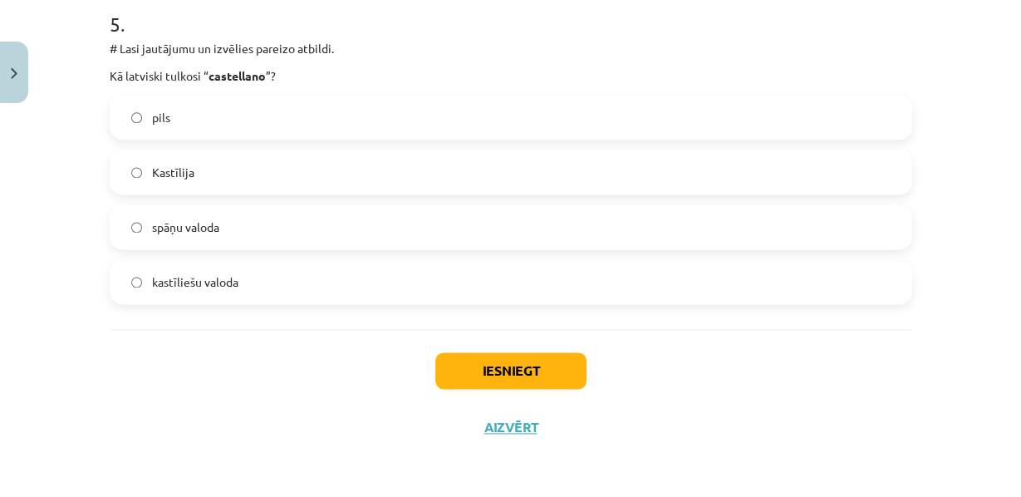
scroll to position [1769, 0]
click at [489, 389] on button "Iesniegt" at bounding box center [510, 370] width 151 height 37
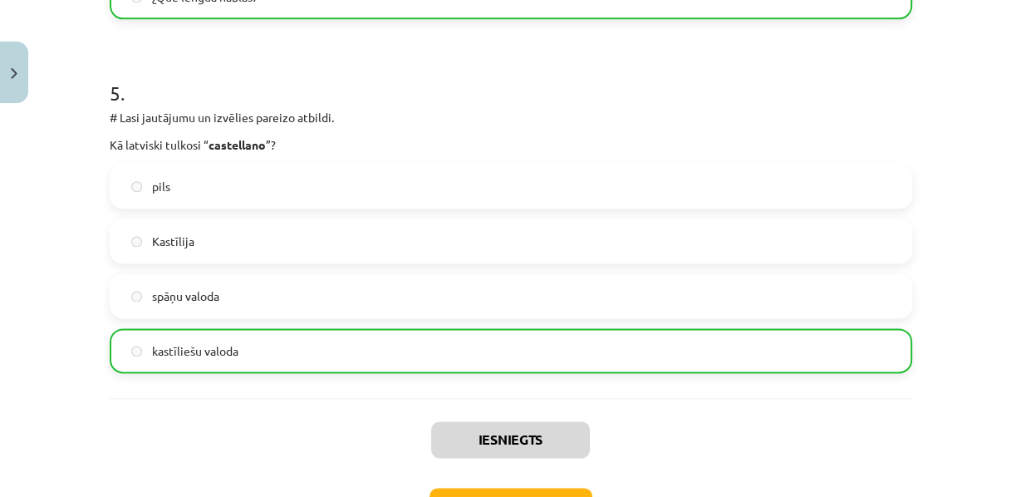
scroll to position [1903, 0]
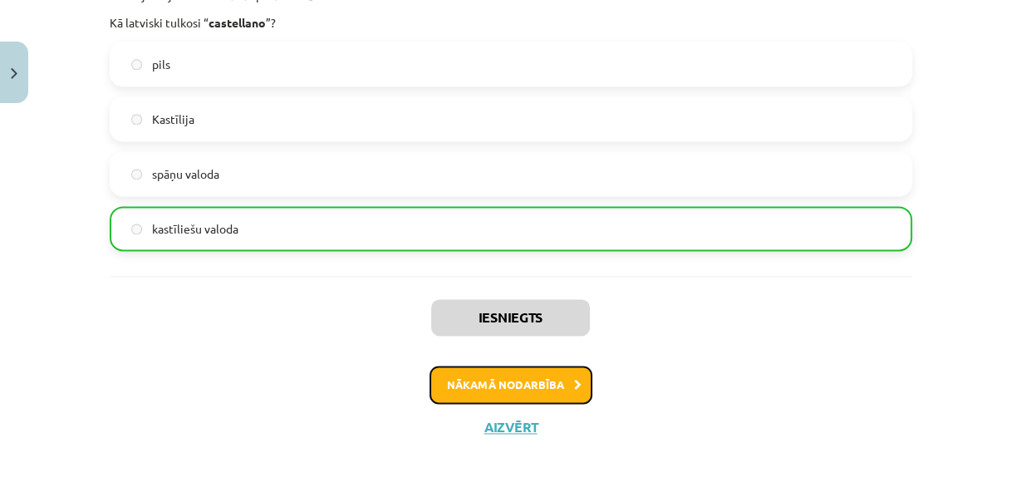
click at [556, 383] on button "Nākamā nodarbība" at bounding box center [511, 385] width 163 height 38
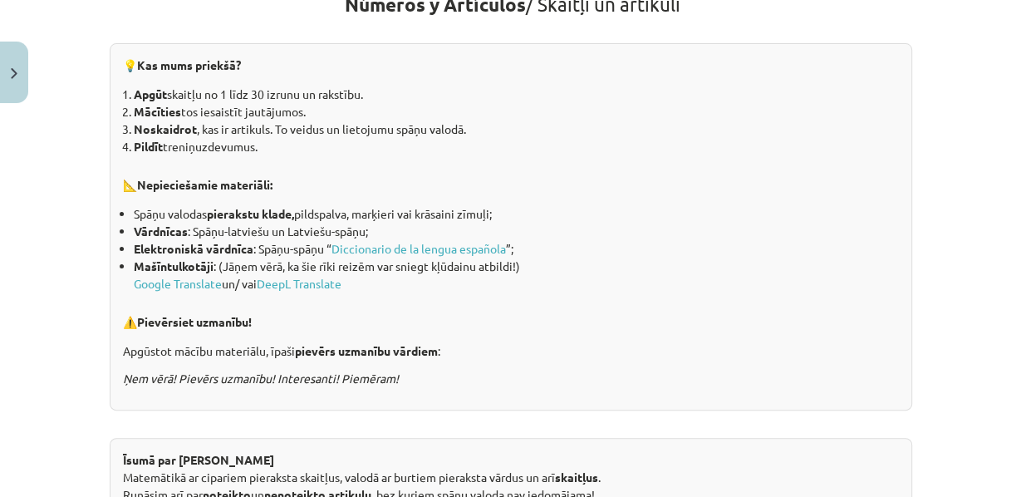
scroll to position [0, 0]
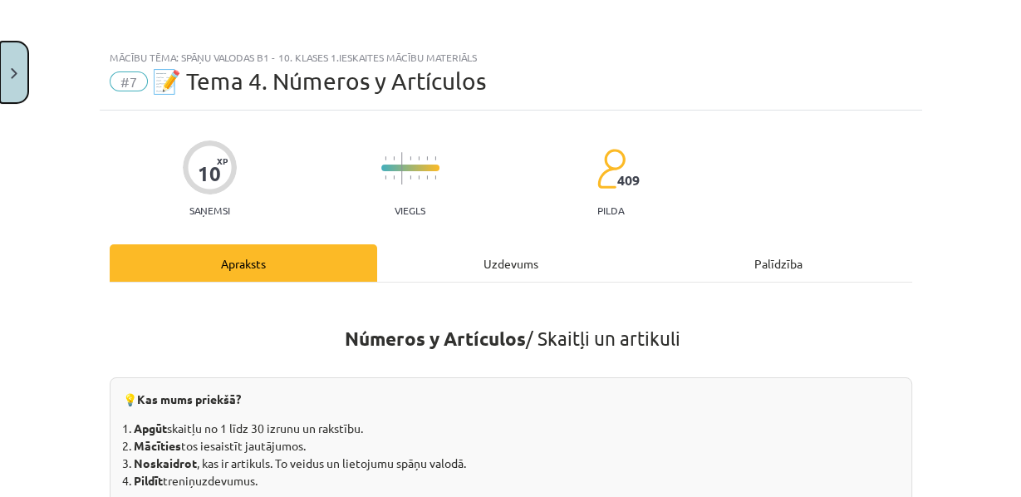
click at [10, 60] on button "Close" at bounding box center [14, 72] width 28 height 61
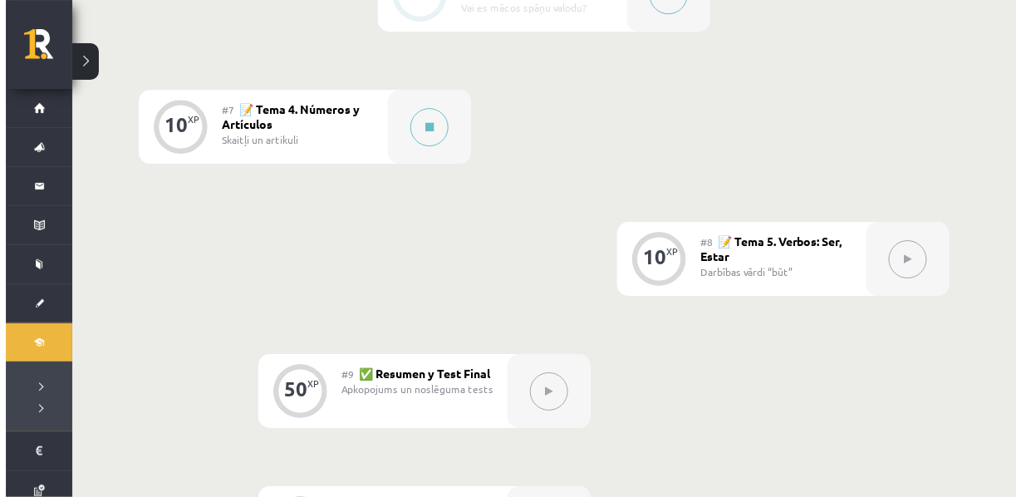
scroll to position [1257, 0]
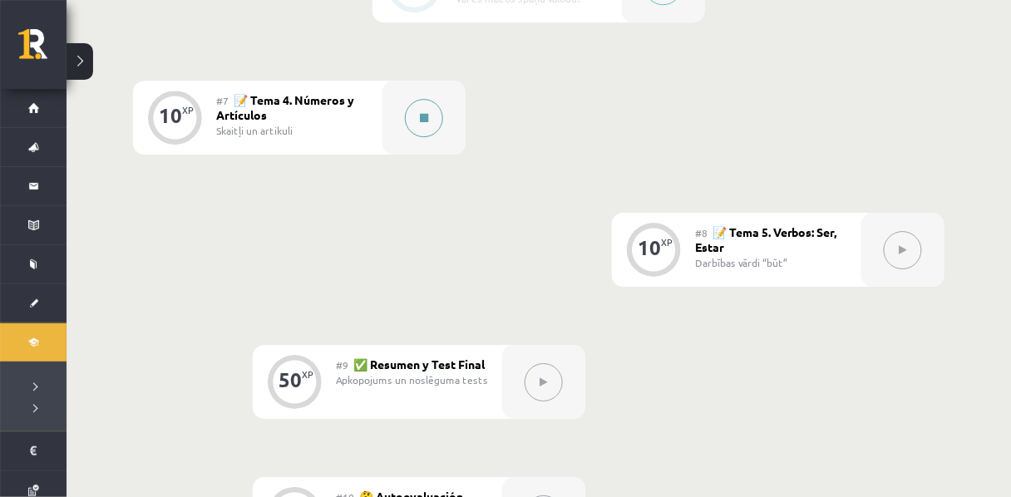
click at [417, 137] on button at bounding box center [424, 118] width 38 height 38
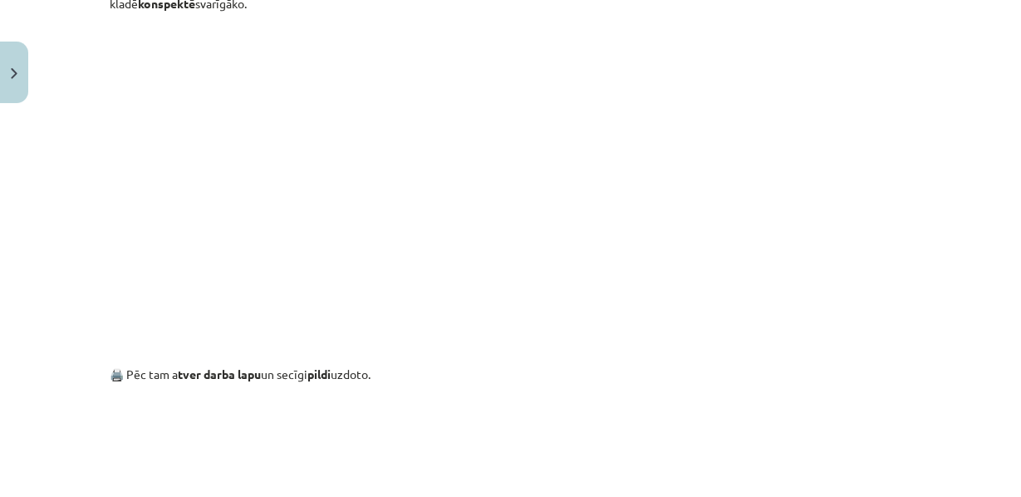
scroll to position [922, 0]
click at [861, 226] on p at bounding box center [511, 171] width 803 height 303
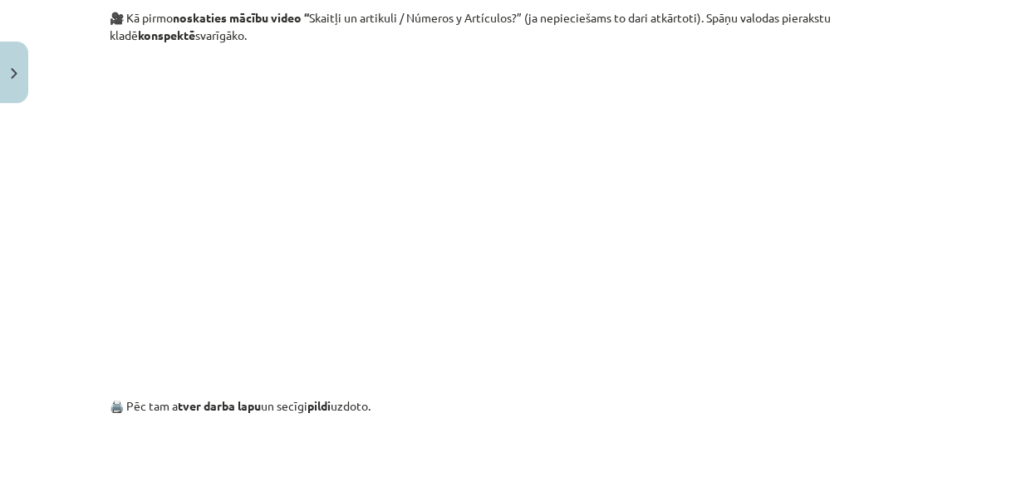
scroll to position [889, 0]
click at [150, 331] on p at bounding box center [511, 204] width 803 height 303
drag, startPoint x: 324, startPoint y: 375, endPoint x: 139, endPoint y: 287, distance: 205.2
click at [139, 287] on p at bounding box center [511, 204] width 803 height 303
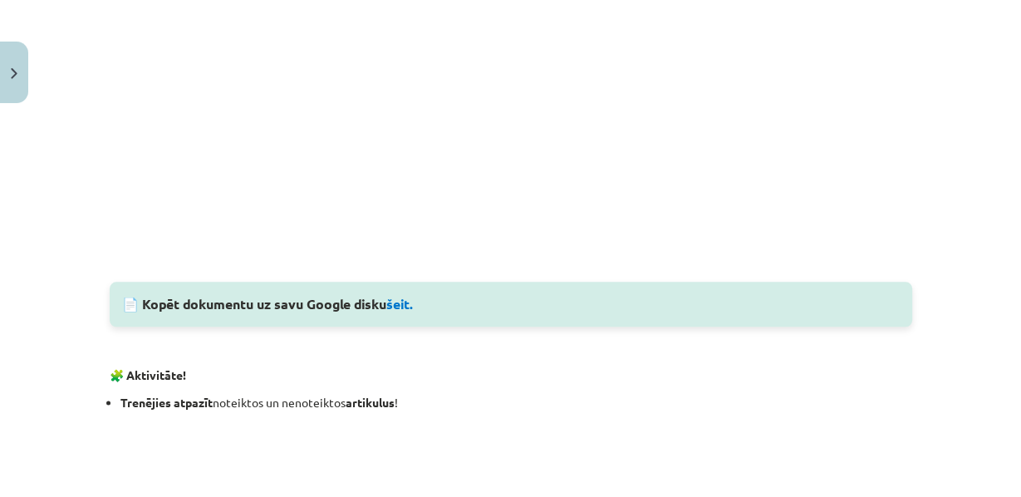
scroll to position [1537, 0]
click at [400, 312] on link "šeit." at bounding box center [399, 302] width 27 height 17
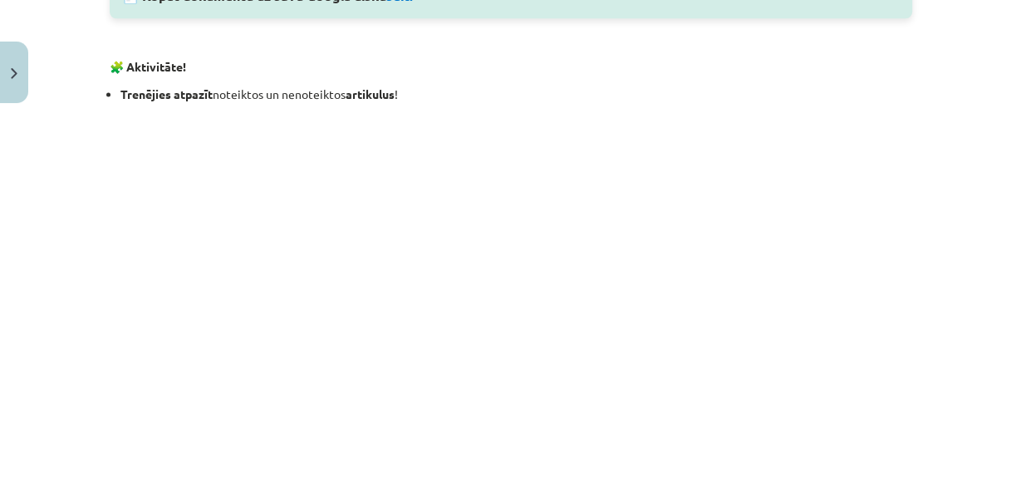
scroll to position [1925, 0]
